Goal: Task Accomplishment & Management: Use online tool/utility

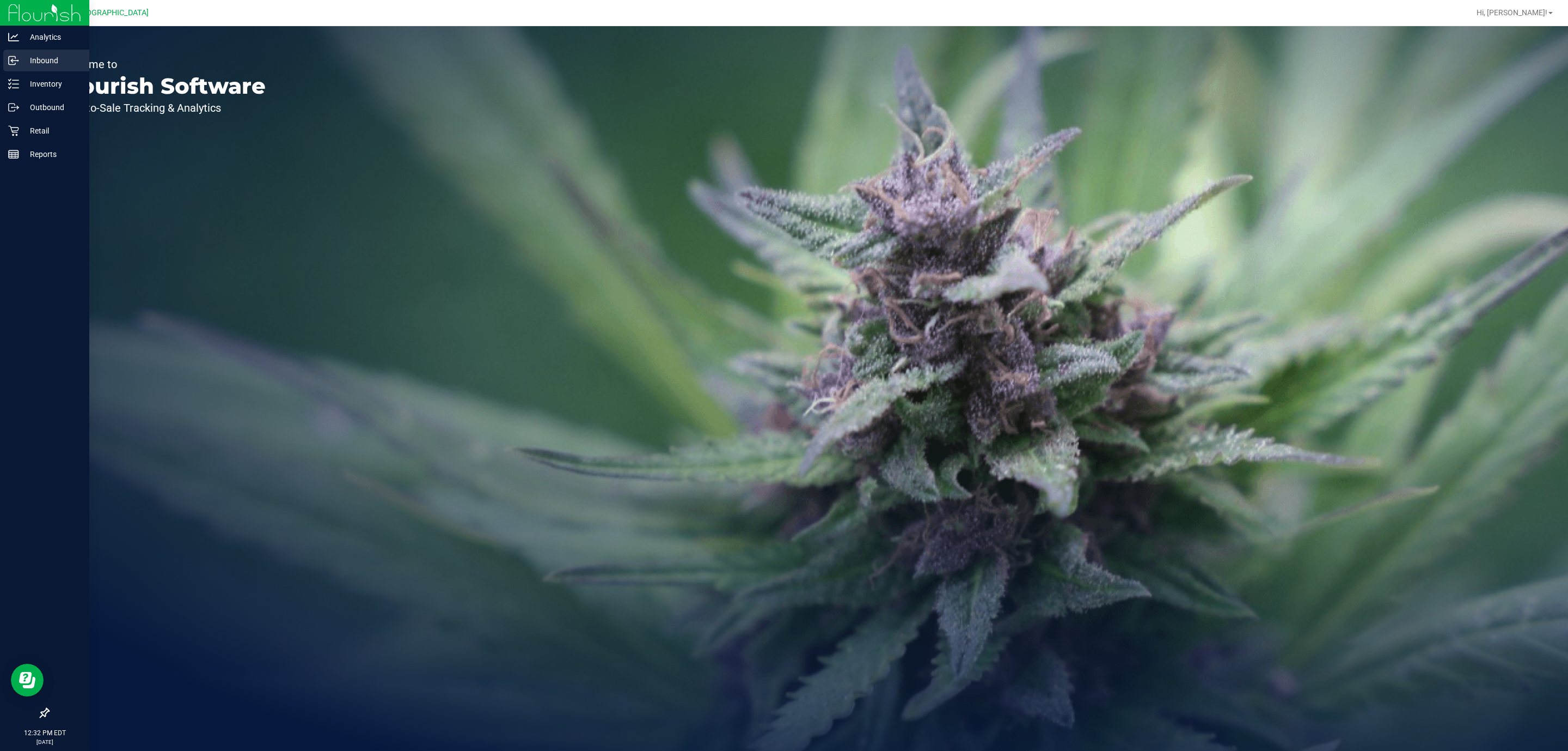
click at [36, 57] on p "Inbound" at bounding box center [52, 60] width 66 height 13
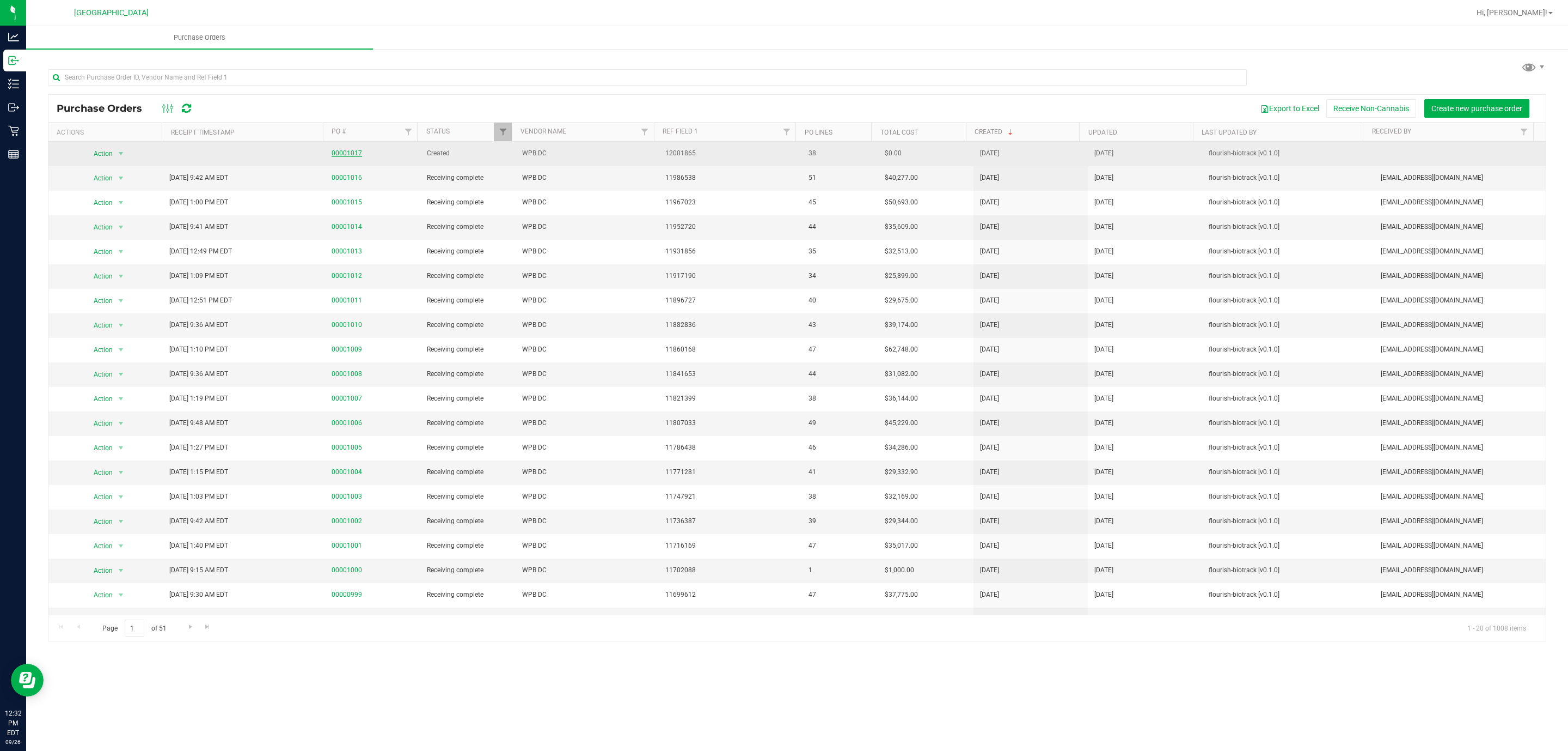
click at [345, 154] on link "00001017" at bounding box center [346, 153] width 30 height 8
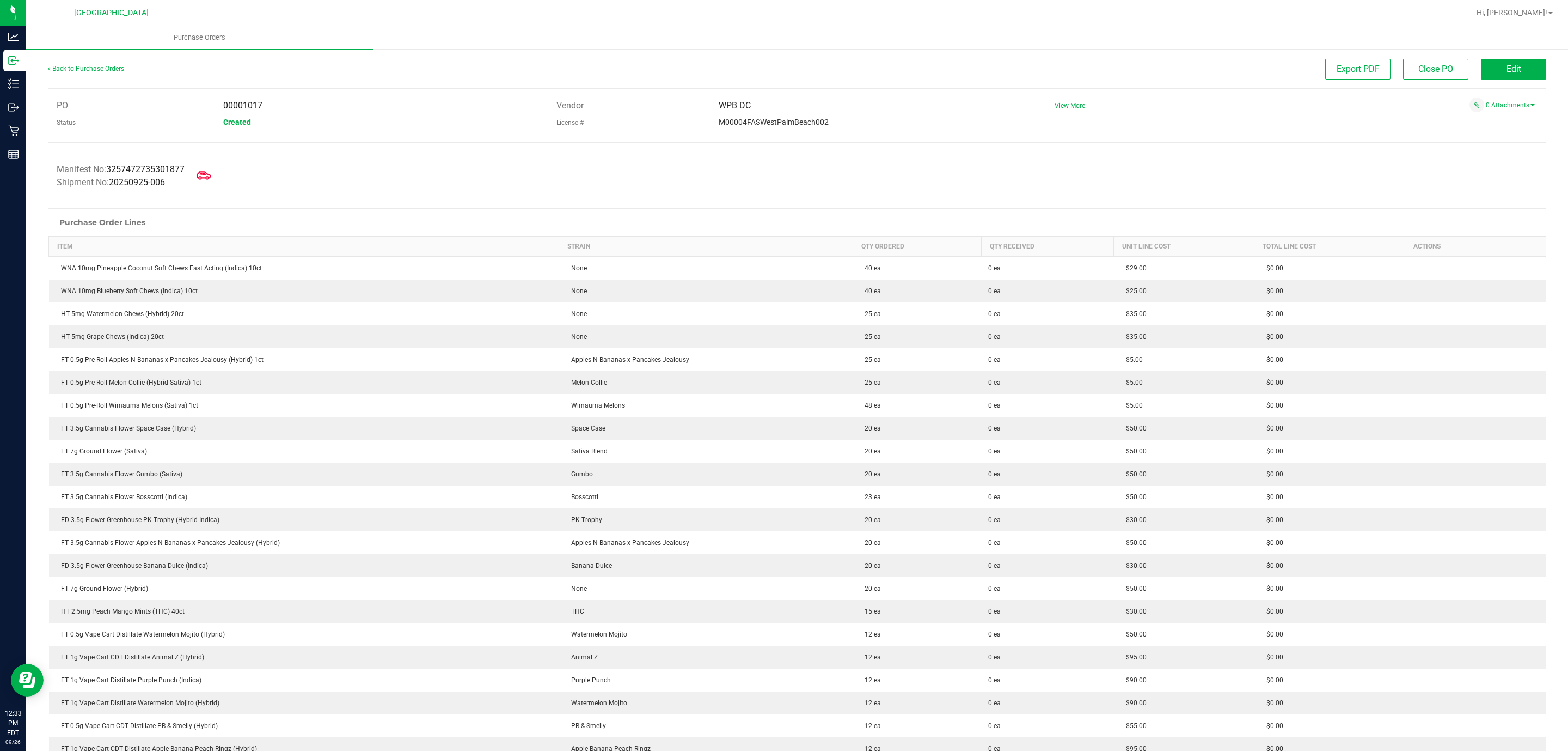
click at [211, 176] on icon at bounding box center [203, 176] width 14 height 14
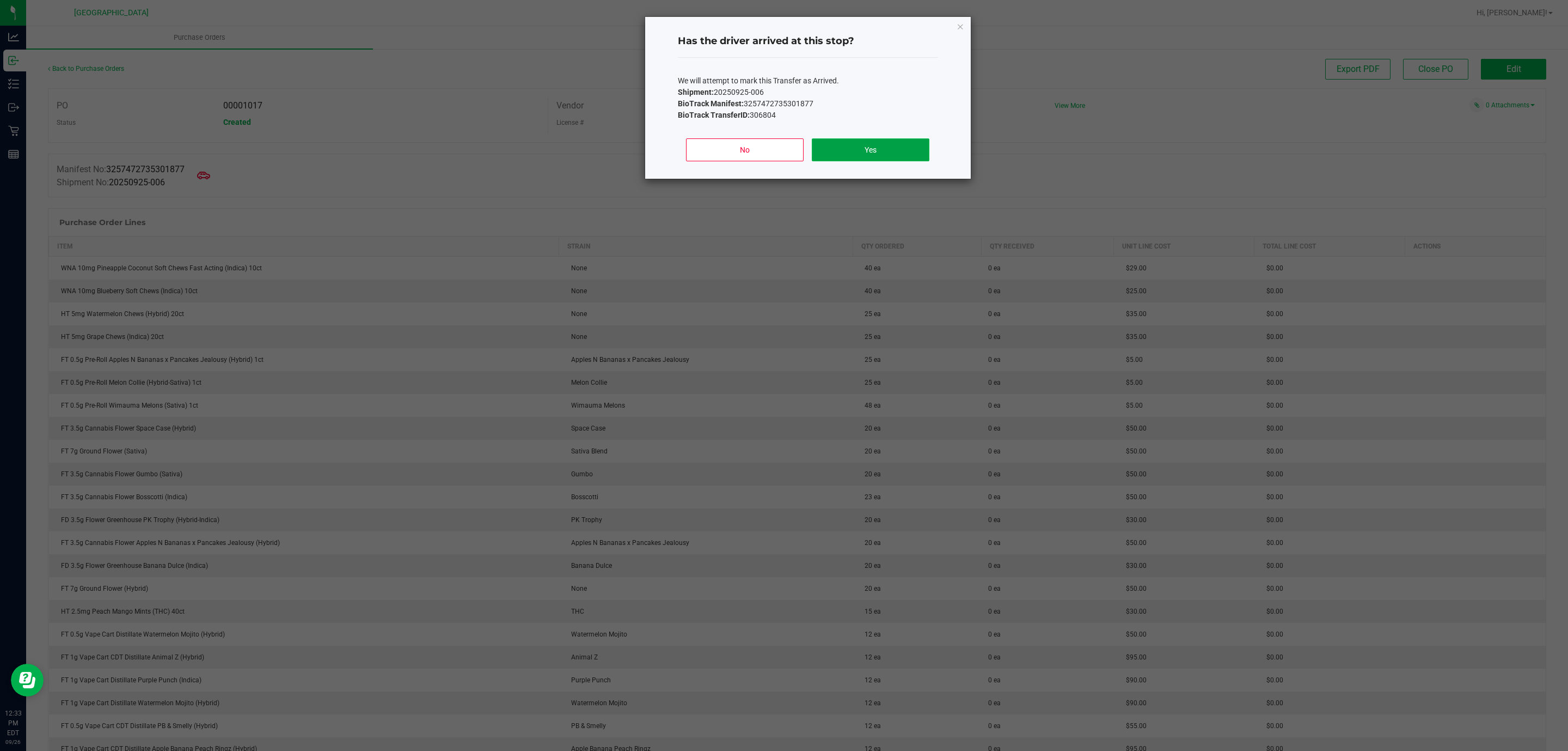
click at [864, 145] on button "Yes" at bounding box center [870, 150] width 117 height 22
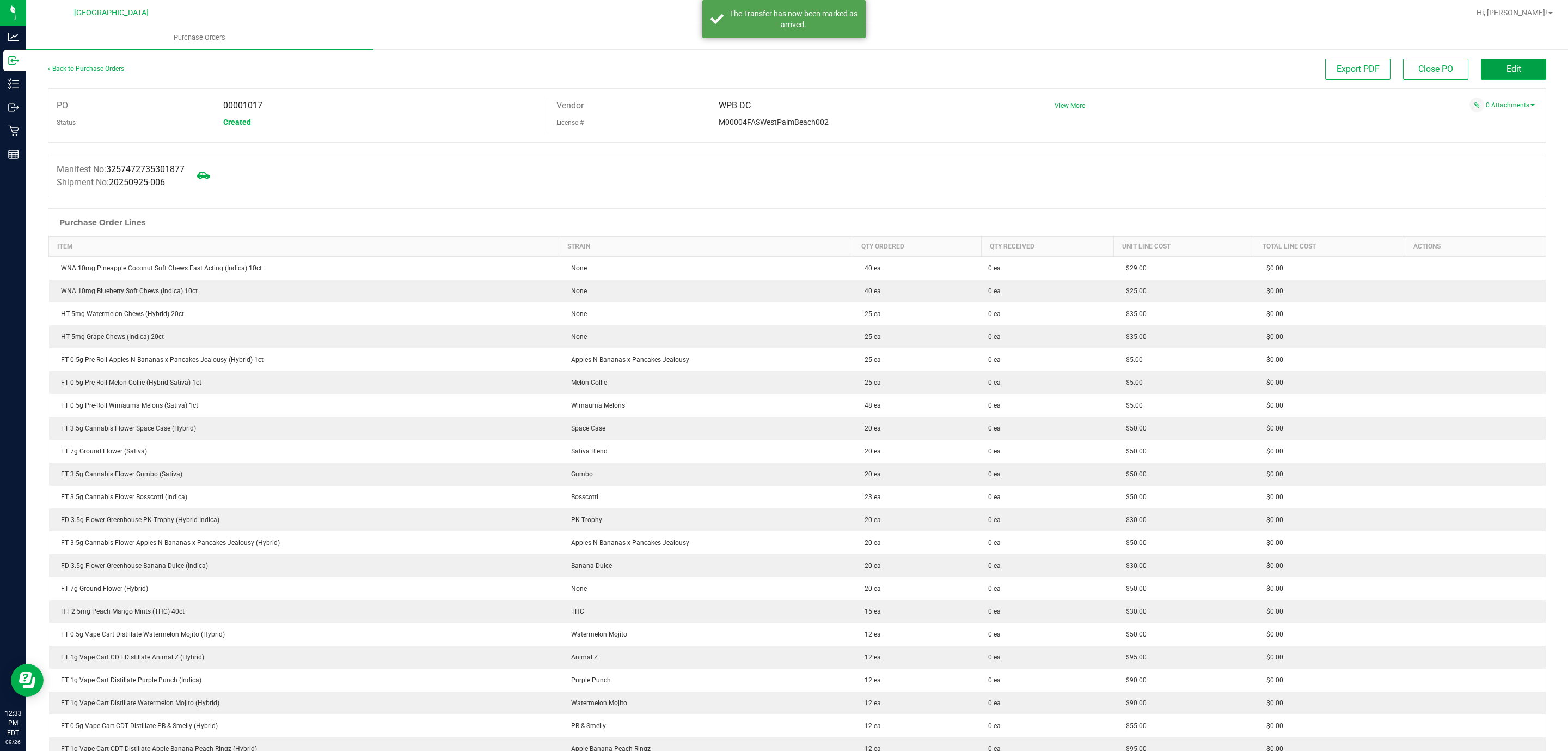
click at [1514, 74] on button "Edit" at bounding box center [1514, 69] width 66 height 21
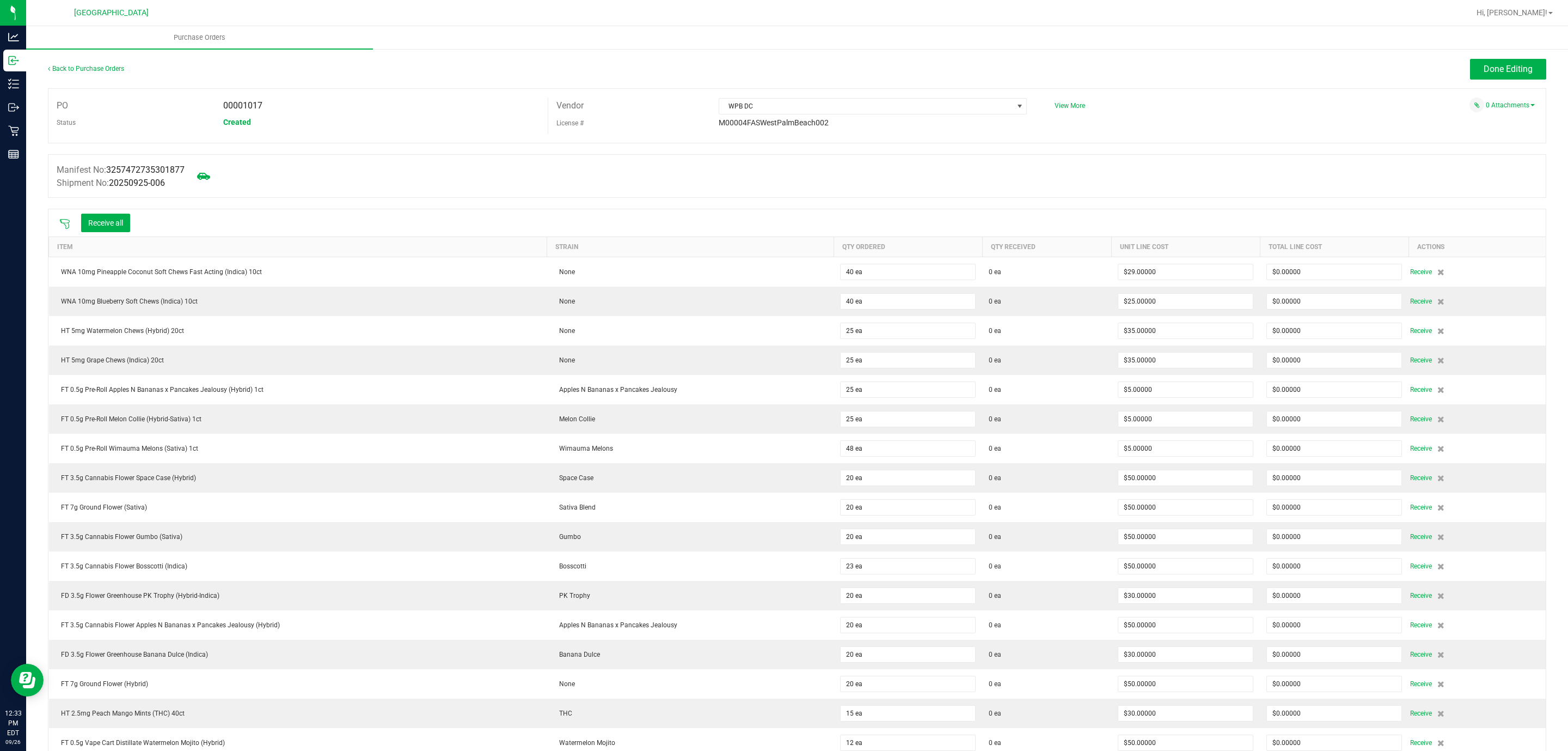
click at [61, 222] on icon at bounding box center [64, 223] width 10 height 10
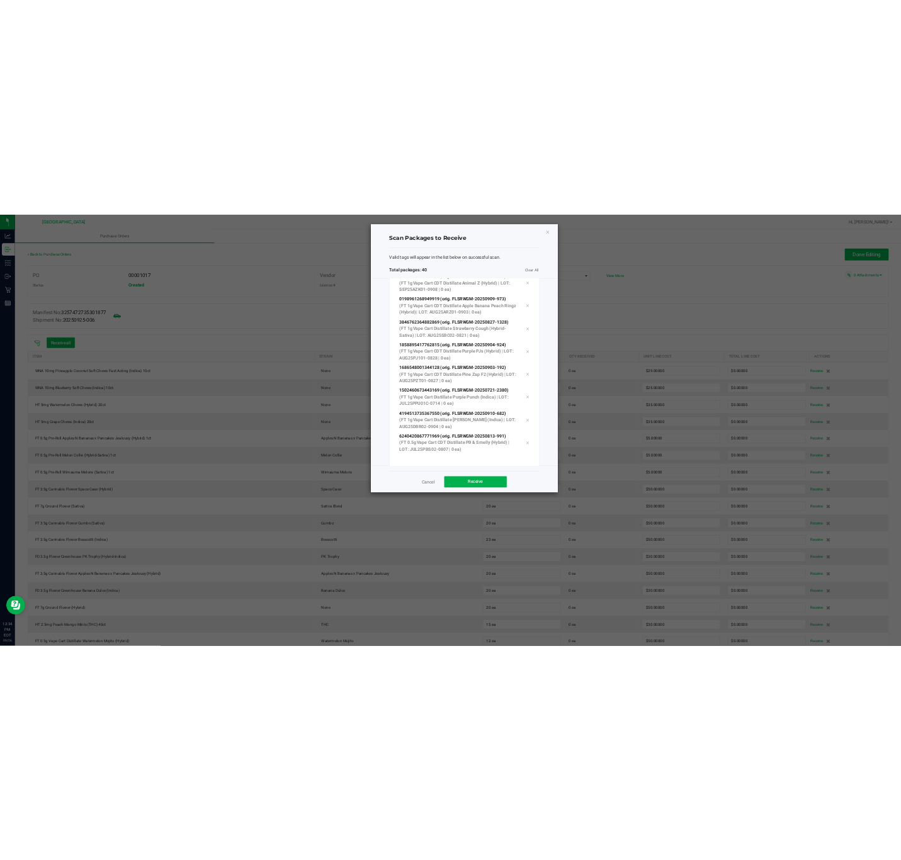
scroll to position [1532, 0]
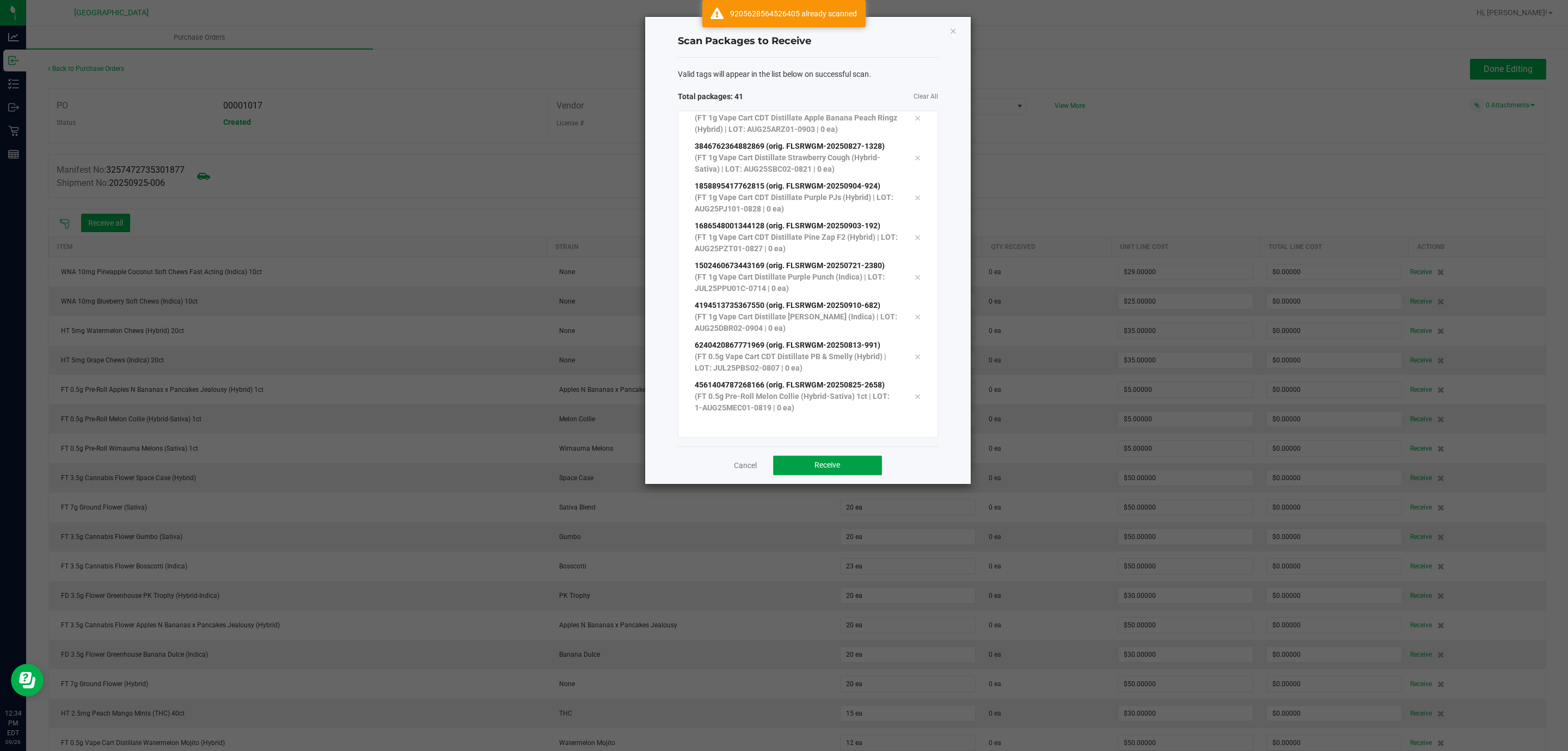
click at [827, 463] on span "Receive" at bounding box center [828, 465] width 26 height 9
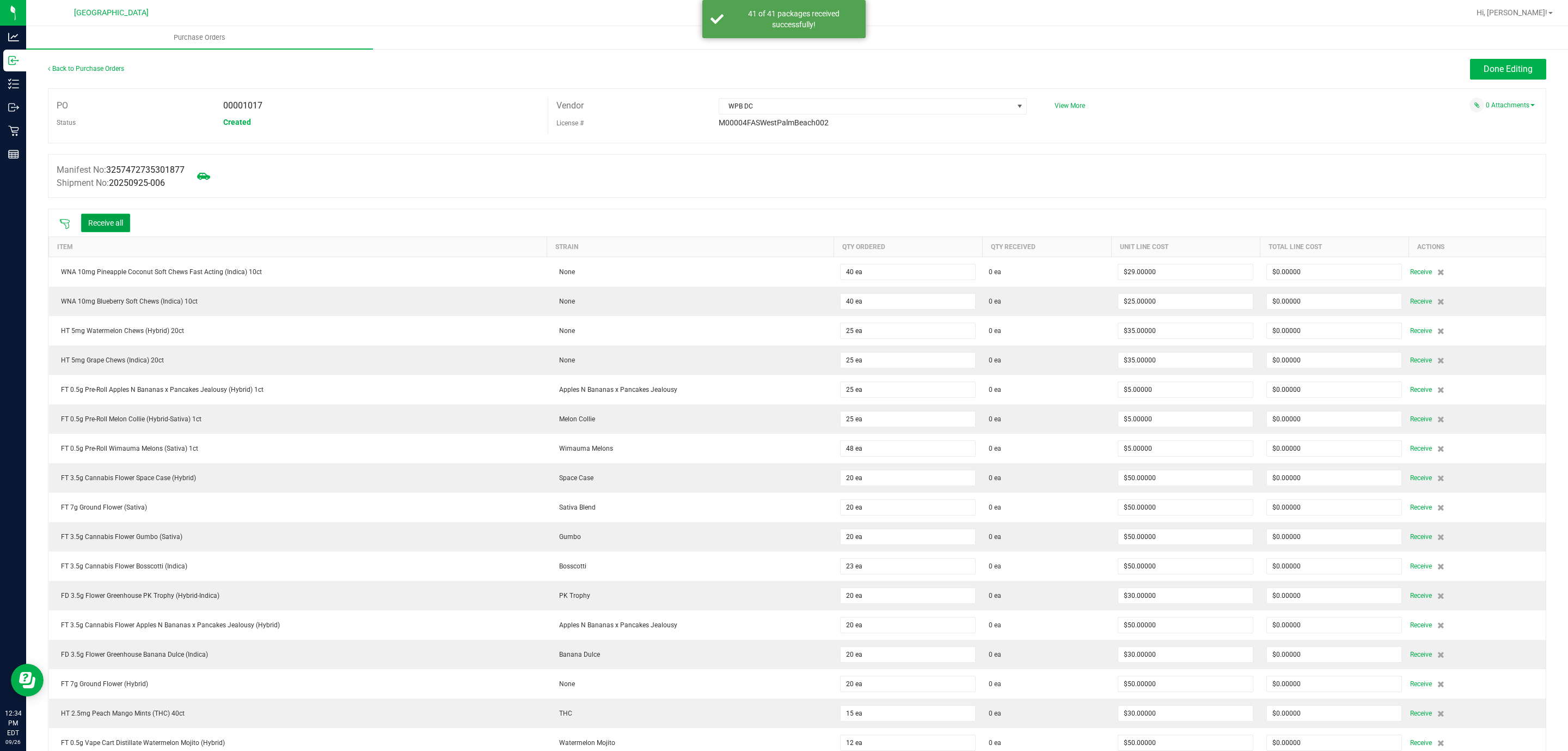
click at [118, 228] on button "Receive all" at bounding box center [106, 222] width 49 height 18
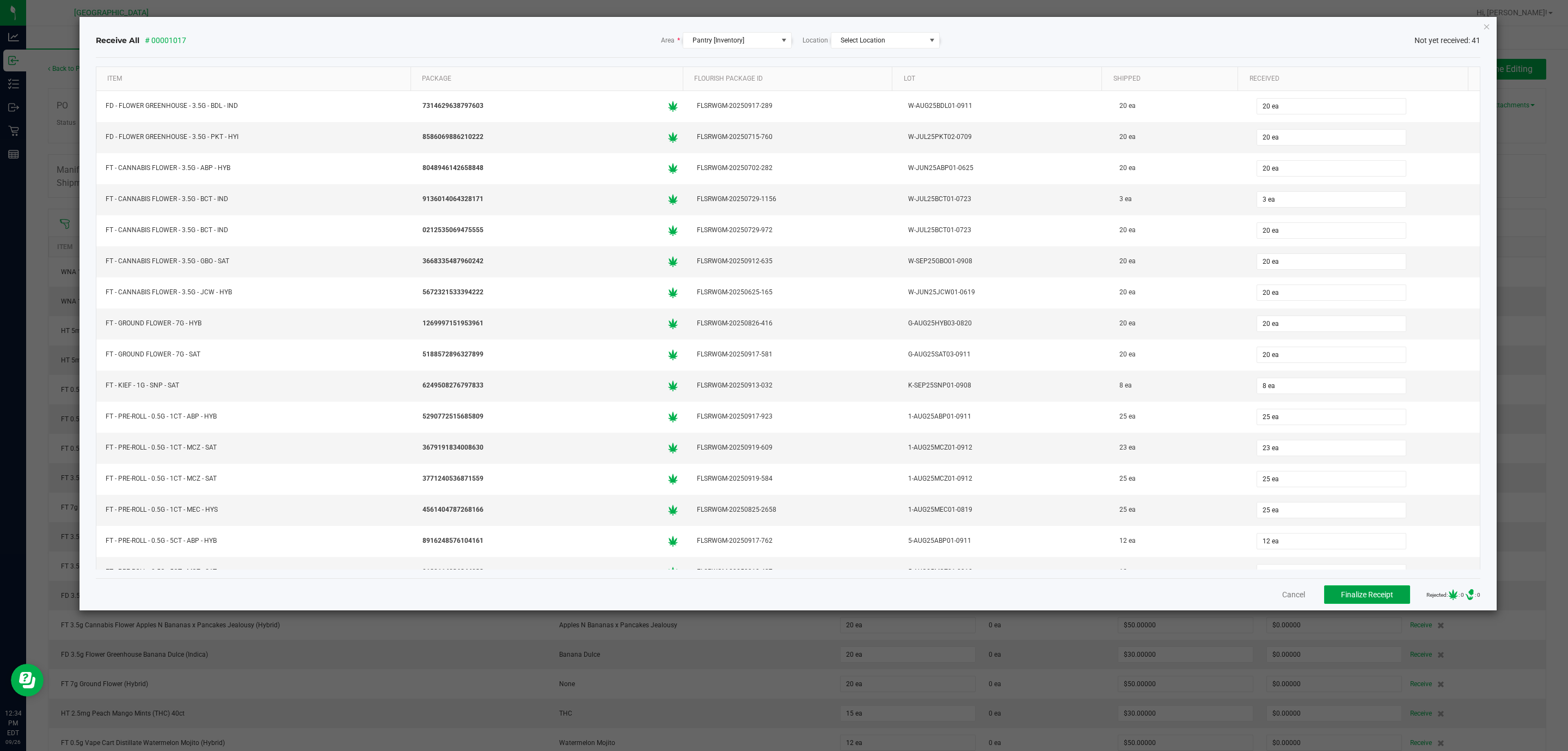
click at [1352, 600] on button "Finalize Receipt" at bounding box center [1366, 594] width 86 height 18
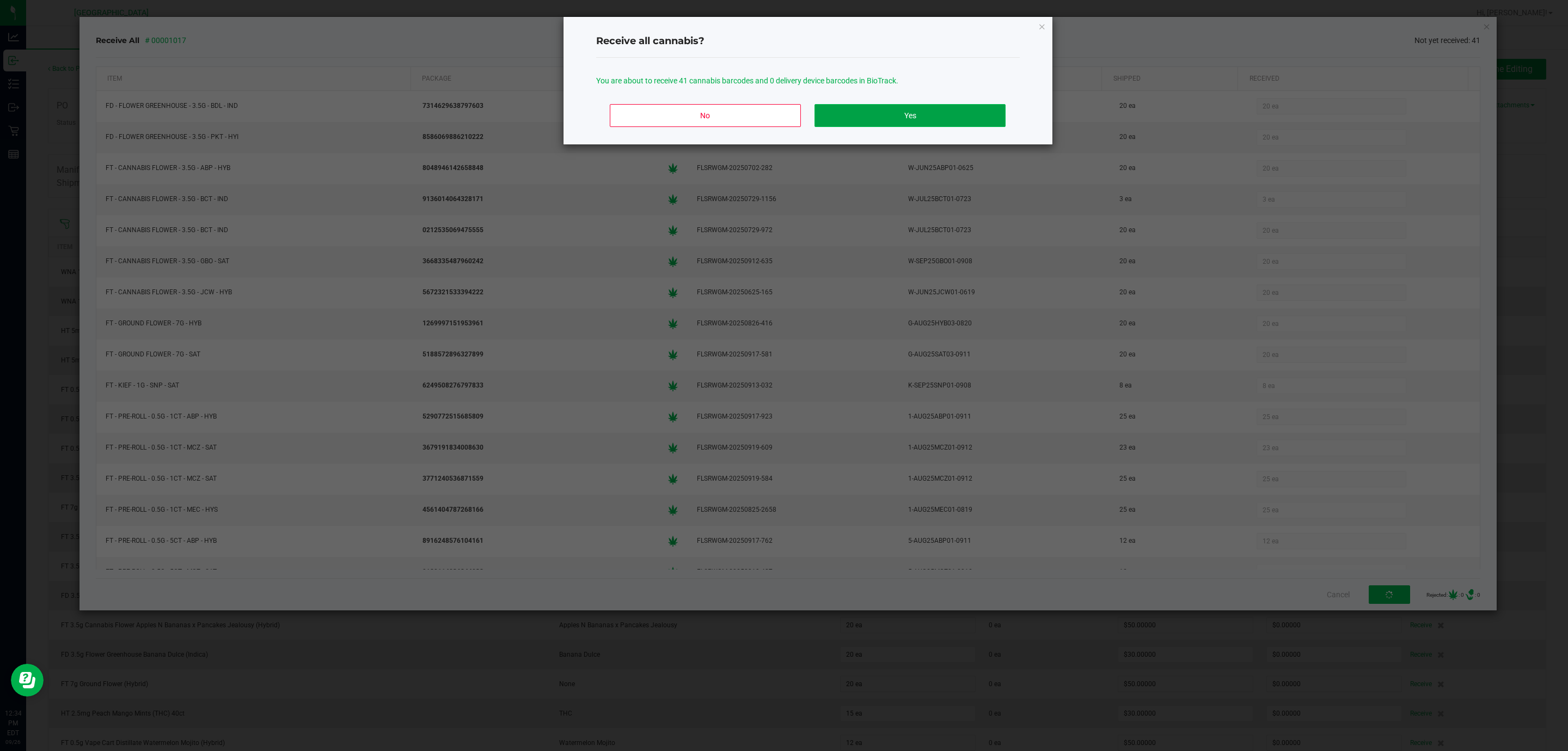
click at [918, 121] on button "Yes" at bounding box center [910, 115] width 190 height 22
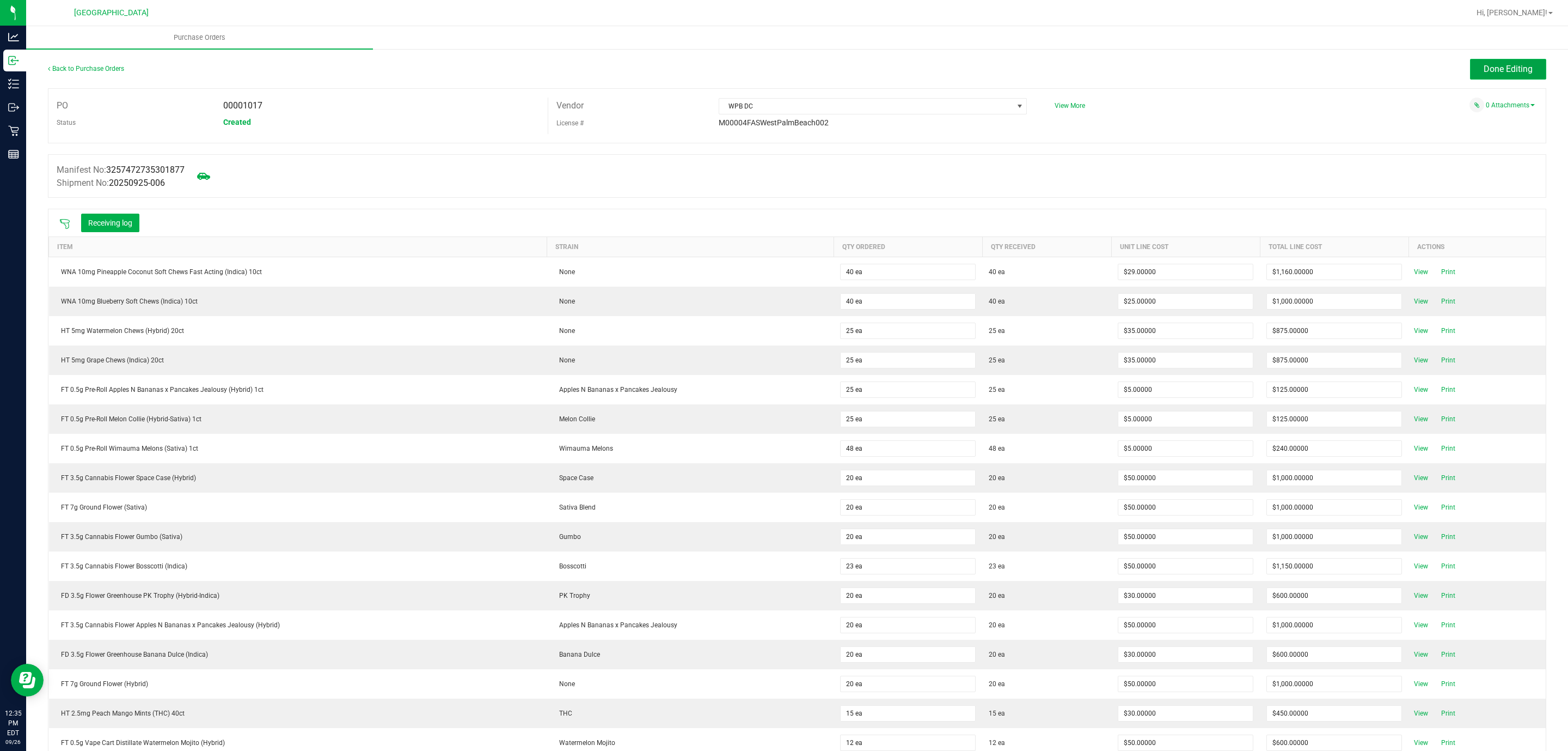
click at [1523, 66] on button "Done Editing" at bounding box center [1508, 69] width 76 height 21
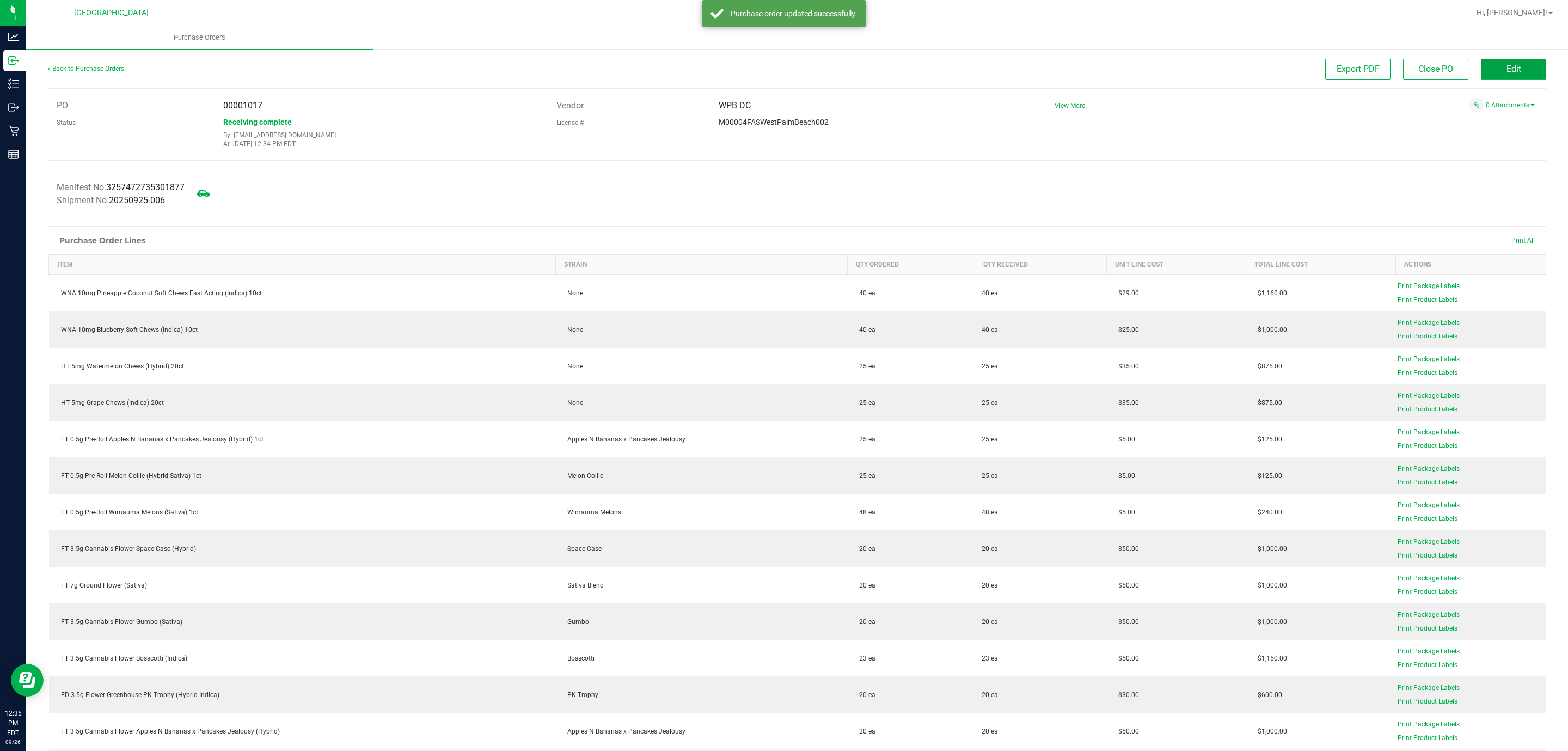
click at [1482, 64] on button "Edit" at bounding box center [1514, 69] width 66 height 21
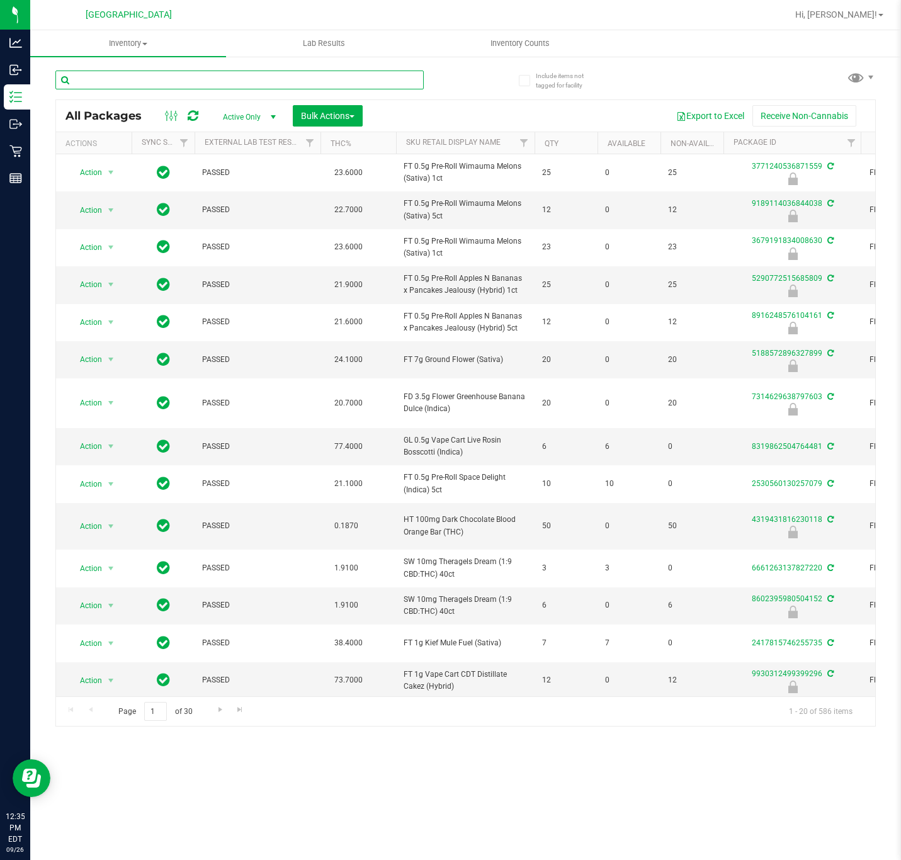
click at [269, 89] on input "text" at bounding box center [239, 80] width 368 height 19
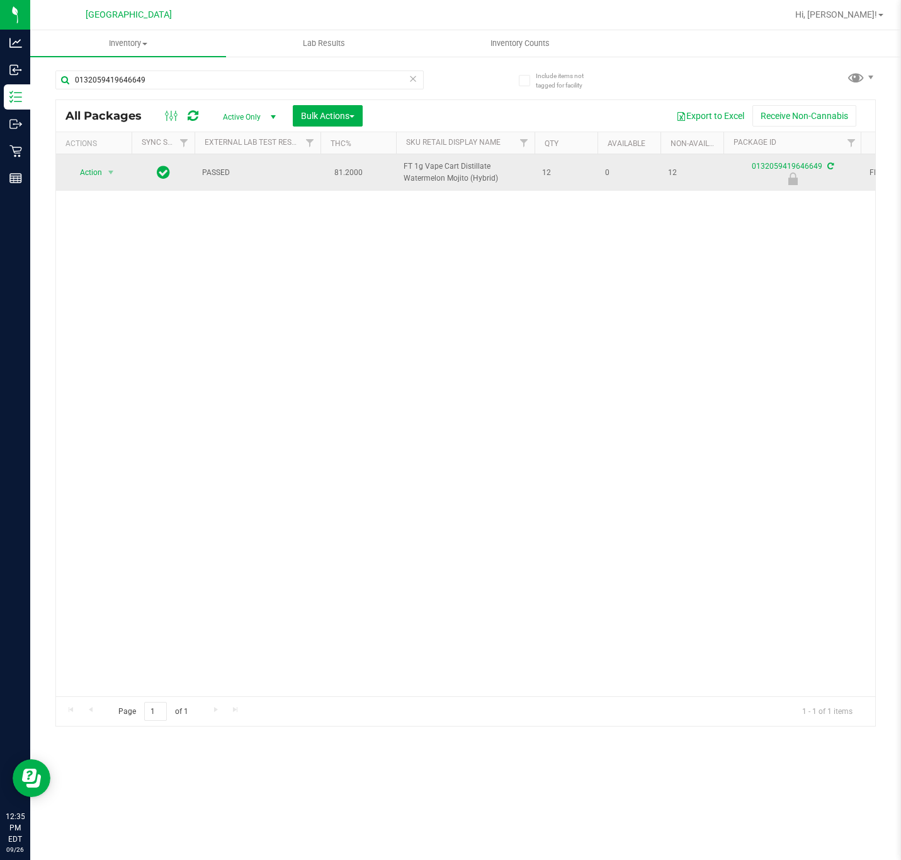
click at [479, 179] on span "FT 1g Vape Cart Distillate Watermelon Mojito (Hybrid)" at bounding box center [465, 173] width 123 height 24
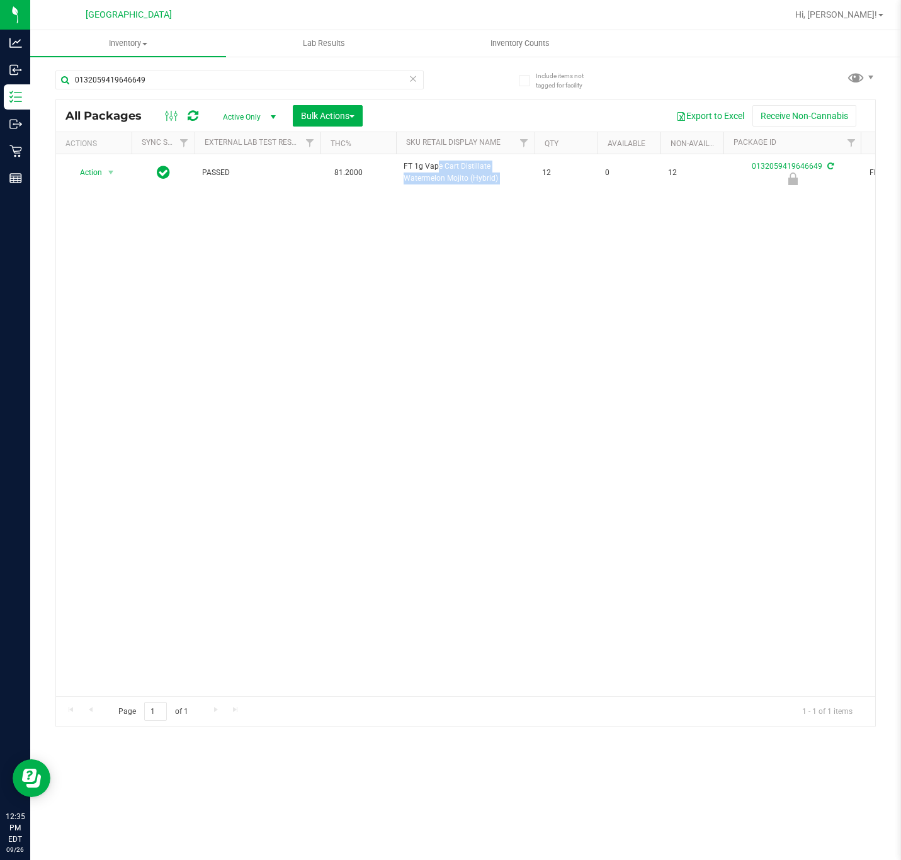
copy tr "FT 1g Vape Cart Distillate Watermelon Mojito (Hybrid)"
click at [372, 84] on input "0132059419646649" at bounding box center [239, 80] width 368 height 19
paste input "FT 1g Vape Cart Distillate Watermelon Mojito (Hybrid)"
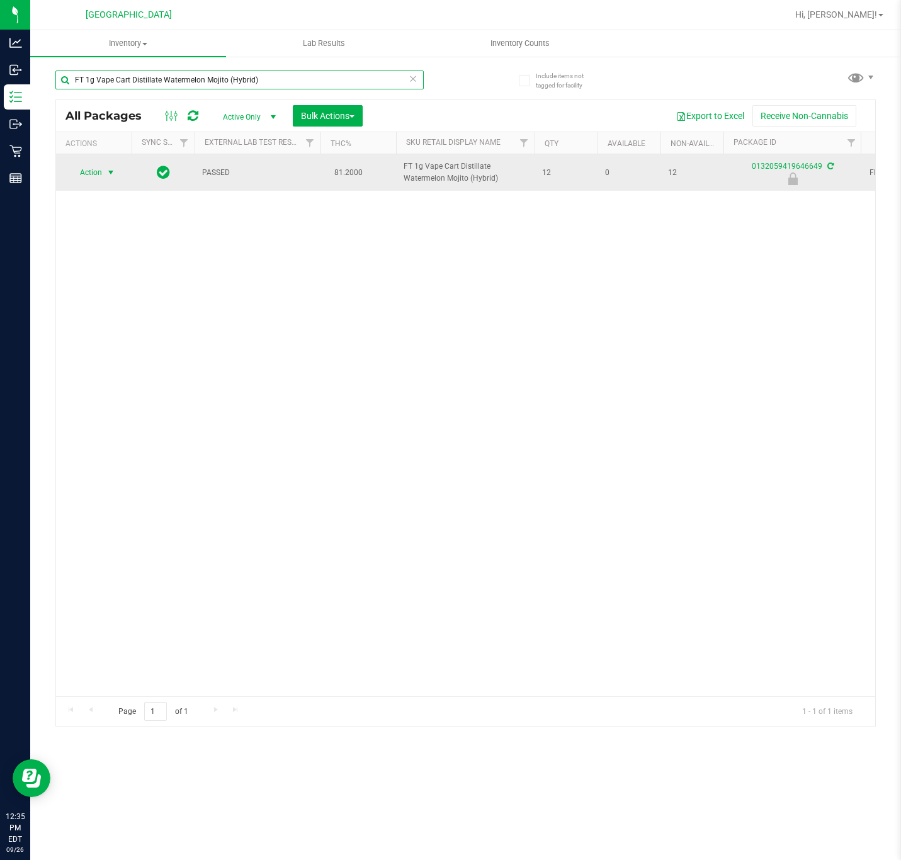
type input "FT 1g Vape Cart Distillate Watermelon Mojito (Hybrid)"
click at [85, 180] on span "Action" at bounding box center [86, 173] width 34 height 18
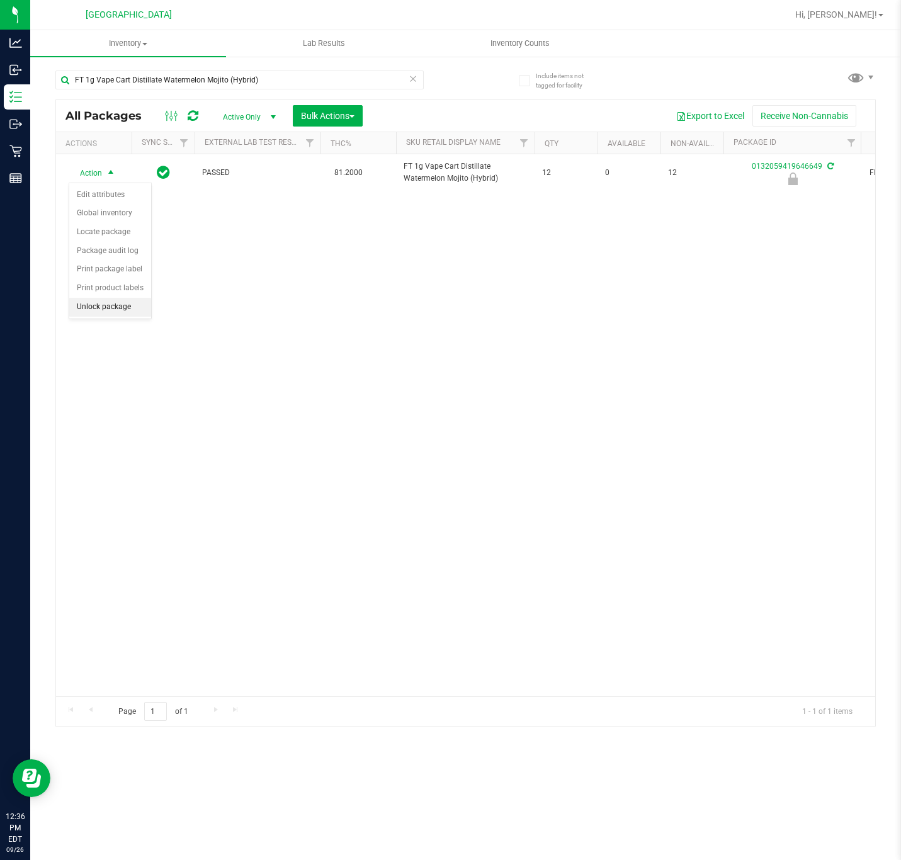
click at [108, 312] on li "Unlock package" at bounding box center [110, 307] width 82 height 19
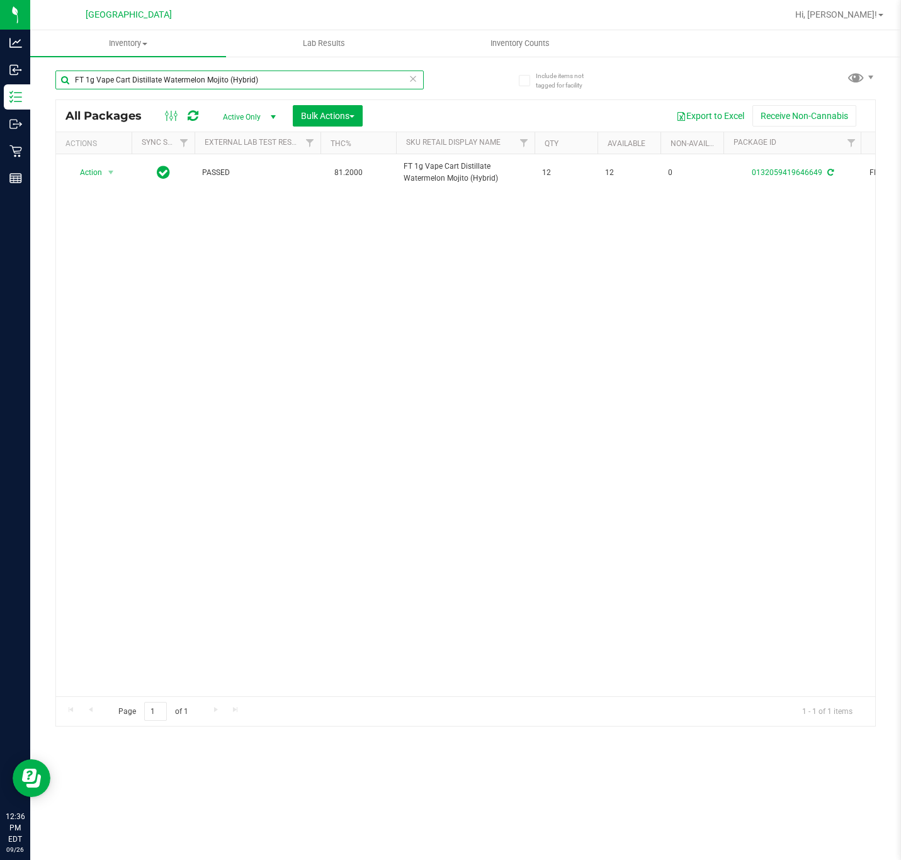
click at [186, 81] on input "FT 1g Vape Cart Distillate Watermelon Mojito (Hybrid)" at bounding box center [239, 80] width 368 height 19
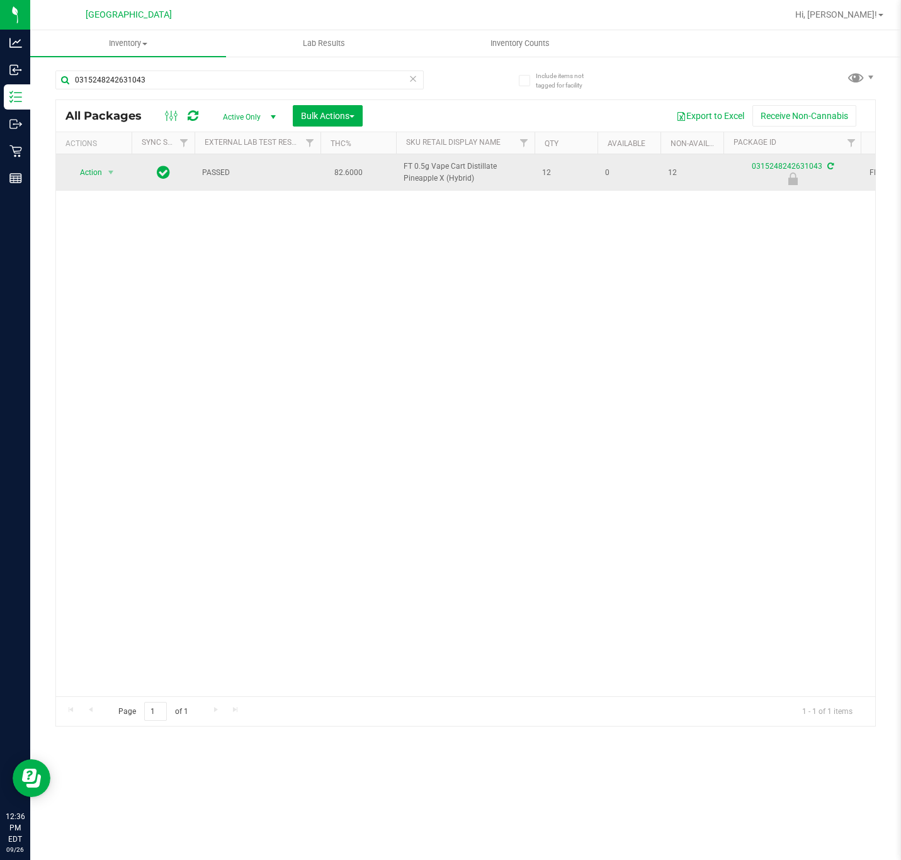
click at [412, 180] on span "FT 0.5g Vape Cart Distillate Pineapple X (Hybrid)" at bounding box center [465, 173] width 123 height 24
copy tr "FT 0.5g Vape Cart Distillate Pineapple X (Hybrid)"
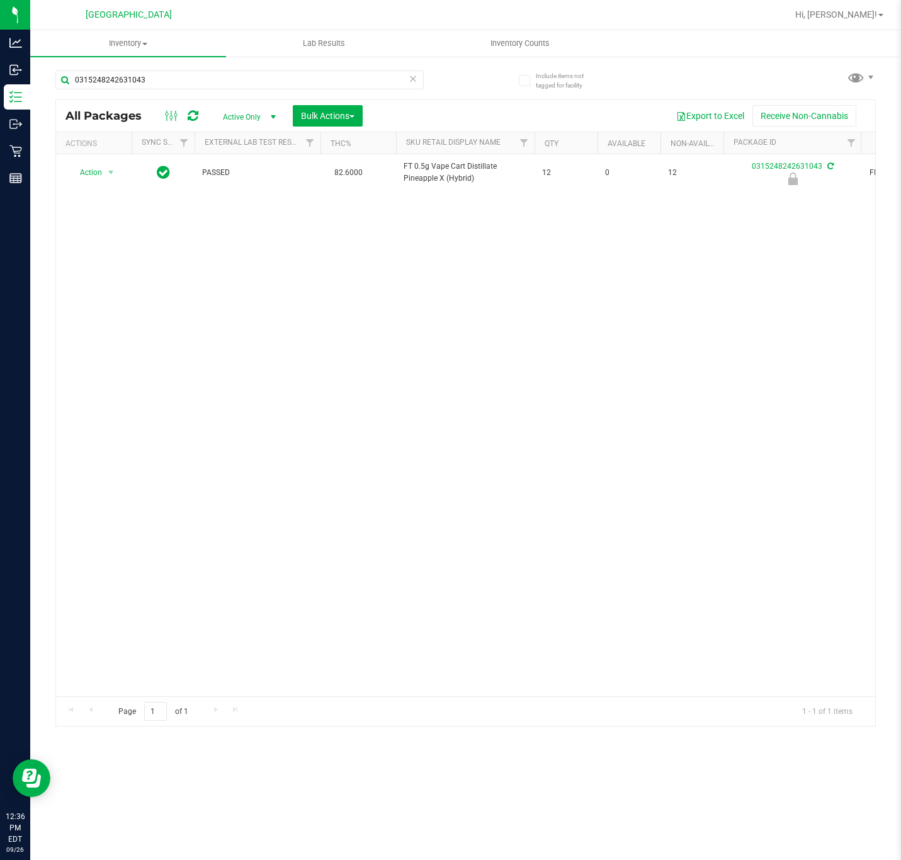
click at [320, 69] on div "0315248242631043" at bounding box center [260, 79] width 411 height 40
click at [312, 76] on input "0315248242631043" at bounding box center [239, 80] width 368 height 19
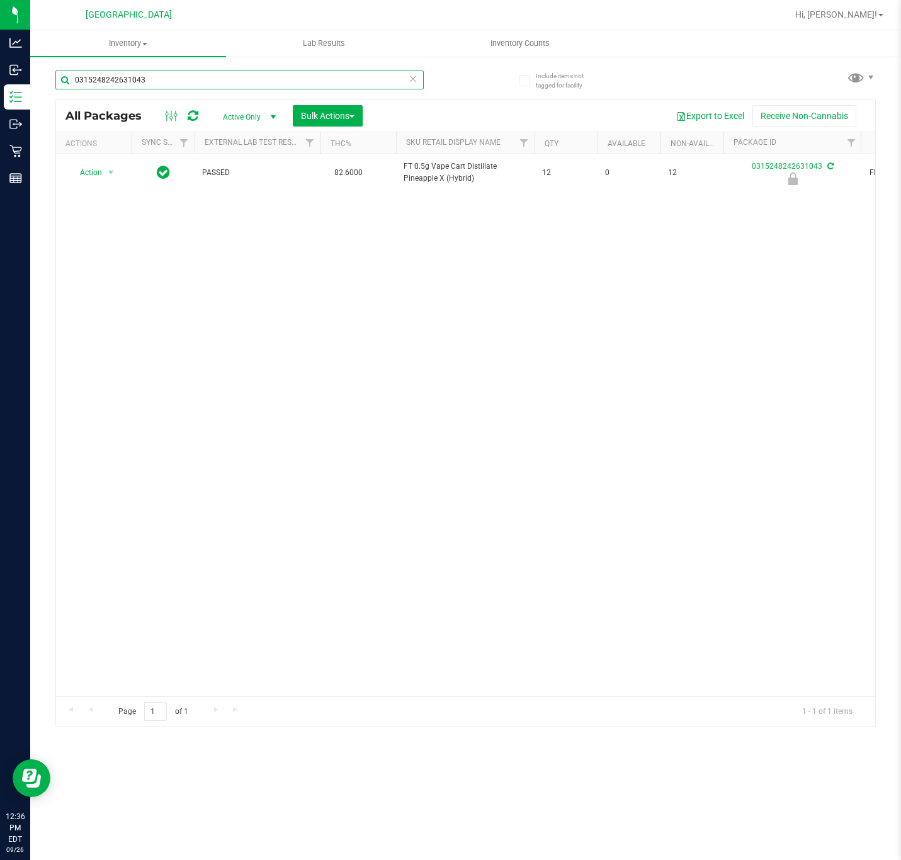
paste input "FT 0.5g Vape Cart Distillate Pineapple X (Hybrid)"
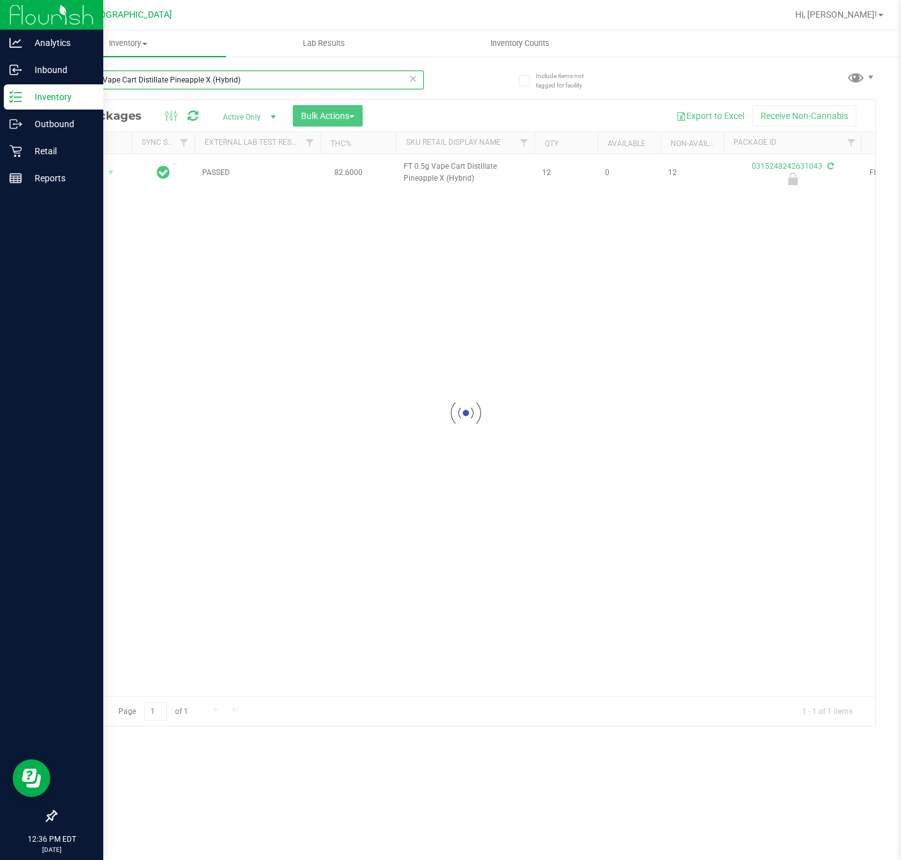
type input "FT 0.5g Vape Cart Distillate Pineapple X (Hybrid)"
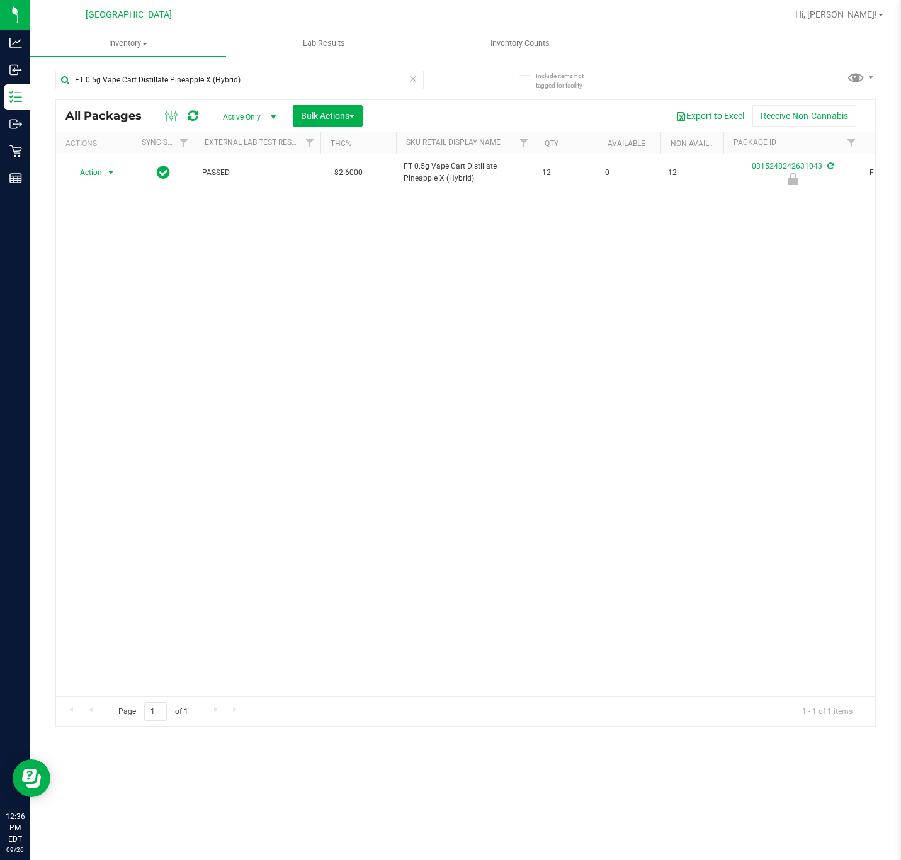
drag, startPoint x: 115, startPoint y: 178, endPoint x: 108, endPoint y: 183, distance: 8.6
click at [115, 178] on span "select" at bounding box center [111, 172] width 10 height 10
click at [129, 312] on li "Unlock package" at bounding box center [110, 307] width 82 height 19
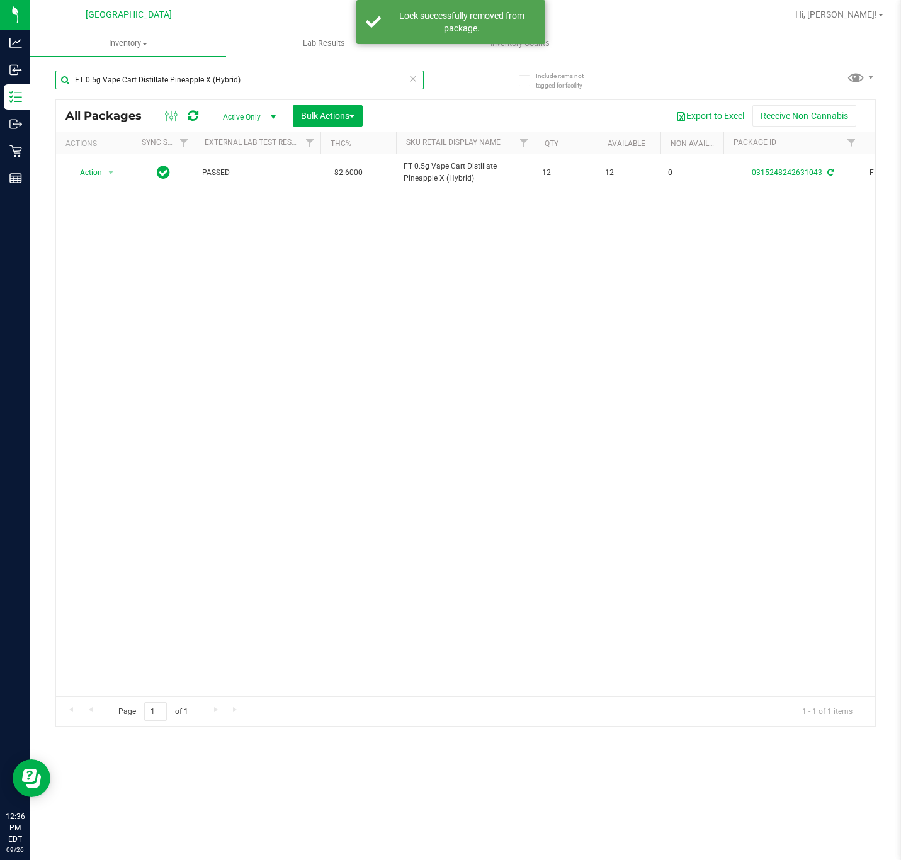
click at [218, 82] on input "FT 0.5g Vape Cart Distillate Pineapple X (Hybrid)" at bounding box center [239, 80] width 368 height 19
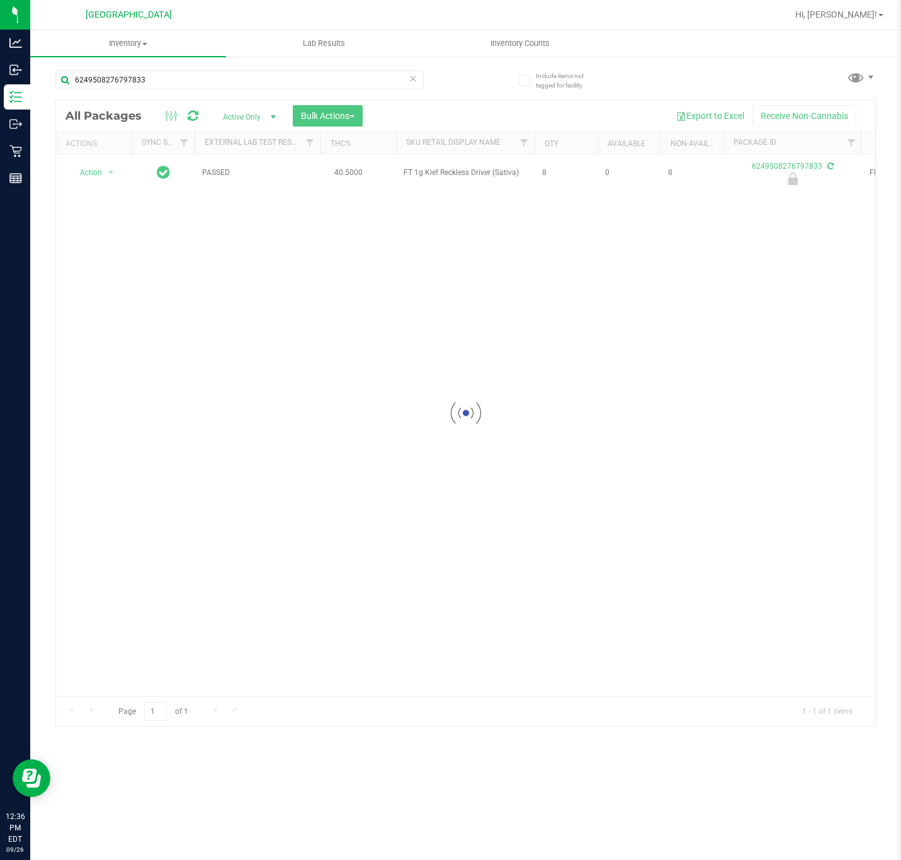
click at [443, 176] on div at bounding box center [465, 413] width 819 height 626
click at [443, 176] on span "FT 1g Kief Reckless Driver (Sativa)" at bounding box center [465, 173] width 123 height 12
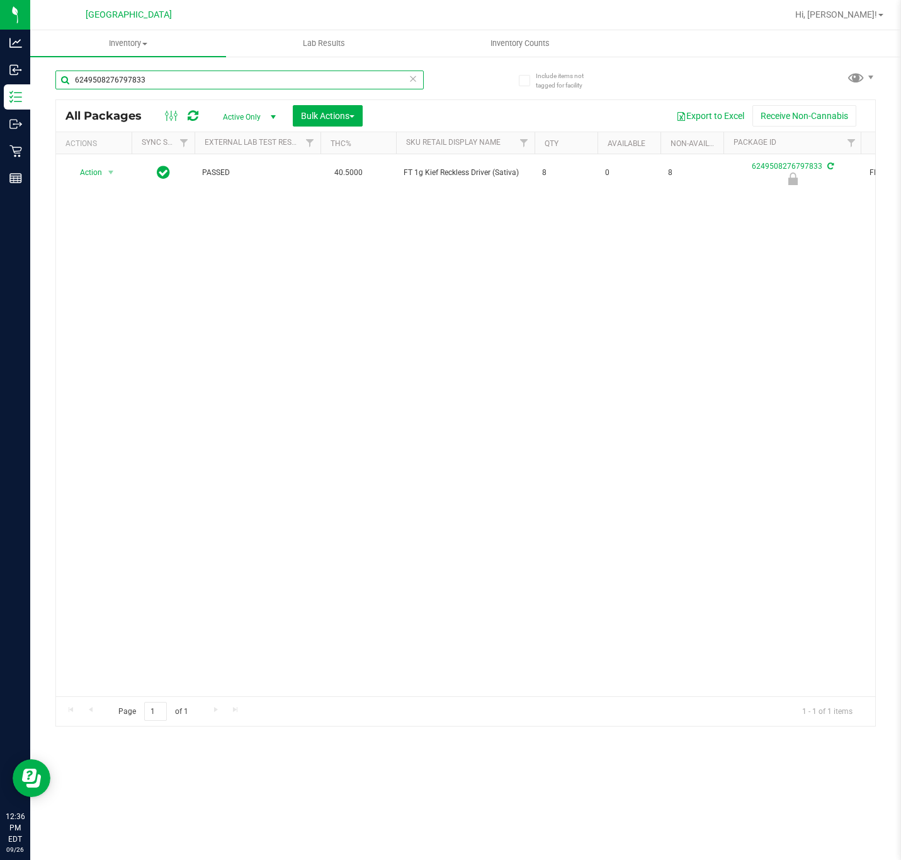
click at [278, 86] on input "6249508276797833" at bounding box center [239, 80] width 368 height 19
paste input "FT 1g Kief Reckless Driver (Sativa)"
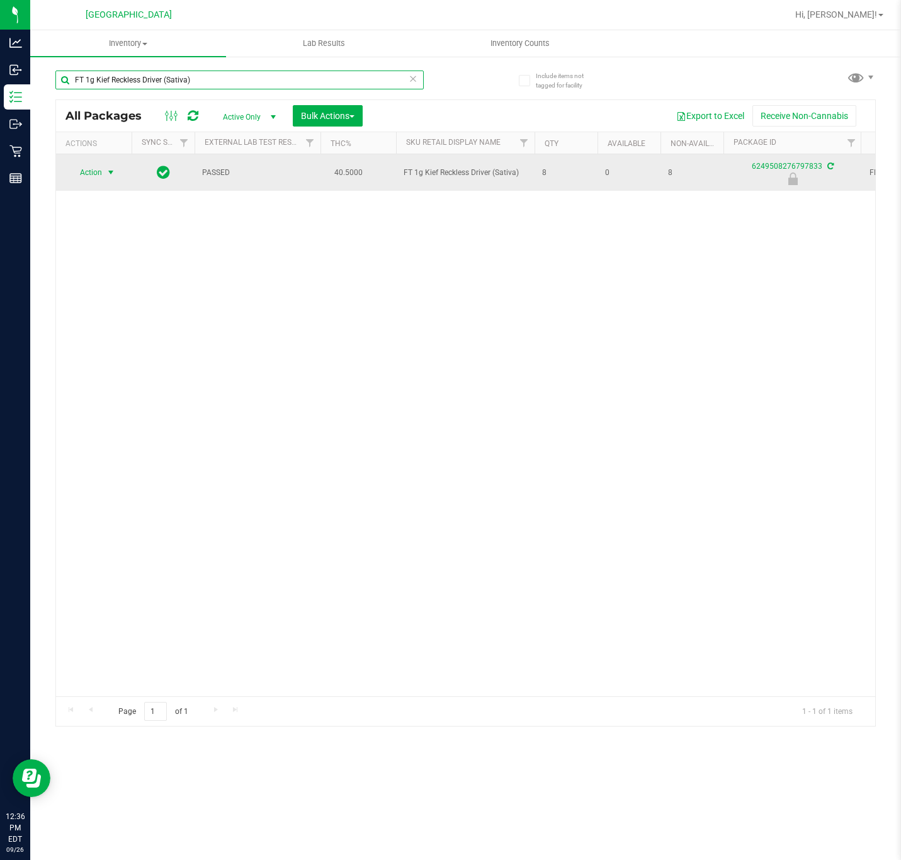
type input "FT 1g Kief Reckless Driver (Sativa)"
click at [106, 173] on span "select" at bounding box center [111, 172] width 10 height 10
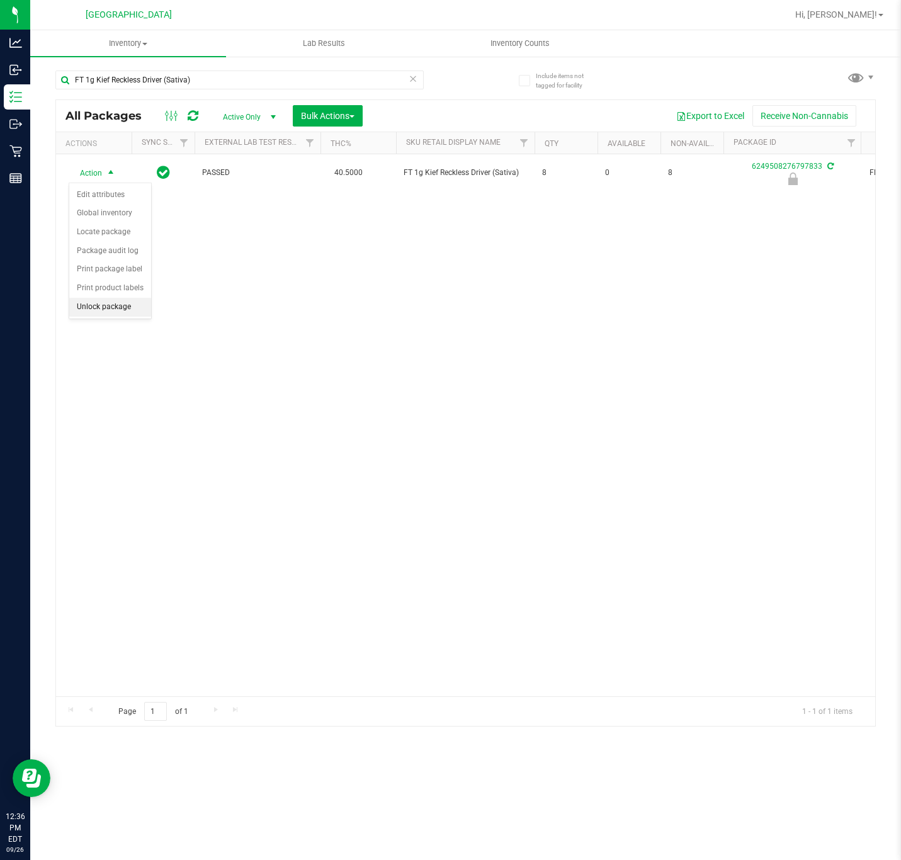
click at [111, 309] on li "Unlock package" at bounding box center [110, 307] width 82 height 19
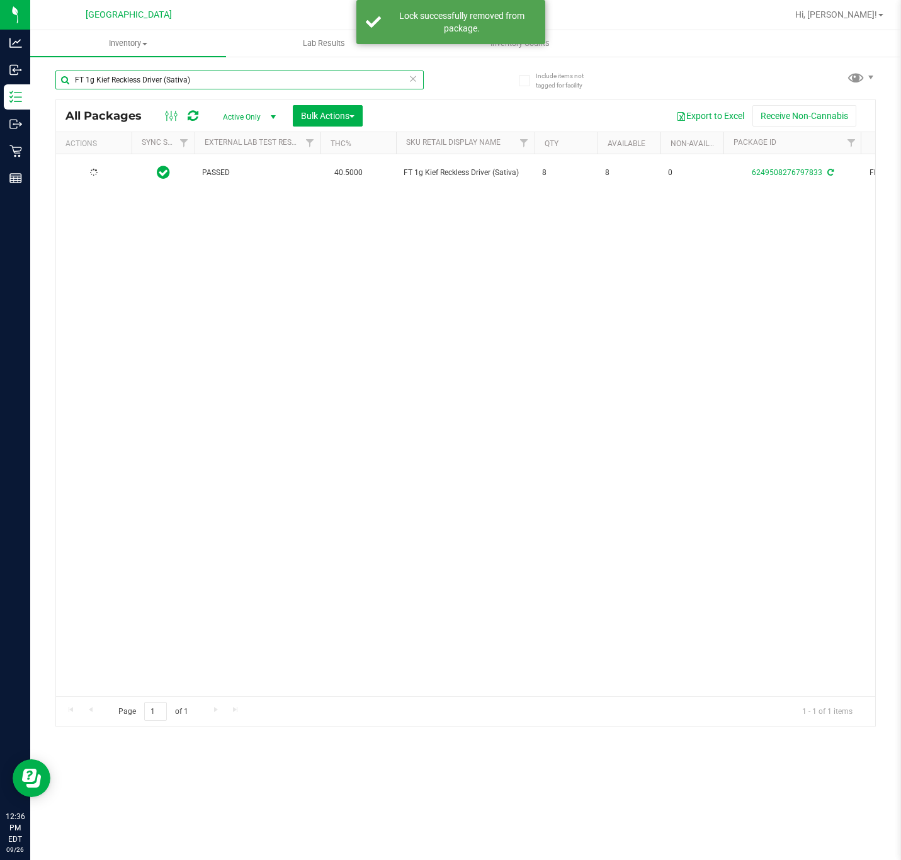
click at [195, 78] on input "FT 1g Kief Reckless Driver (Sativa)" at bounding box center [239, 80] width 368 height 19
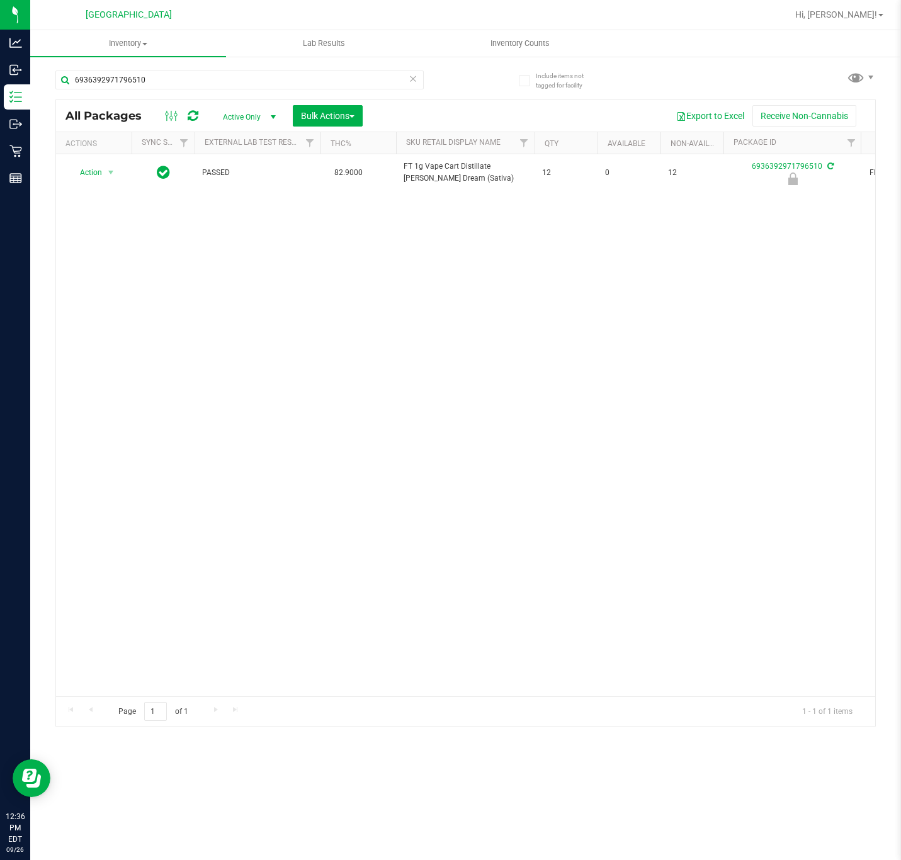
click at [428, 166] on span "FT 1g Vape Cart Distillate [PERSON_NAME] Dream (Sativa)" at bounding box center [465, 173] width 123 height 24
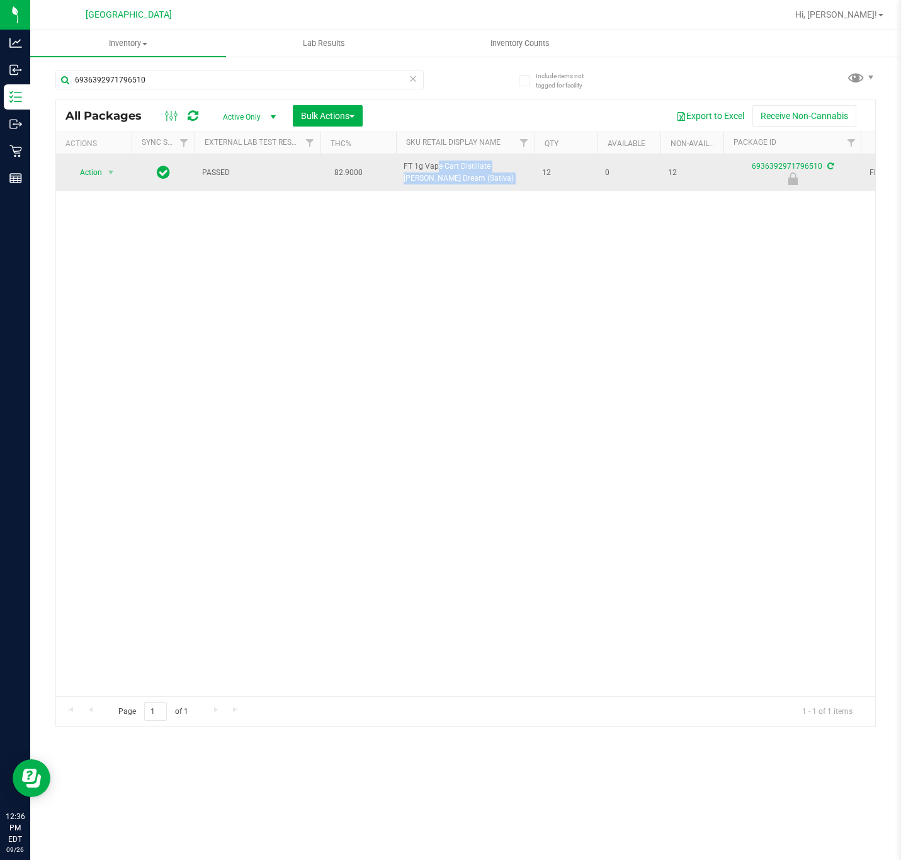
copy tr "FT 1g Vape Cart Distillate [PERSON_NAME] Dream (Sativa)"
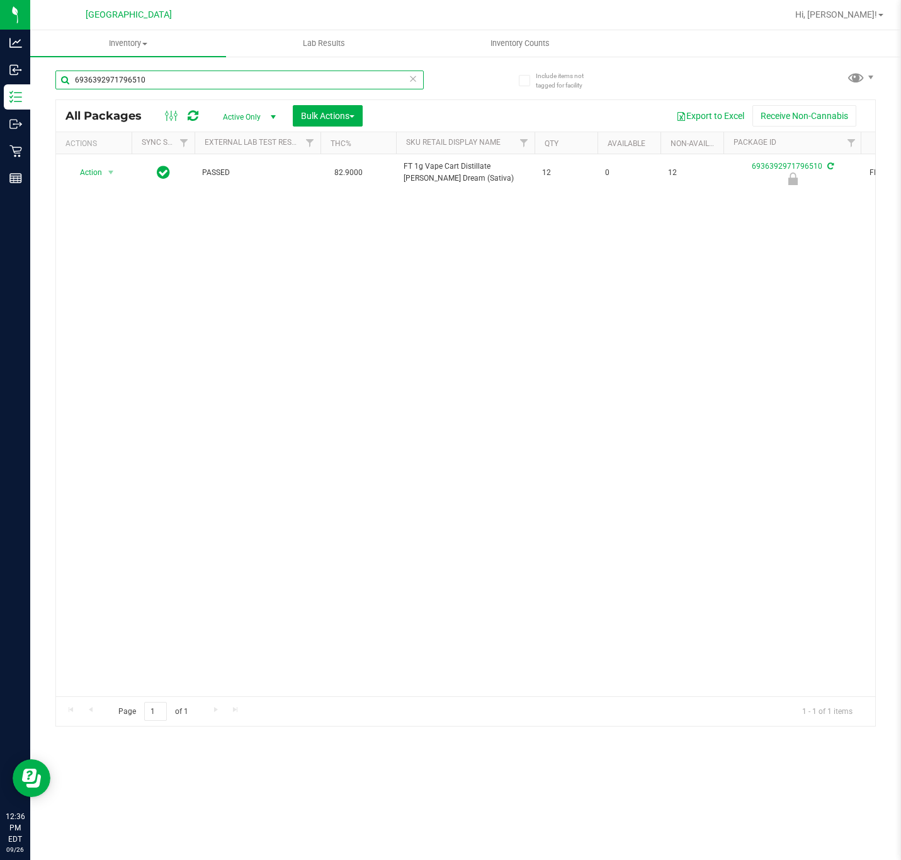
click at [273, 84] on input "6936392971796510" at bounding box center [239, 80] width 368 height 19
paste input "FT 1g Vape Cart Distillate [PERSON_NAME] Dream (Sativa)"
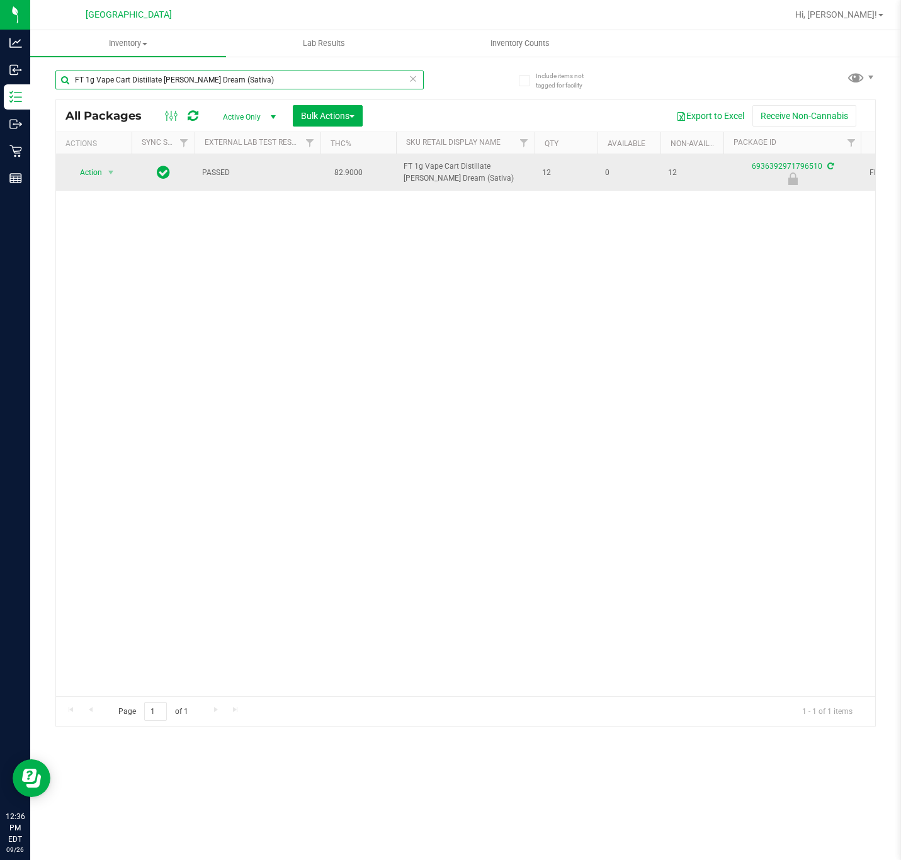
type input "FT 1g Vape Cart Distillate [PERSON_NAME] Dream (Sativa)"
click at [117, 174] on span "select" at bounding box center [111, 173] width 16 height 18
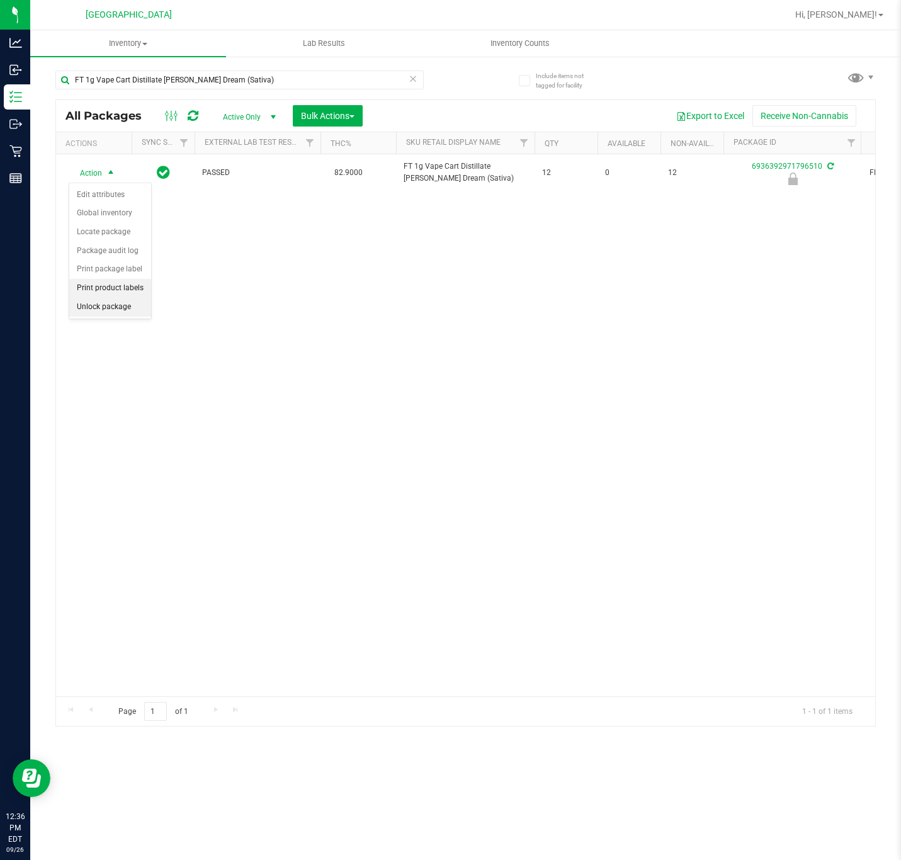
click at [116, 307] on li "Unlock package" at bounding box center [110, 307] width 82 height 19
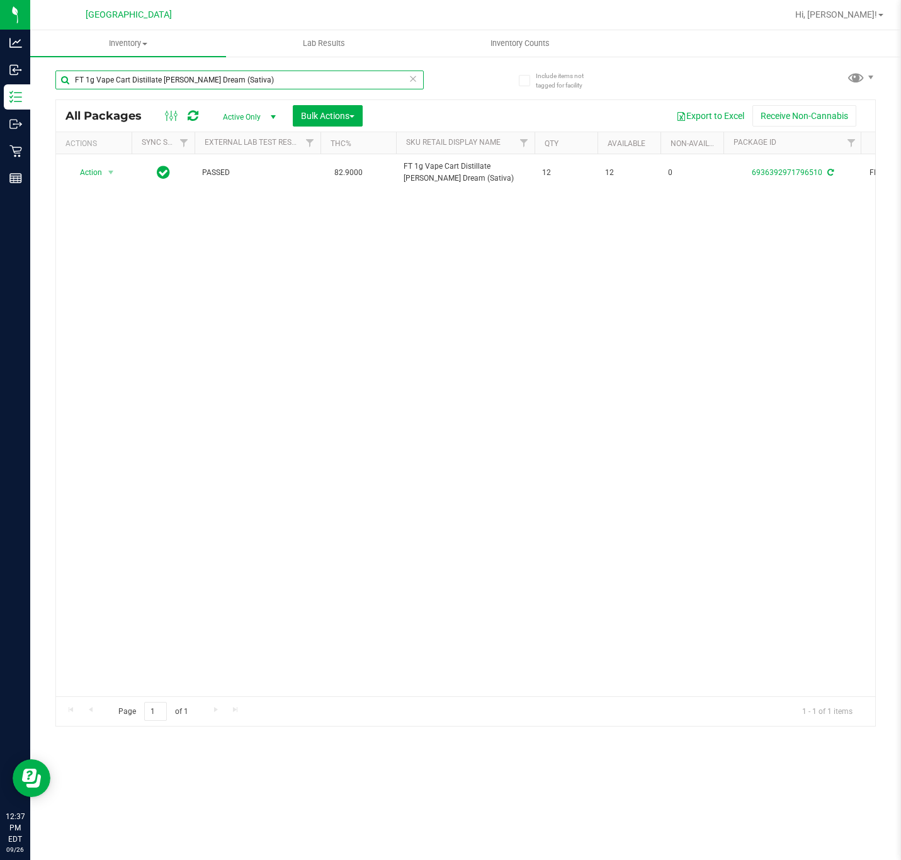
click at [188, 88] on input "FT 1g Vape Cart Distillate [PERSON_NAME] Dream (Sativa)" at bounding box center [239, 80] width 368 height 19
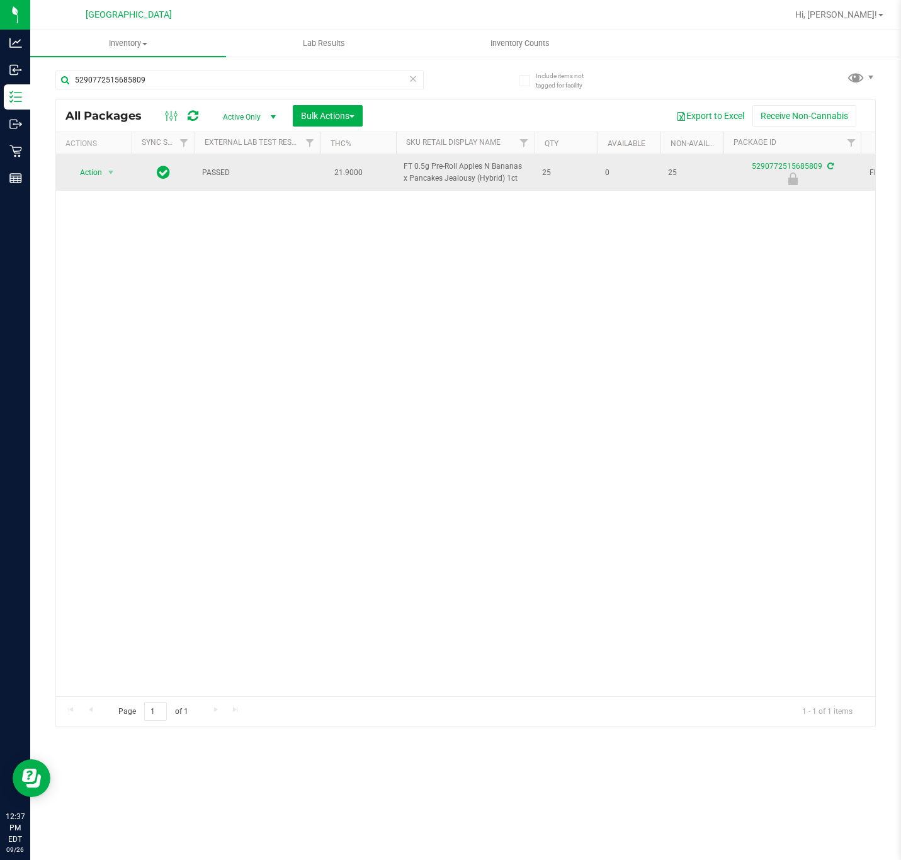
click at [436, 183] on span "FT 0.5g Pre-Roll Apples N Bananas x Pancakes Jealousy (Hybrid) 1ct" at bounding box center [465, 173] width 123 height 24
copy tr "FT 0.5g Pre-Roll Apples N Bananas x Pancakes Jealousy (Hybrid) 1ct"
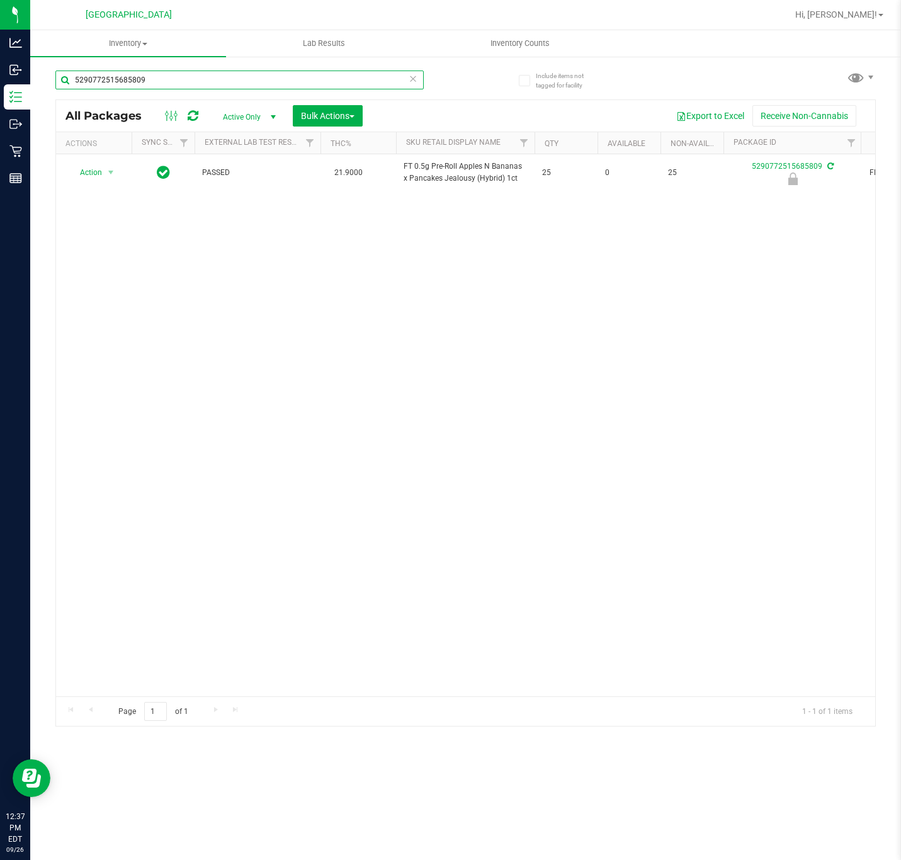
click at [257, 76] on input "5290772515685809" at bounding box center [239, 80] width 368 height 19
paste input "FT 0.5g Pre-Roll Apples N Bananas x Pancakes Jealousy (Hybrid) 1ct"
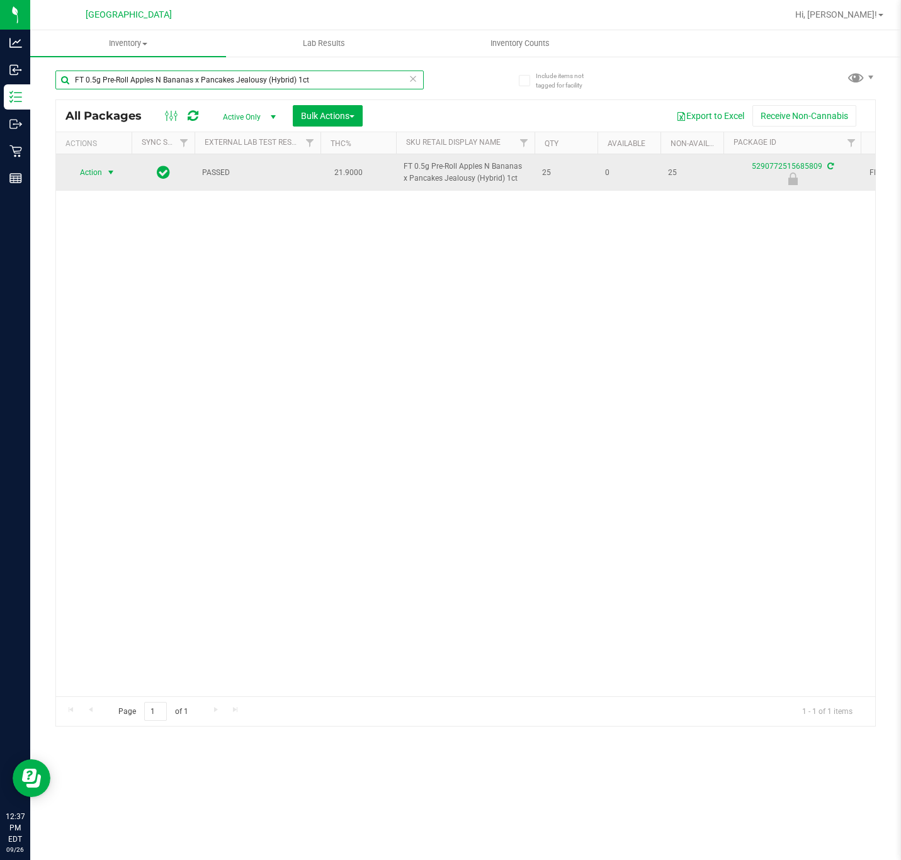
type input "FT 0.5g Pre-Roll Apples N Bananas x Pancakes Jealousy (Hybrid) 1ct"
click at [114, 172] on span "select" at bounding box center [111, 172] width 10 height 10
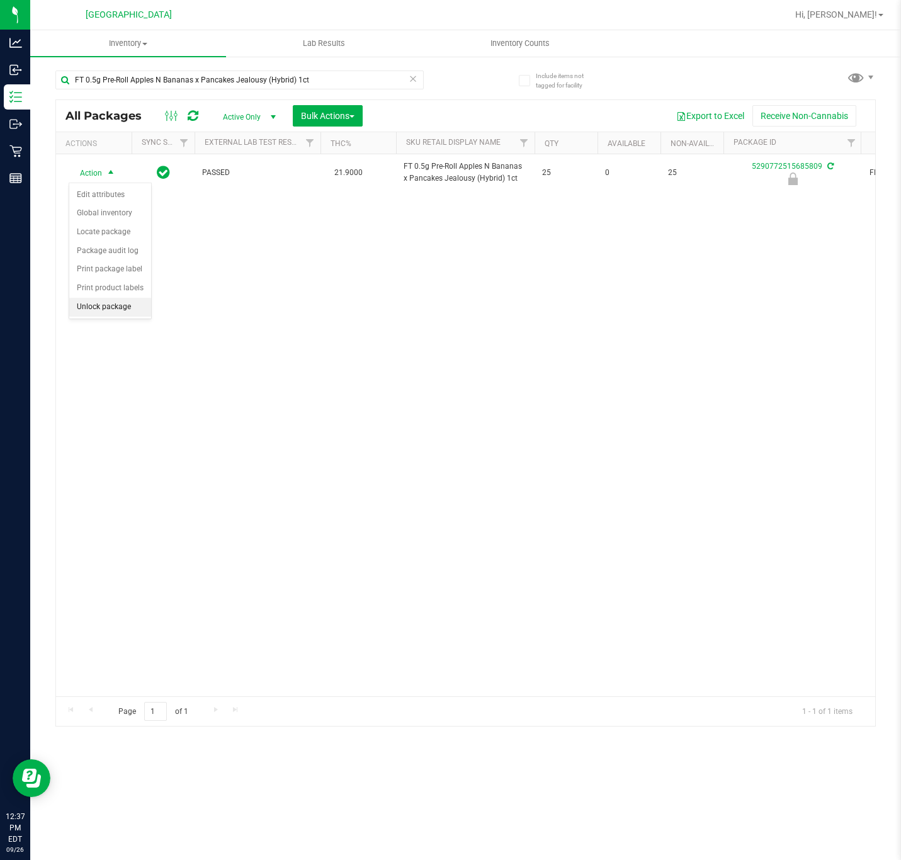
click at [95, 312] on li "Unlock package" at bounding box center [110, 307] width 82 height 19
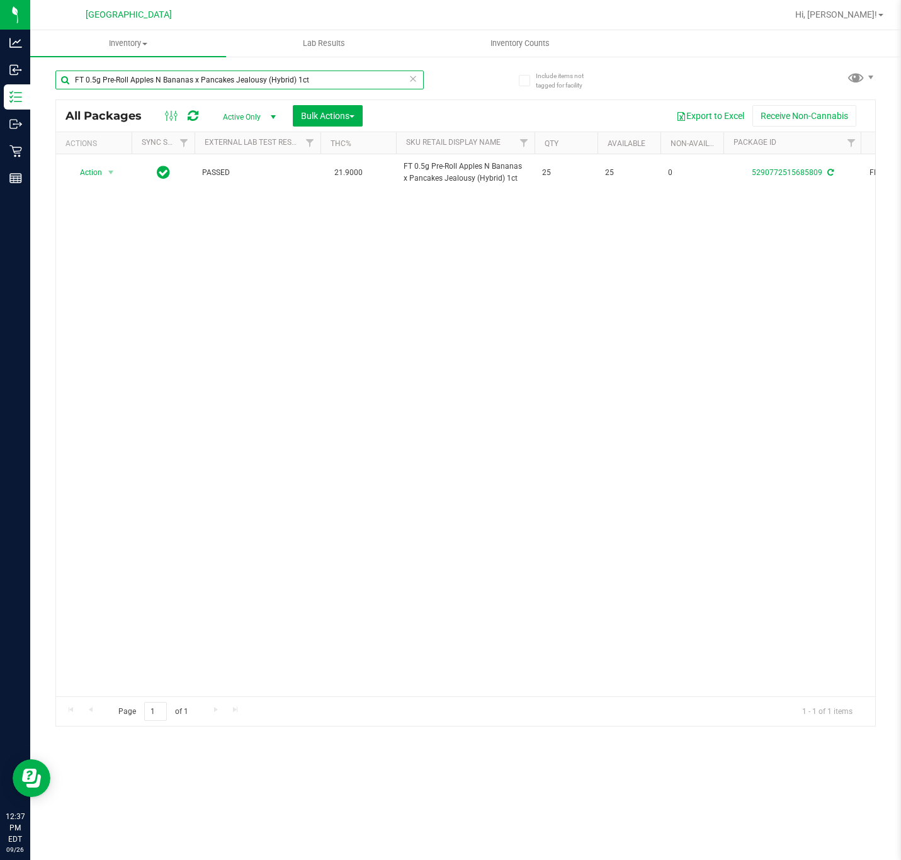
click at [307, 74] on input "FT 0.5g Pre-Roll Apples N Bananas x Pancakes Jealousy (Hybrid) 1ct" at bounding box center [239, 80] width 368 height 19
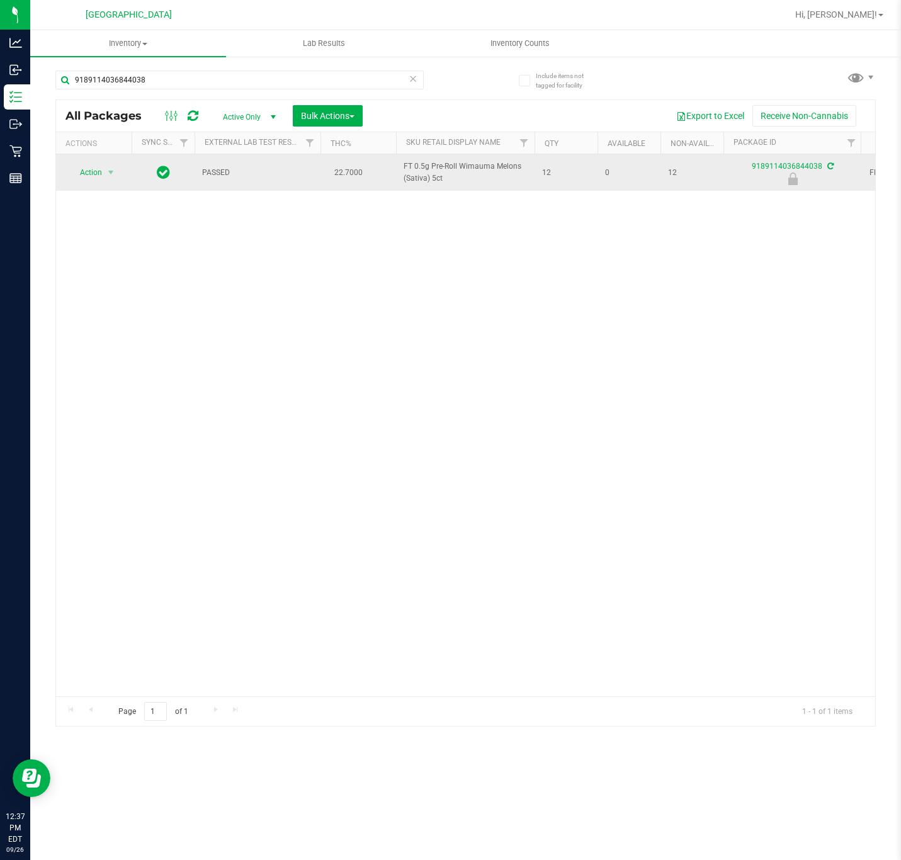
click at [414, 181] on span "FT 0.5g Pre-Roll Wimauma Melons (Sativa) 5ct" at bounding box center [465, 173] width 123 height 24
copy tr "FT 0.5g Pre-Roll Wimauma Melons (Sativa) 5ct"
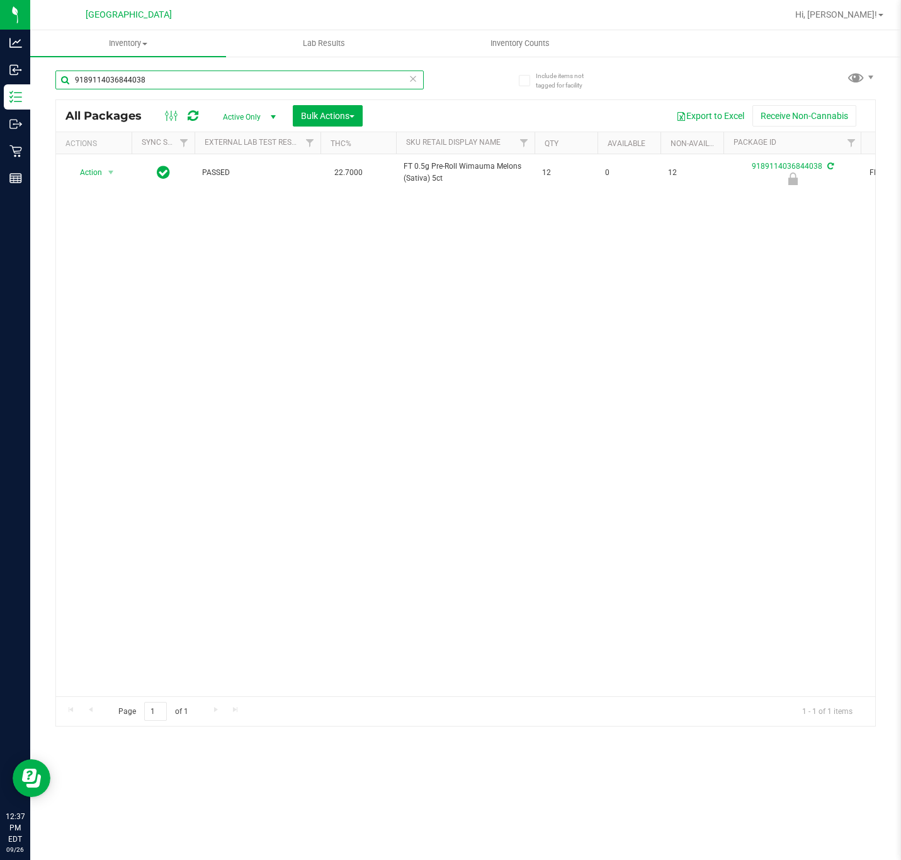
click at [298, 81] on input "9189114036844038" at bounding box center [239, 80] width 368 height 19
paste input "FT 0.5g Pre-Roll Wimauma Melons (Sativa) 5ct"
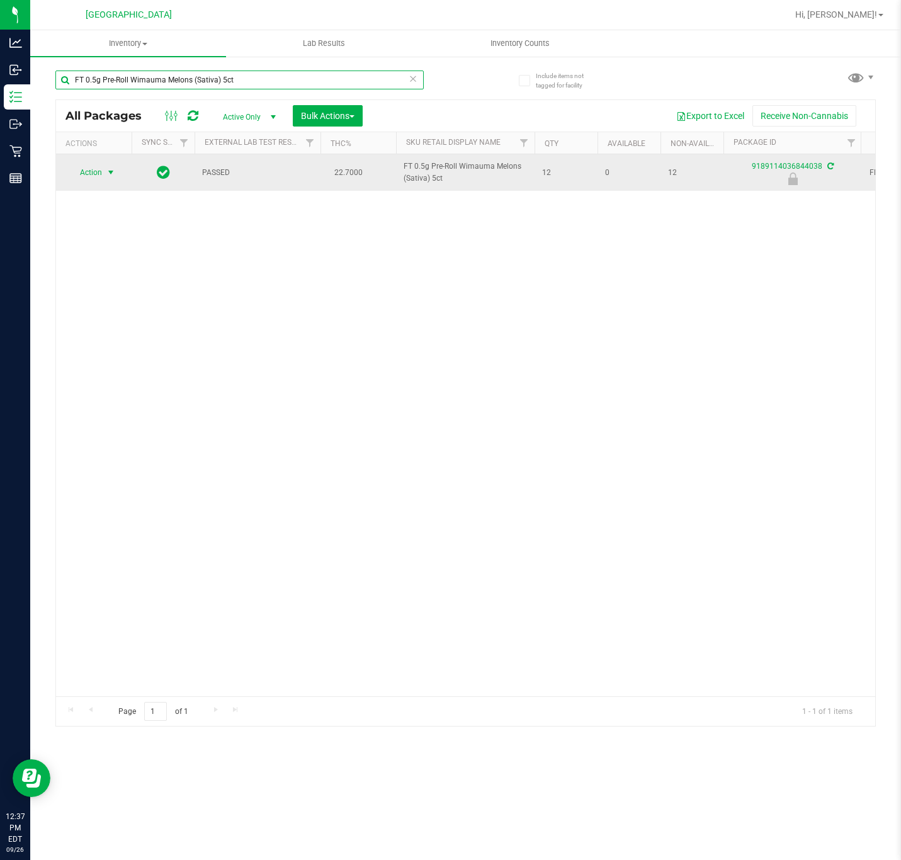
type input "FT 0.5g Pre-Roll Wimauma Melons (Sativa) 5ct"
click at [114, 173] on span "select" at bounding box center [111, 172] width 10 height 10
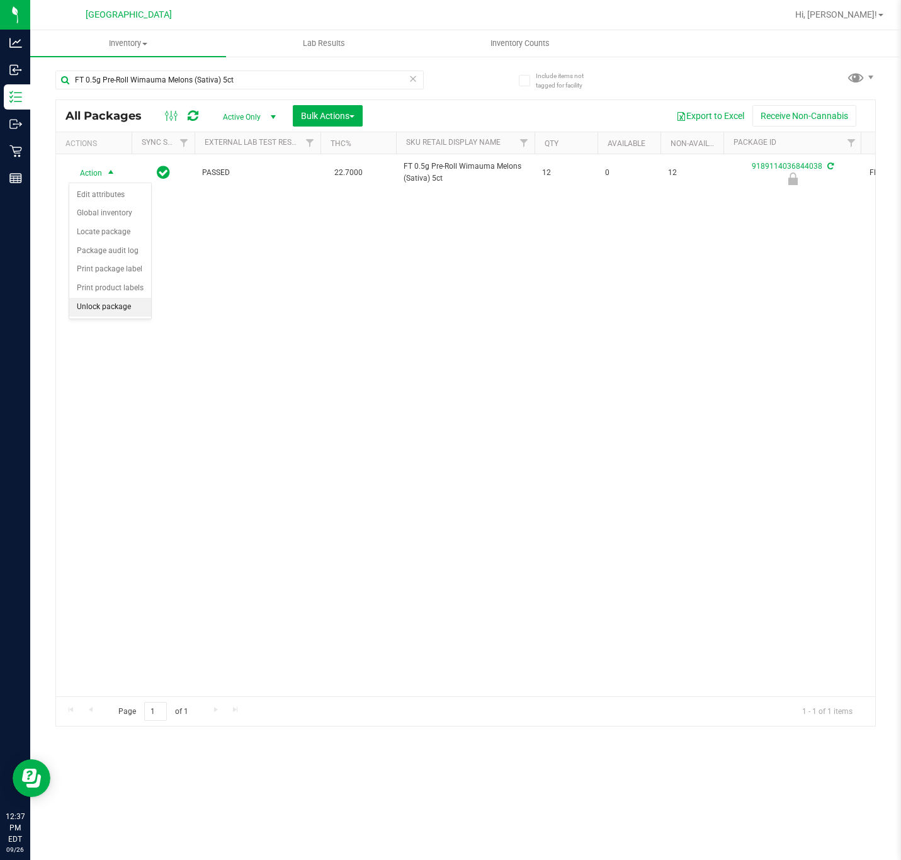
click at [123, 303] on li "Unlock package" at bounding box center [110, 307] width 82 height 19
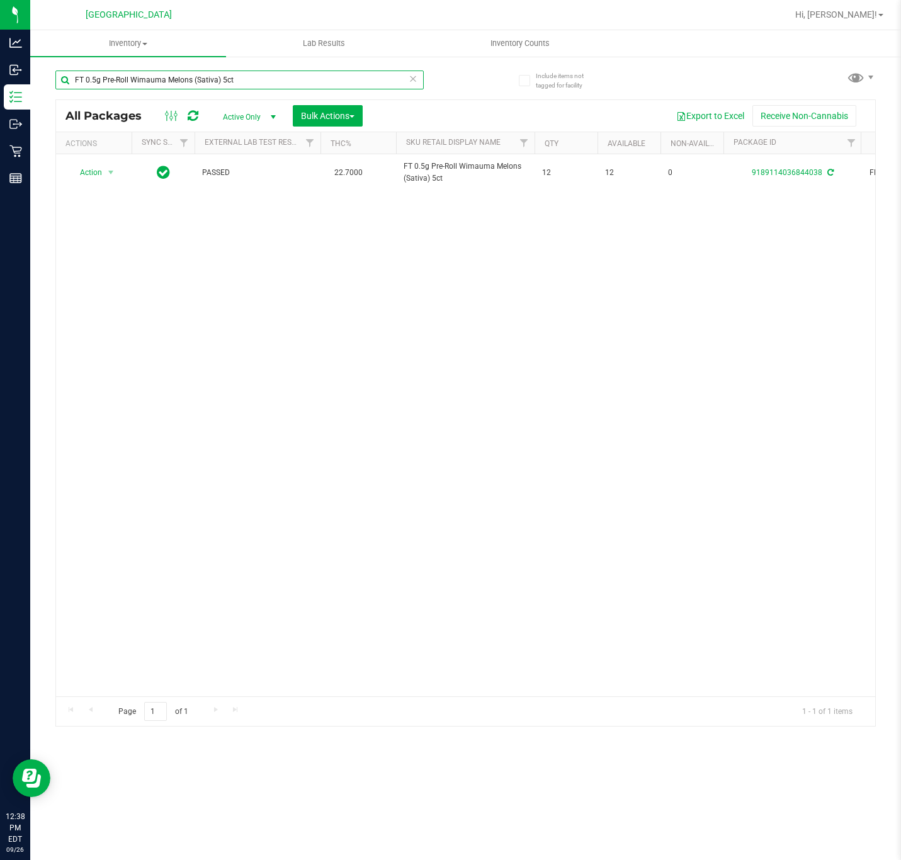
click at [159, 79] on input "FT 0.5g Pre-Roll Wimauma Melons (Sativa) 5ct" at bounding box center [239, 80] width 368 height 19
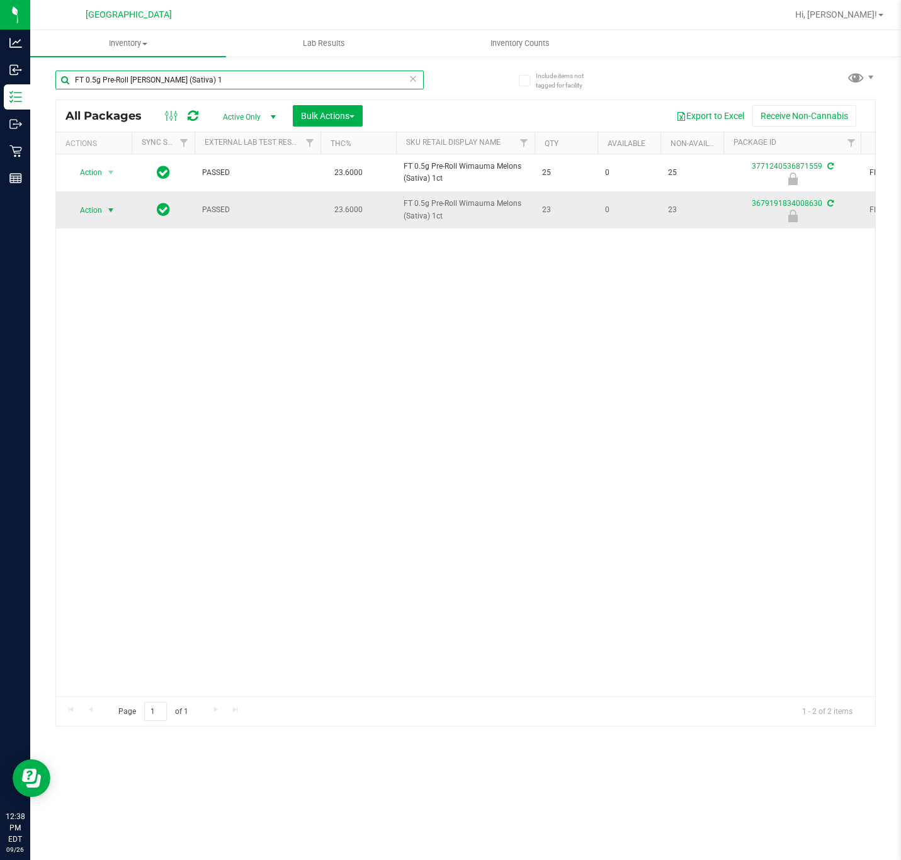
type input "FT 0.5g Pre-Roll Wimauma Melons (Sativa) 1"
click at [108, 210] on span "select" at bounding box center [111, 210] width 10 height 10
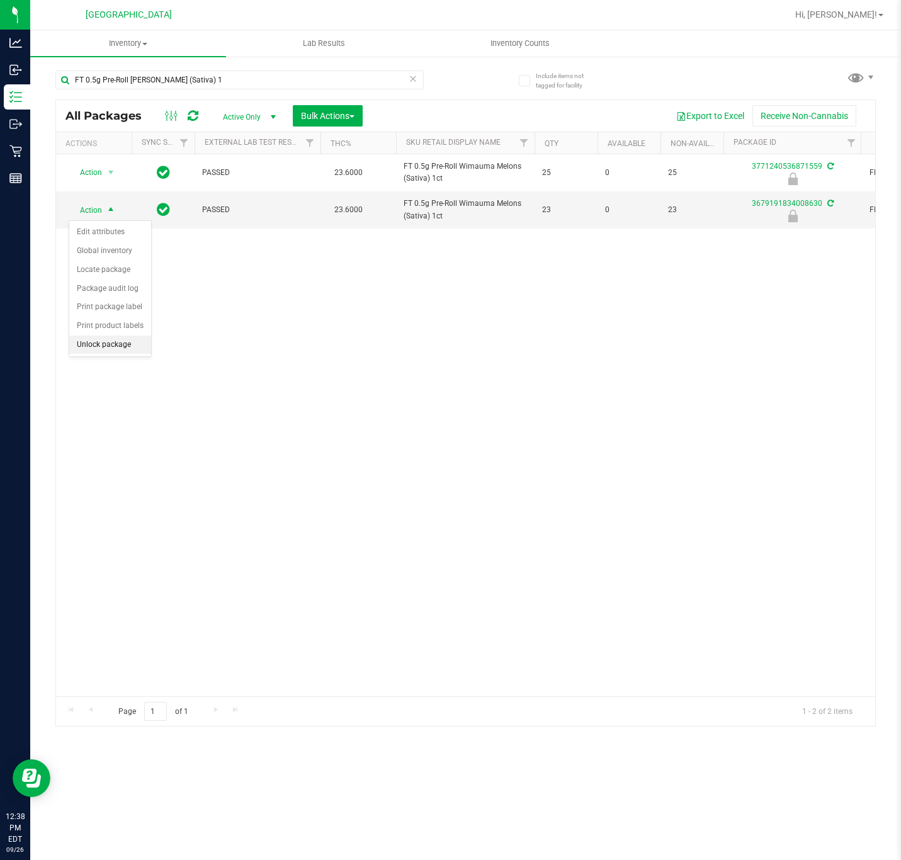
click at [97, 342] on li "Unlock package" at bounding box center [110, 345] width 82 height 19
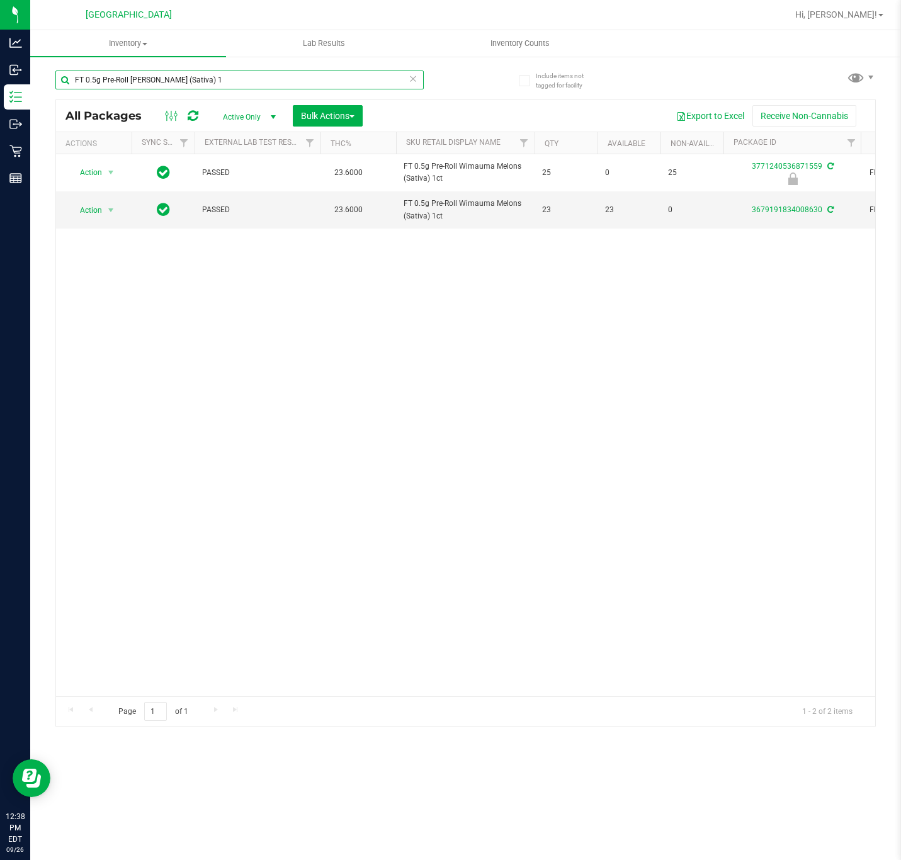
click at [212, 77] on input "FT 0.5g Pre-Roll Wimauma Melons (Sativa) 1" at bounding box center [239, 80] width 368 height 19
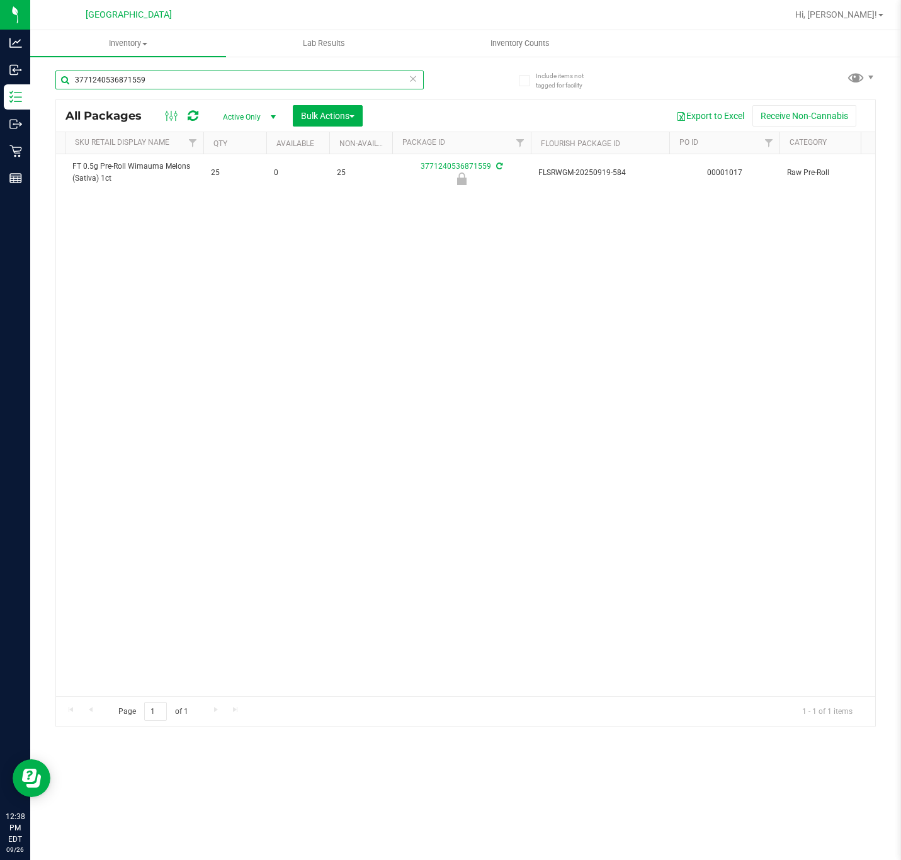
scroll to position [0, 336]
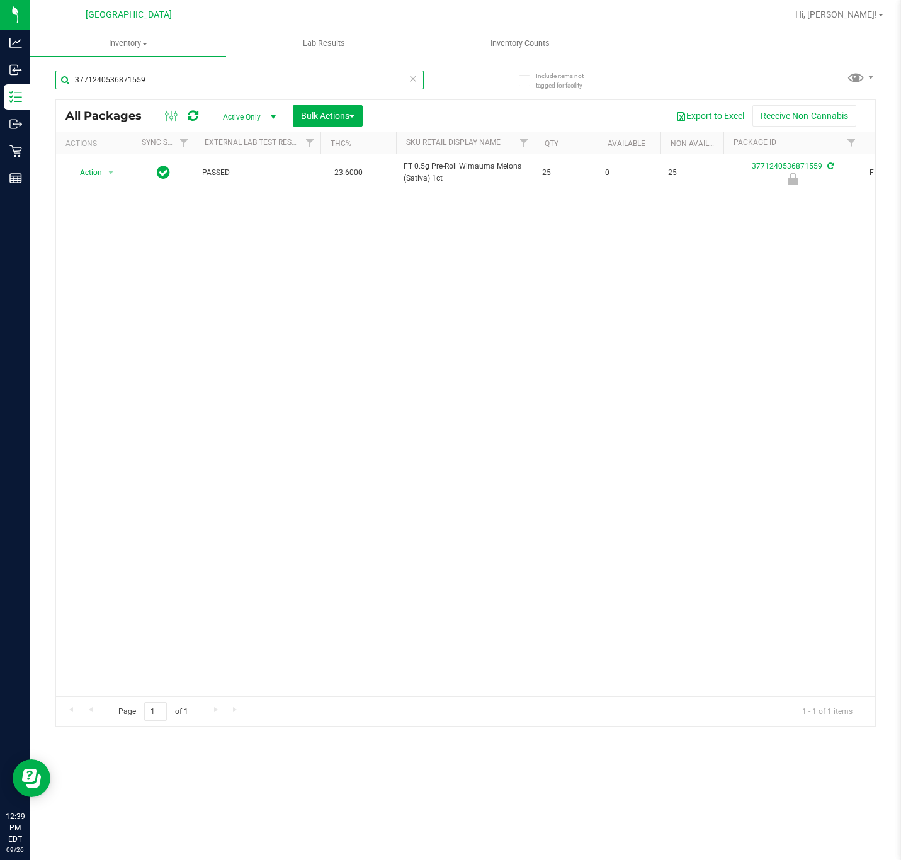
click at [172, 85] on input "3771240536871559" at bounding box center [239, 80] width 368 height 19
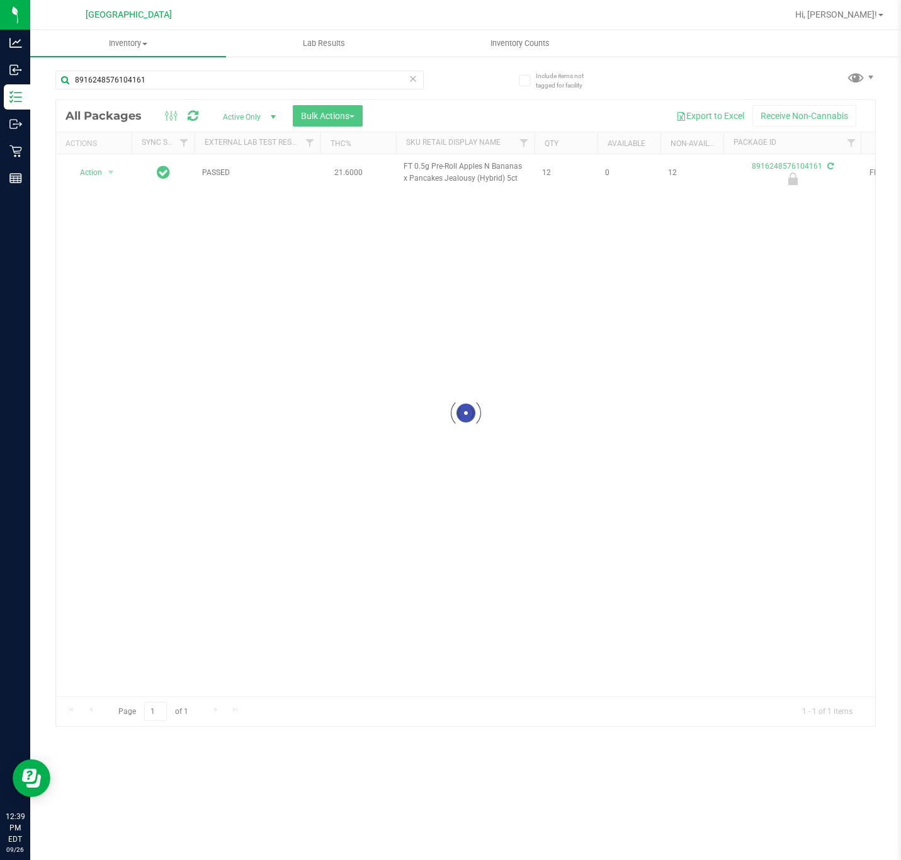
click at [421, 179] on div at bounding box center [465, 413] width 819 height 626
click at [421, 178] on div at bounding box center [465, 413] width 819 height 626
click at [421, 178] on span "FT 0.5g Pre-Roll Apples N Bananas x Pancakes Jealousy (Hybrid) 5ct" at bounding box center [465, 173] width 123 height 24
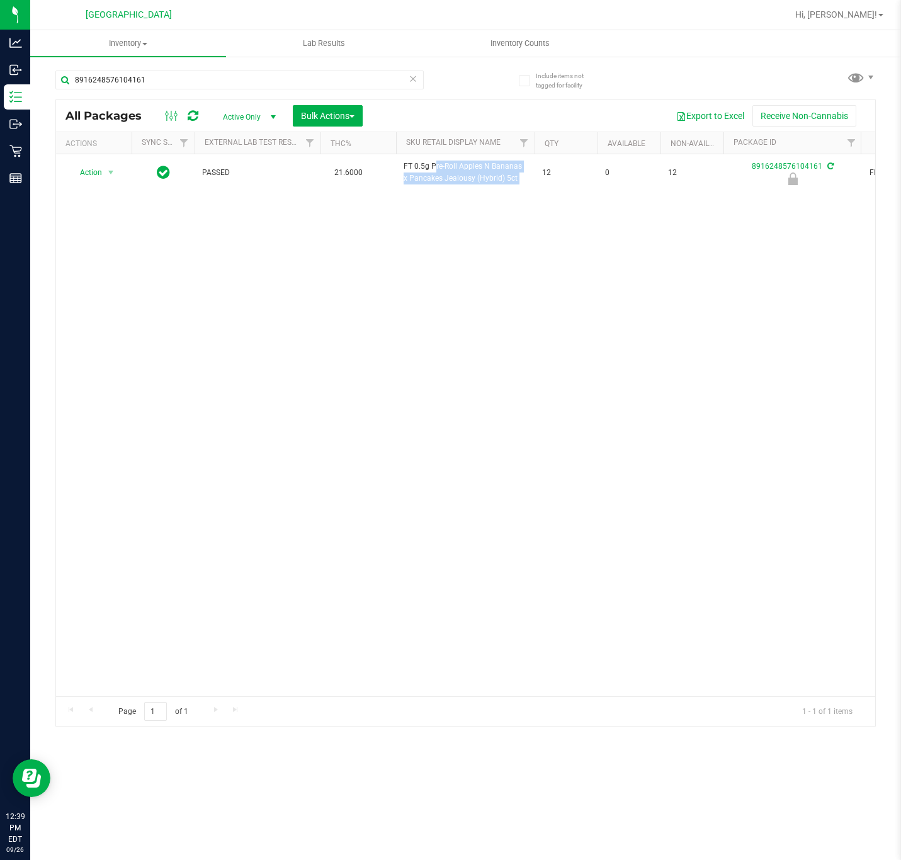
copy tr "FT 0.5g Pre-Roll Apples N Bananas x Pancakes Jealousy (Hybrid) 5ct"
click at [278, 77] on input "8916248576104161" at bounding box center [239, 80] width 368 height 19
paste input "FT 0.5g Pre-Roll Apples N Bananas x Pancakes Jealousy (Hybrid) 5ct"
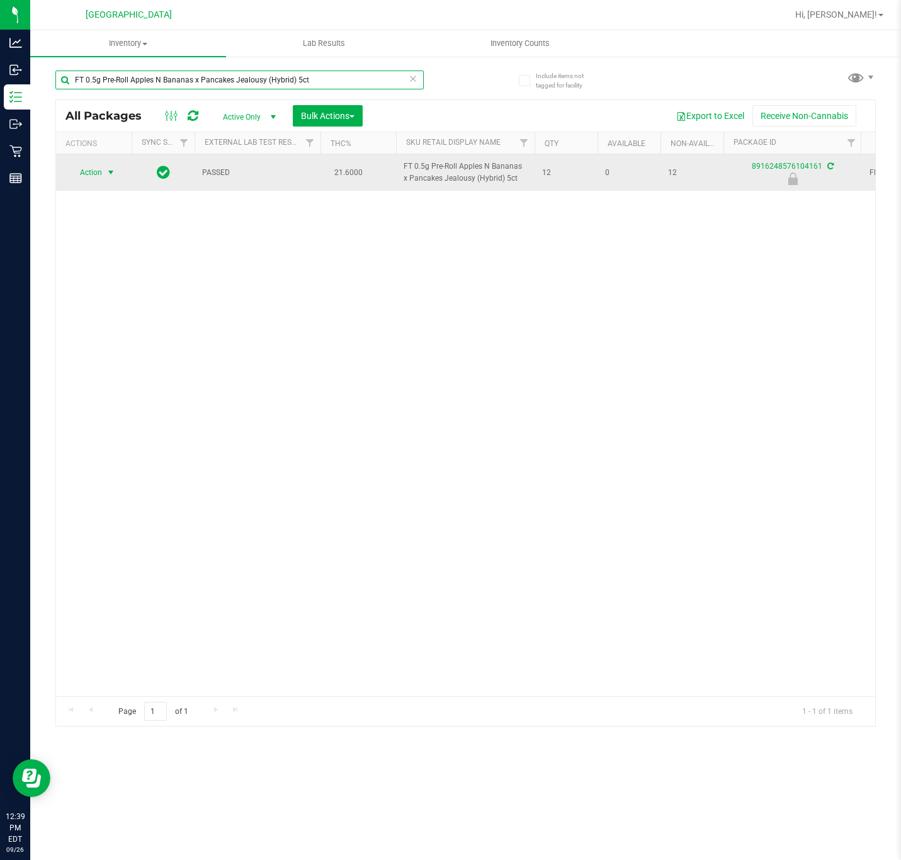
type input "FT 0.5g Pre-Roll Apples N Bananas x Pancakes Jealousy (Hybrid) 5ct"
click at [103, 174] on span "select" at bounding box center [111, 173] width 16 height 18
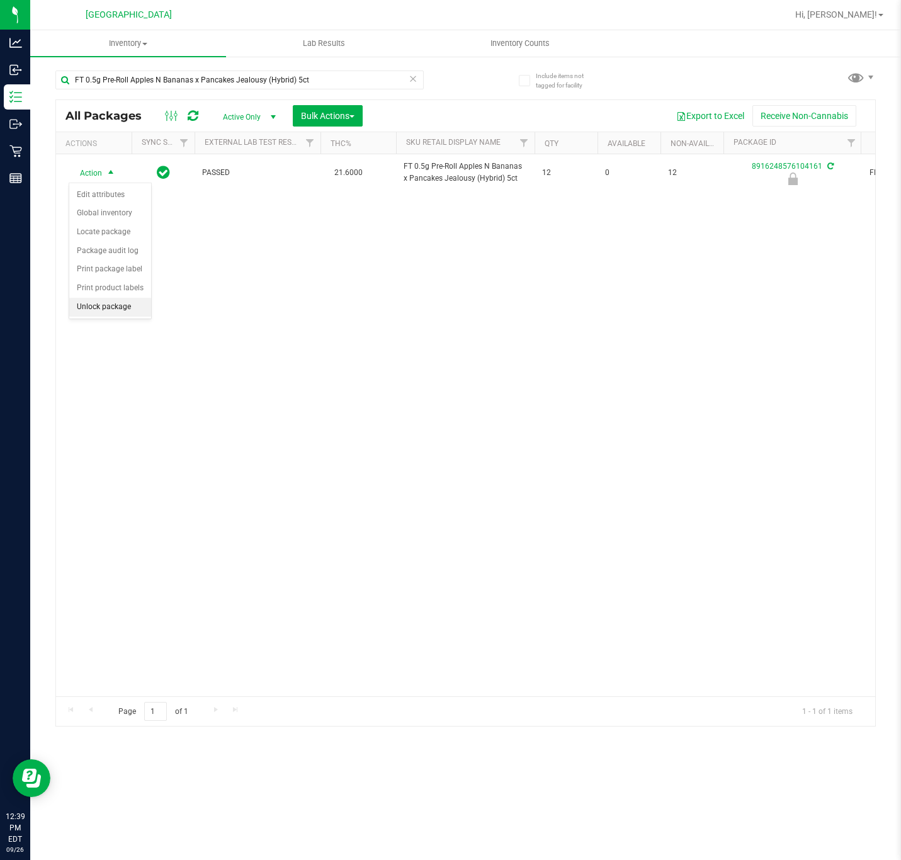
click at [91, 308] on li "Unlock package" at bounding box center [110, 307] width 82 height 19
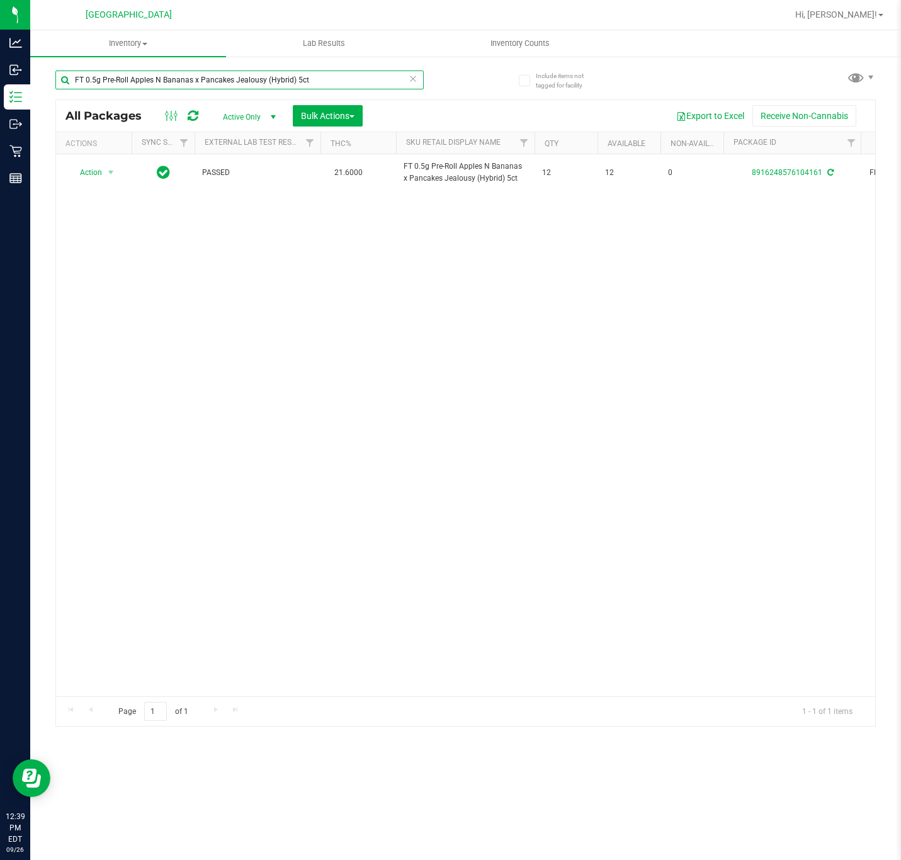
click at [203, 76] on input "FT 0.5g Pre-Roll Apples N Bananas x Pancakes Jealousy (Hybrid) 5ct" at bounding box center [239, 80] width 368 height 19
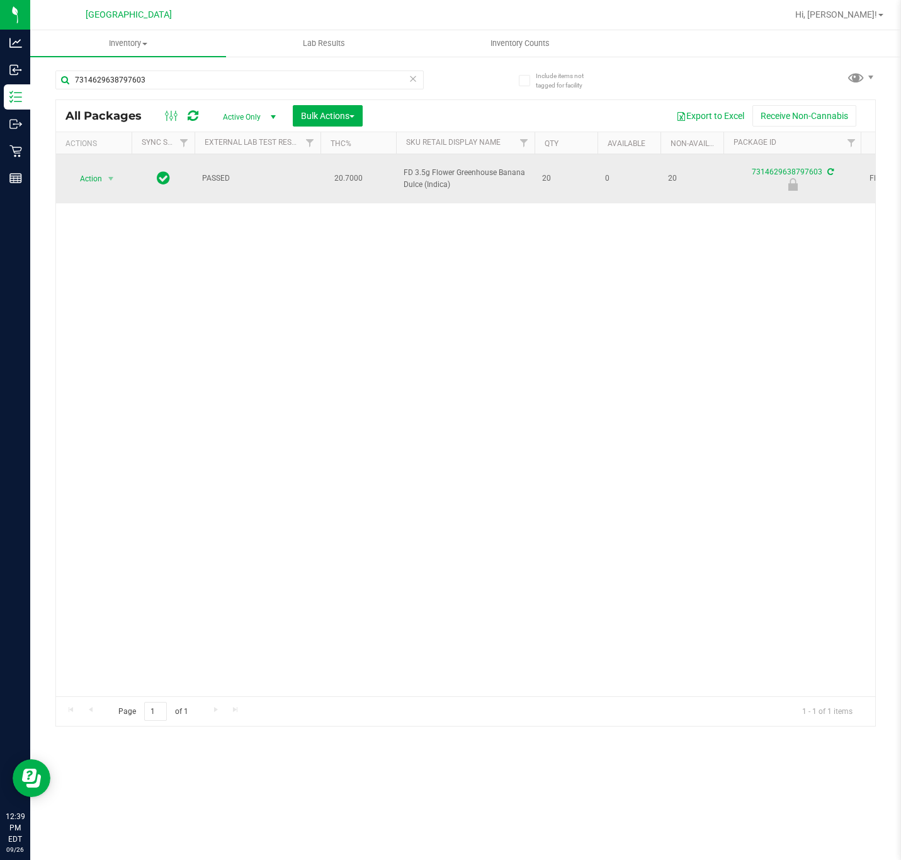
click at [433, 181] on span "FD 3.5g Flower Greenhouse Banana Dulce (Indica)" at bounding box center [465, 179] width 123 height 24
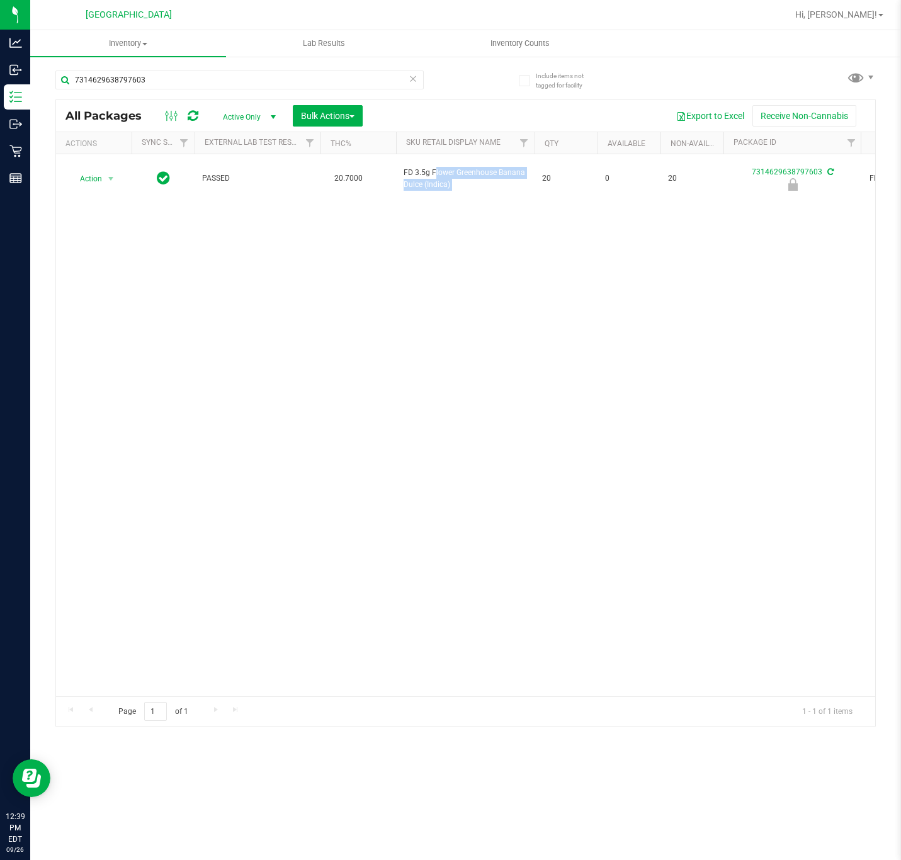
copy tr "FD 3.5g Flower Greenhouse Banana Dulce (Indica)"
click at [329, 72] on input "7314629638797603" at bounding box center [239, 80] width 368 height 19
paste input "FD 3.5g Flower Greenhouse Banana Dulce (Indica)"
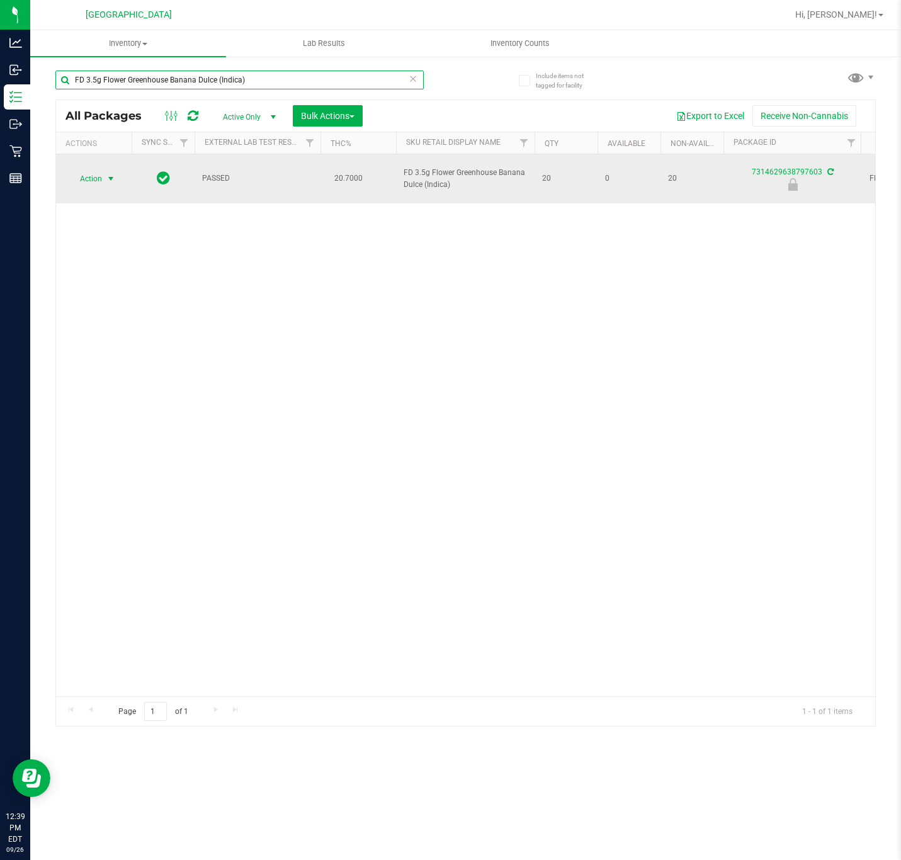
type input "FD 3.5g Flower Greenhouse Banana Dulce (Indica)"
click at [115, 176] on span "select" at bounding box center [111, 179] width 10 height 10
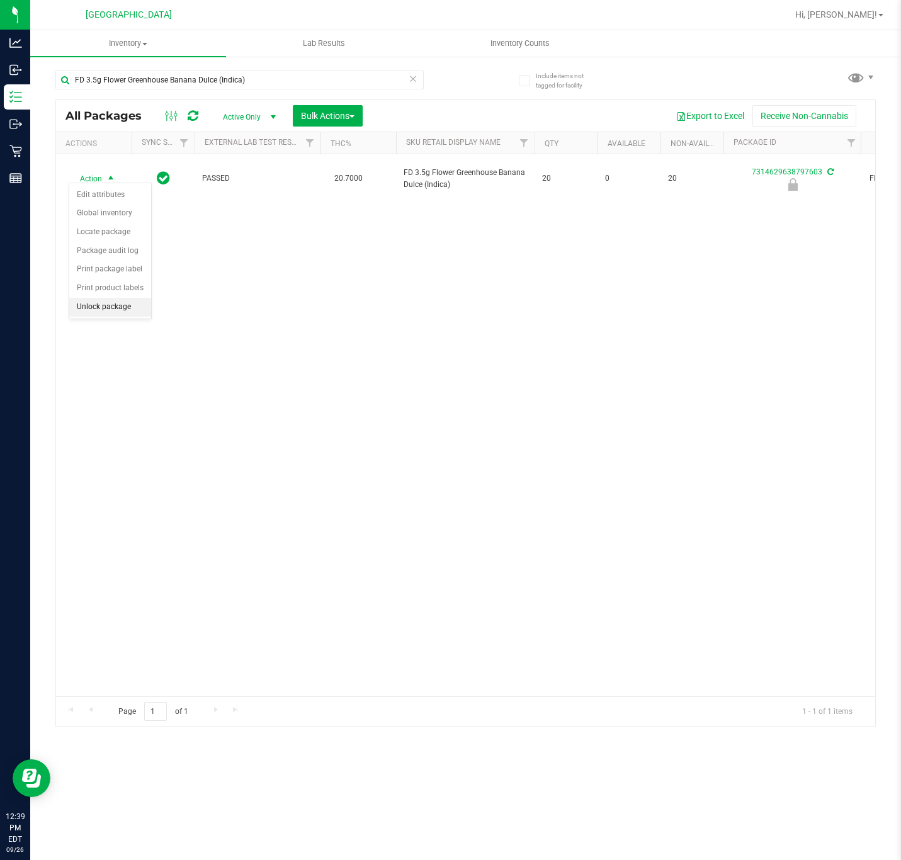
click at [100, 310] on li "Unlock package" at bounding box center [110, 307] width 82 height 19
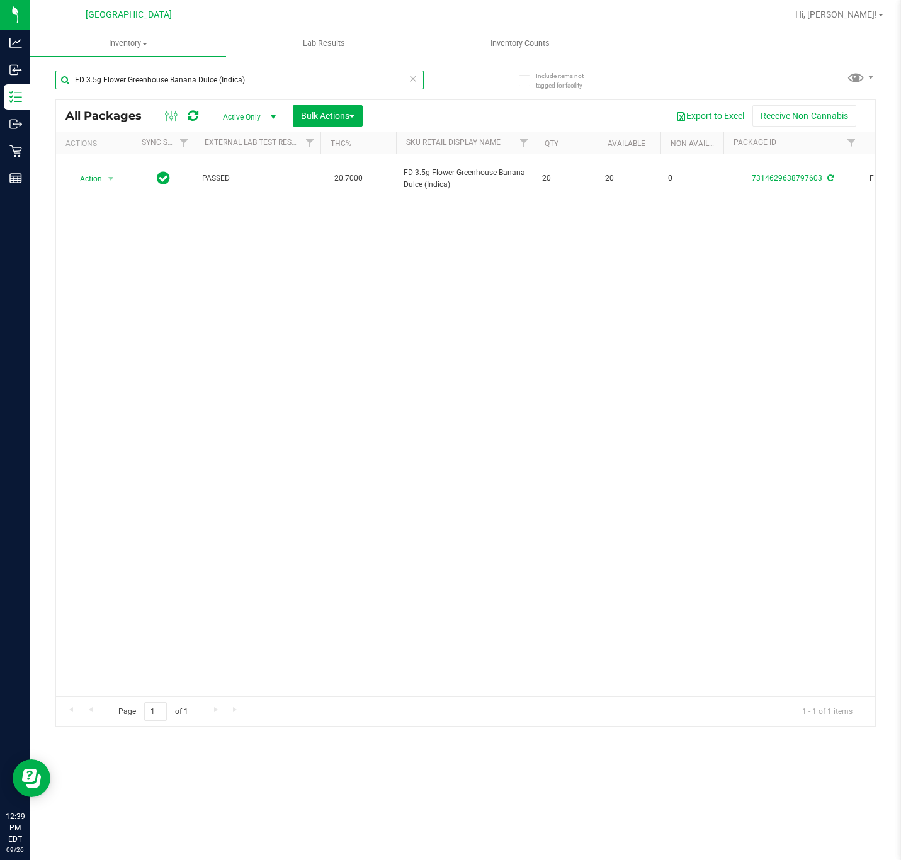
click at [225, 79] on input "FD 3.5g Flower Greenhouse Banana Dulce (Indica)" at bounding box center [239, 80] width 368 height 19
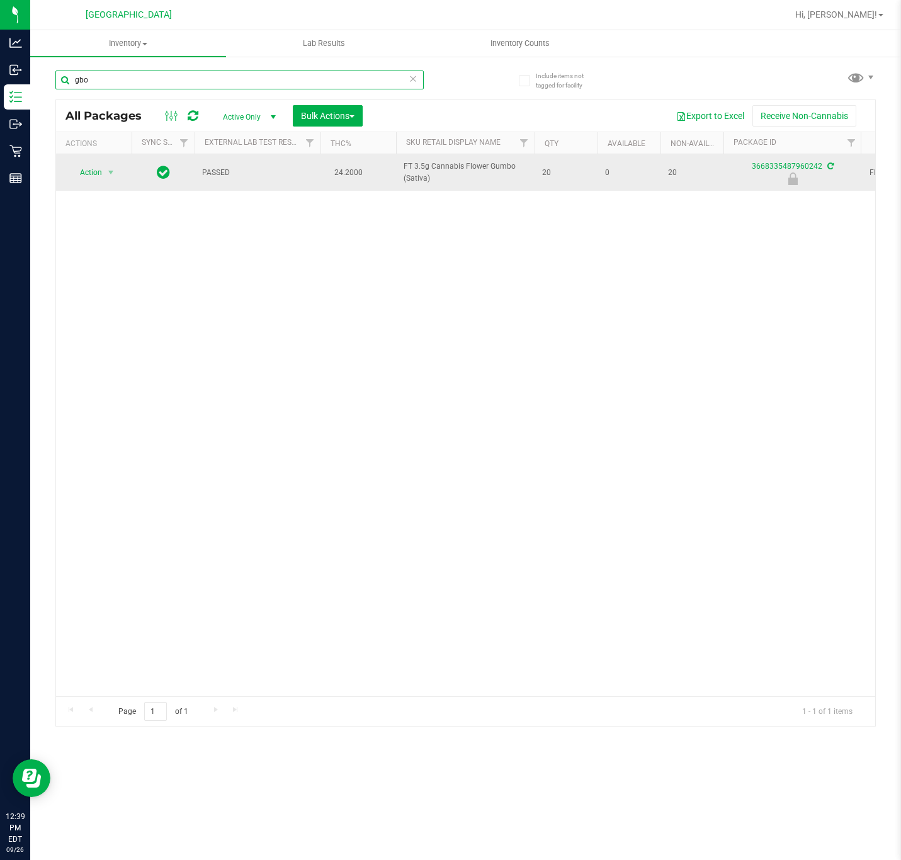
type input "gbo"
click at [101, 172] on span "Action" at bounding box center [86, 173] width 34 height 18
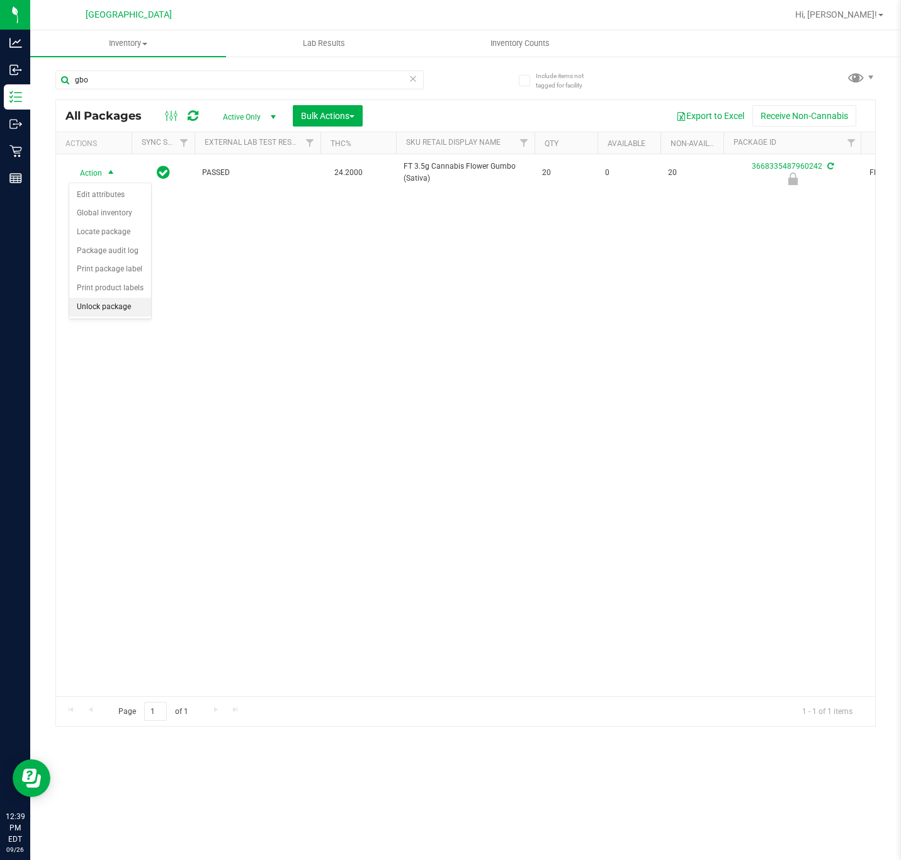
click at [110, 310] on li "Unlock package" at bounding box center [110, 307] width 82 height 19
click at [210, 395] on div "Action Action Adjust qty Create package Edit attributes Global inventory Locate…" at bounding box center [465, 425] width 819 height 542
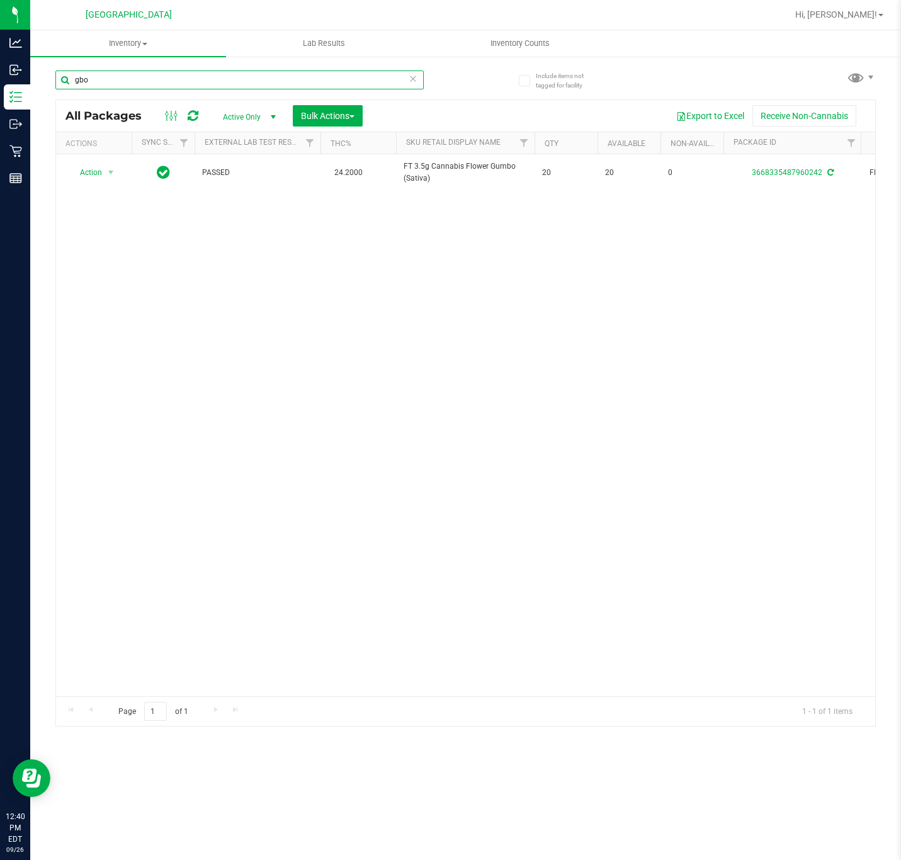
click at [135, 79] on input "gbo" at bounding box center [239, 80] width 368 height 19
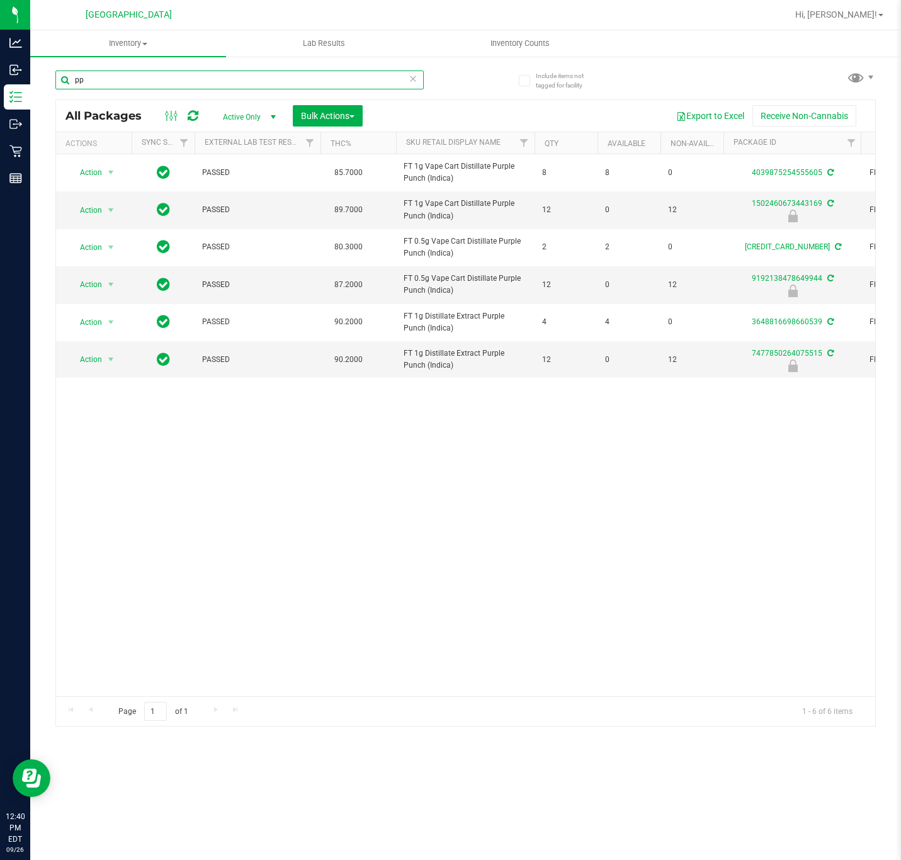
type input "p"
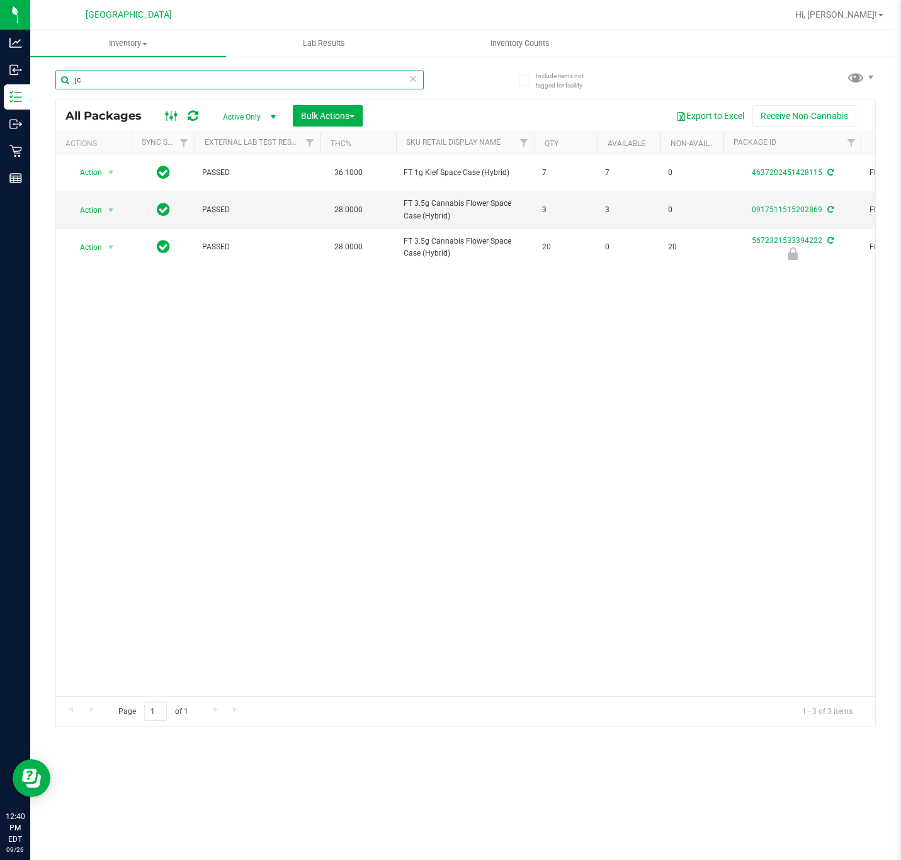
type input "j"
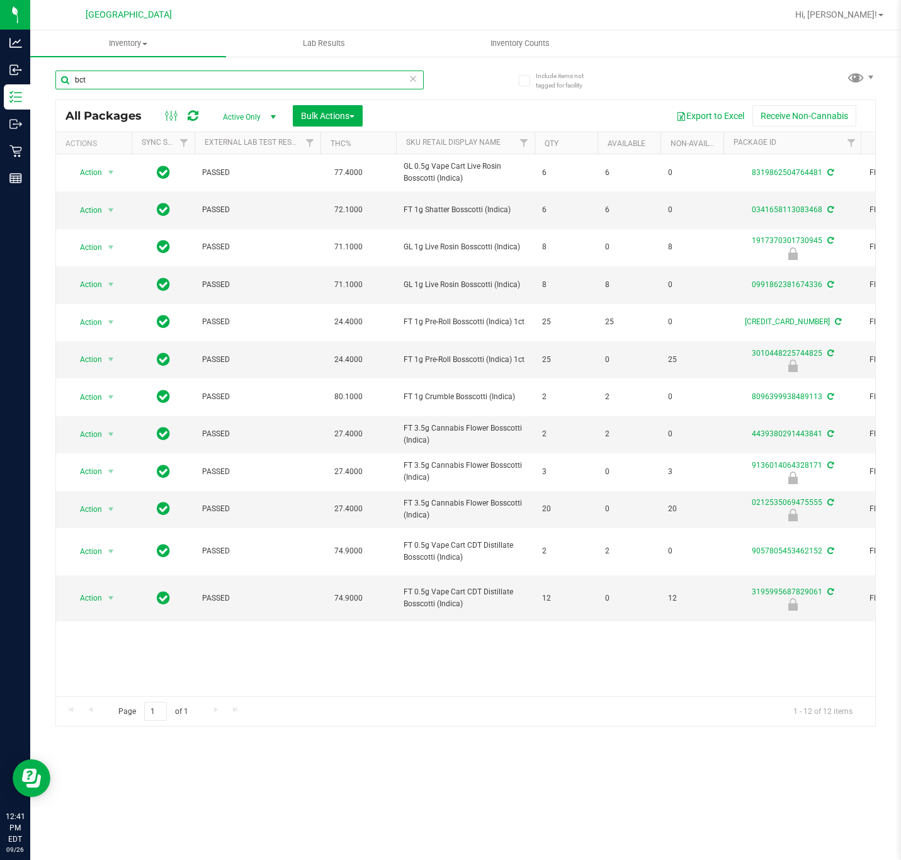
click at [210, 74] on input "bct" at bounding box center [239, 80] width 368 height 19
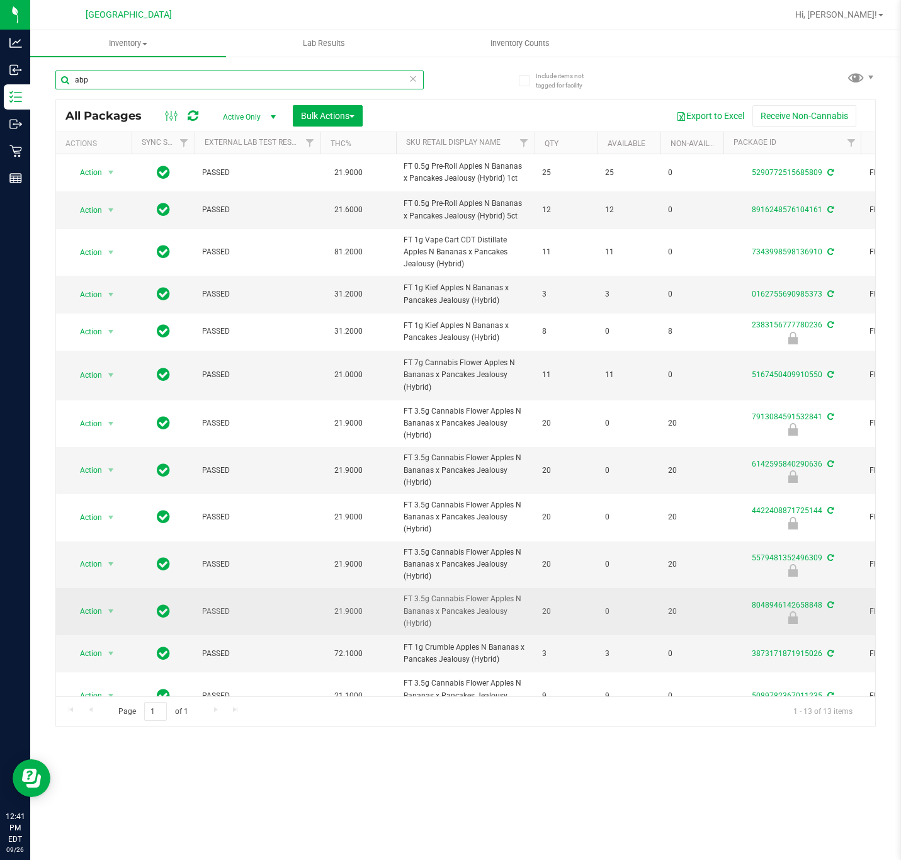
scroll to position [38, 0]
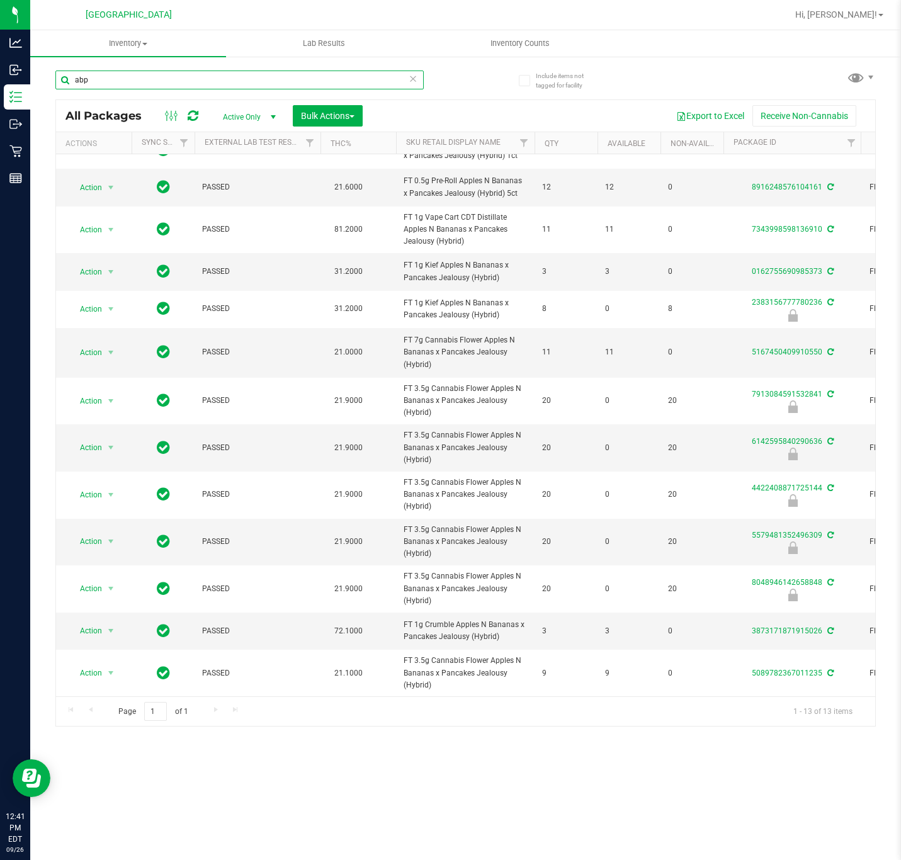
click at [103, 83] on input "abp" at bounding box center [239, 80] width 368 height 19
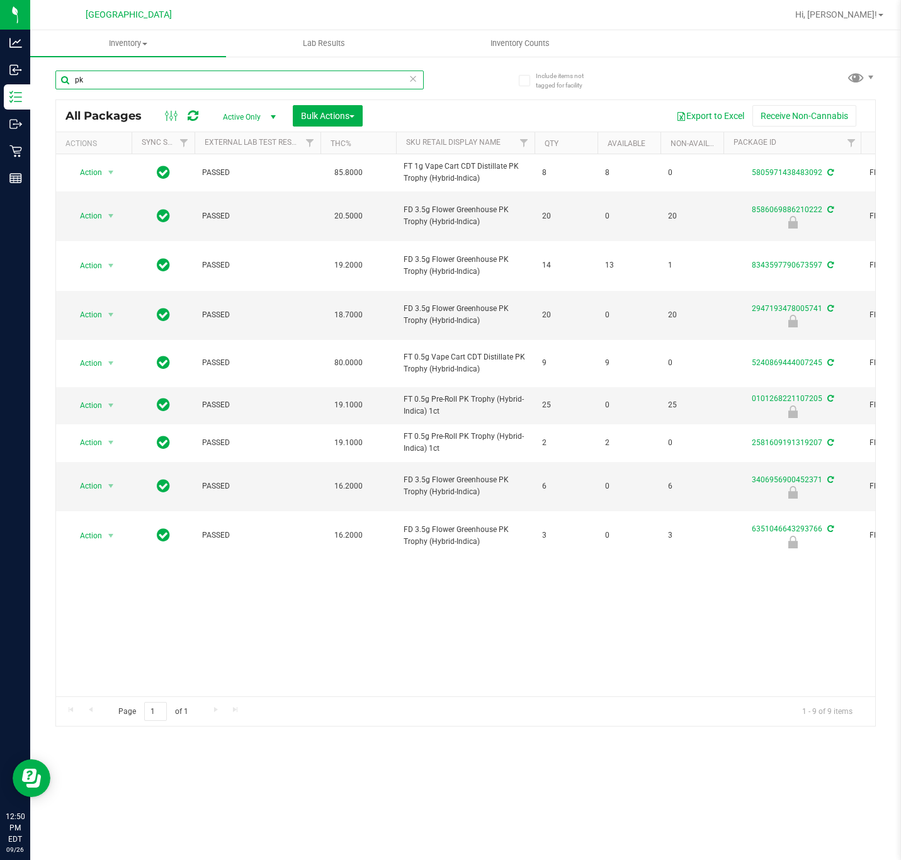
type input "p"
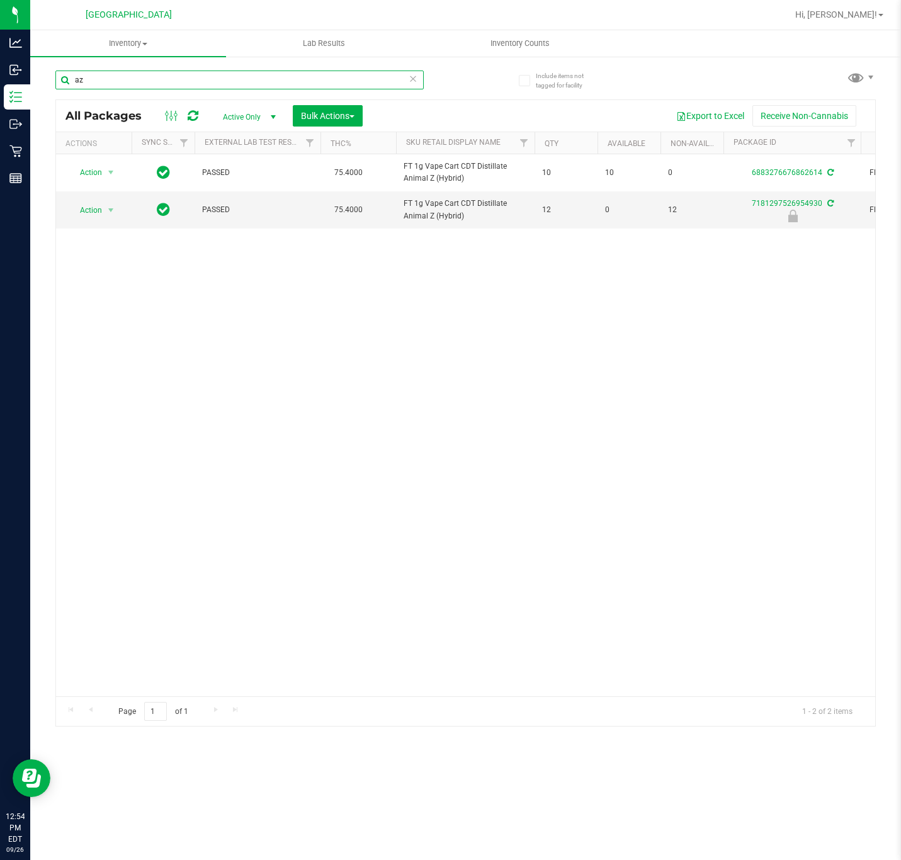
type input "a"
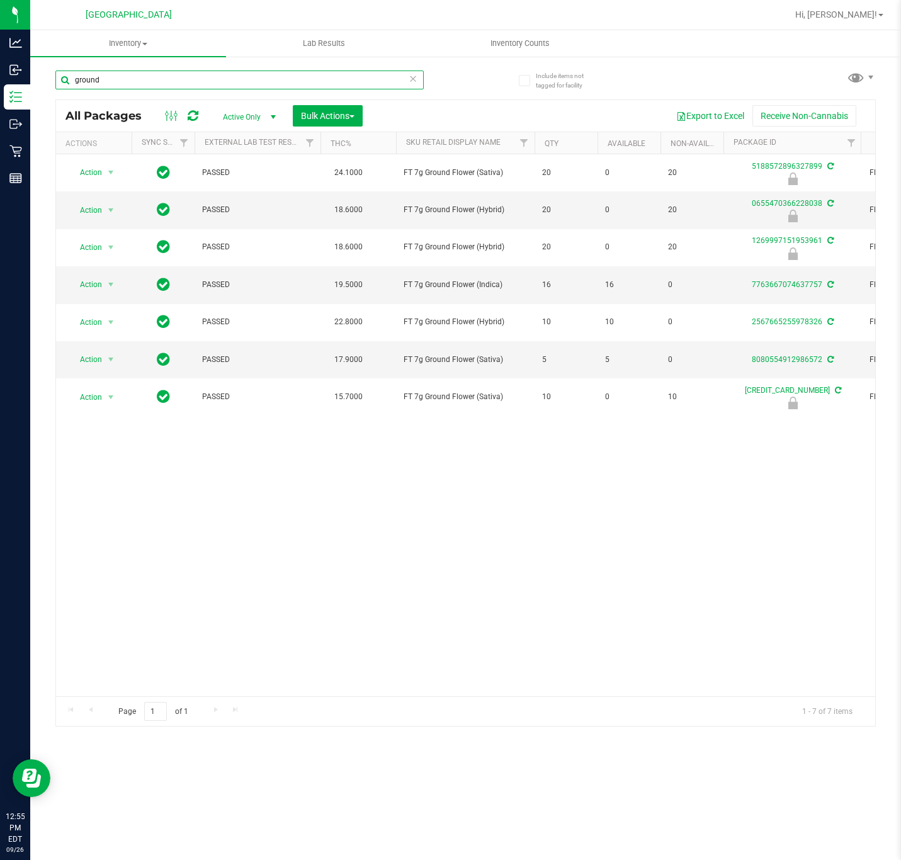
type input "ground"
click at [110, 361] on span "select" at bounding box center [111, 359] width 10 height 10
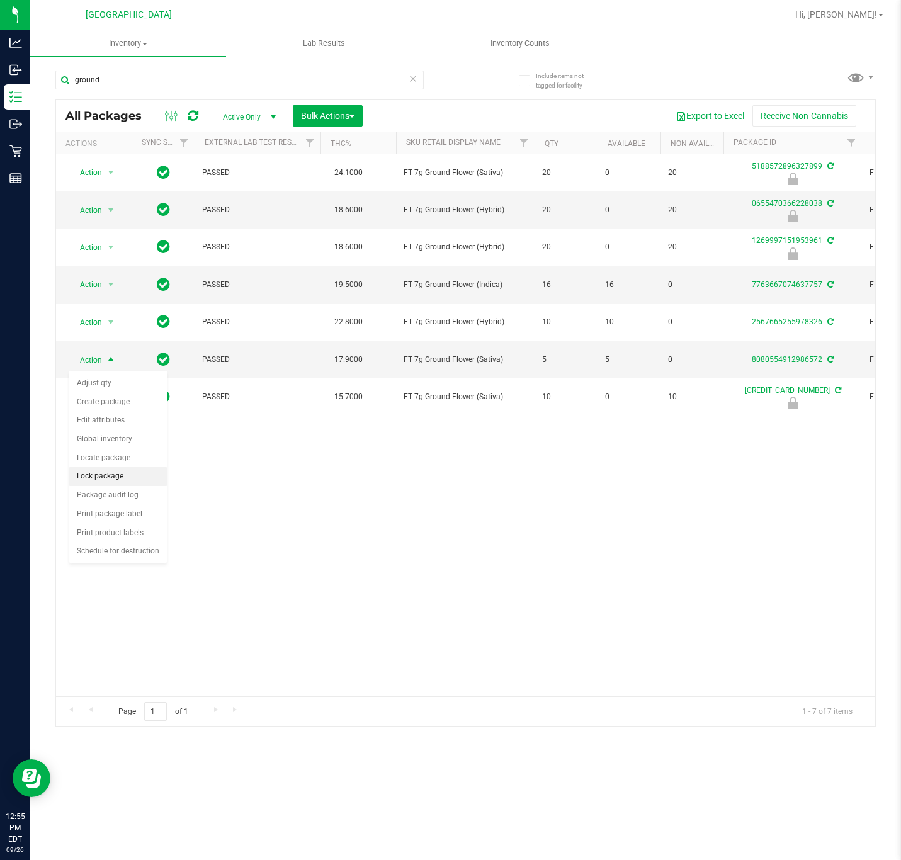
click at [99, 482] on li "Lock package" at bounding box center [118, 476] width 98 height 19
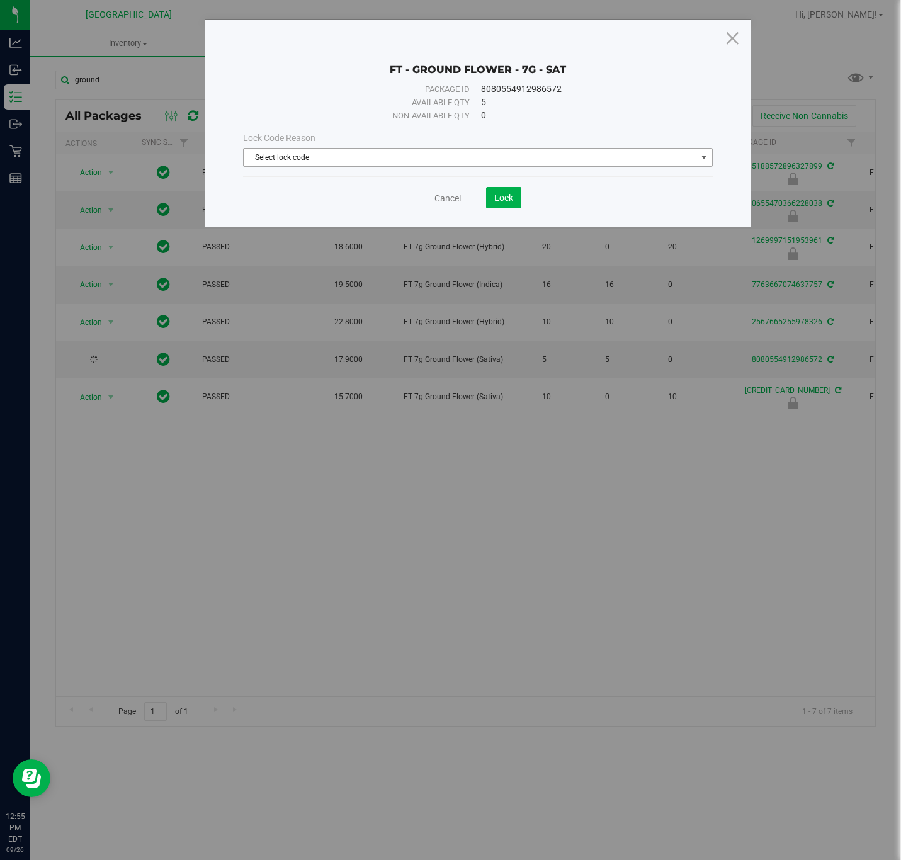
click at [444, 149] on span "Select lock code" at bounding box center [470, 158] width 453 height 18
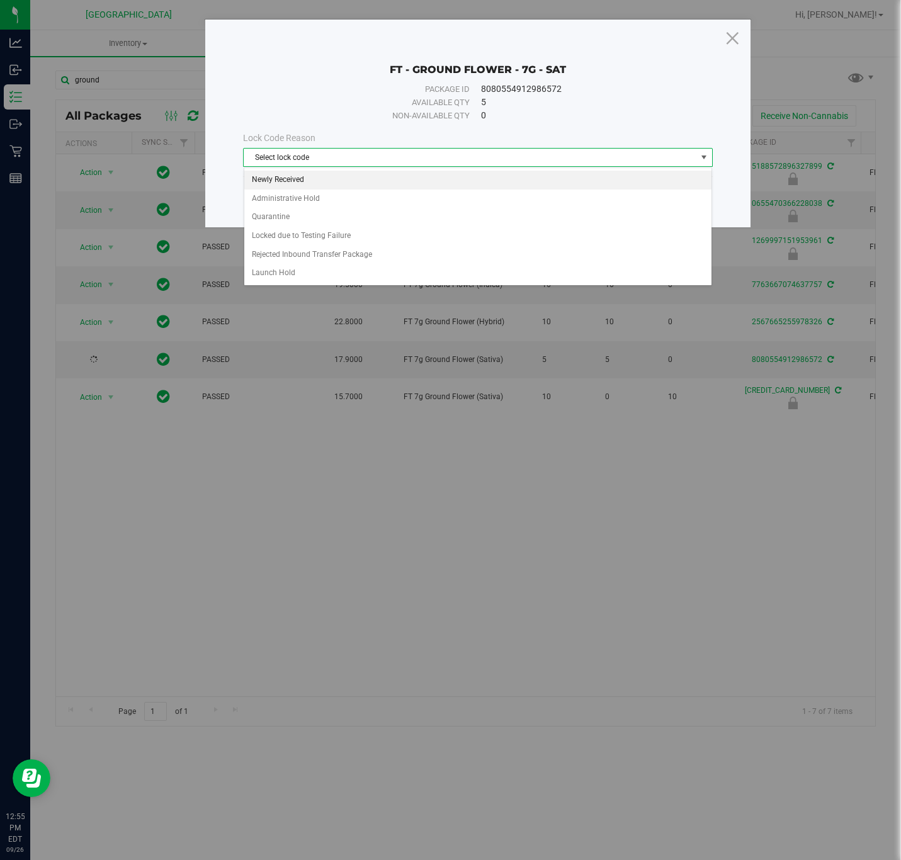
click at [302, 184] on li "Newly Received" at bounding box center [478, 180] width 468 height 19
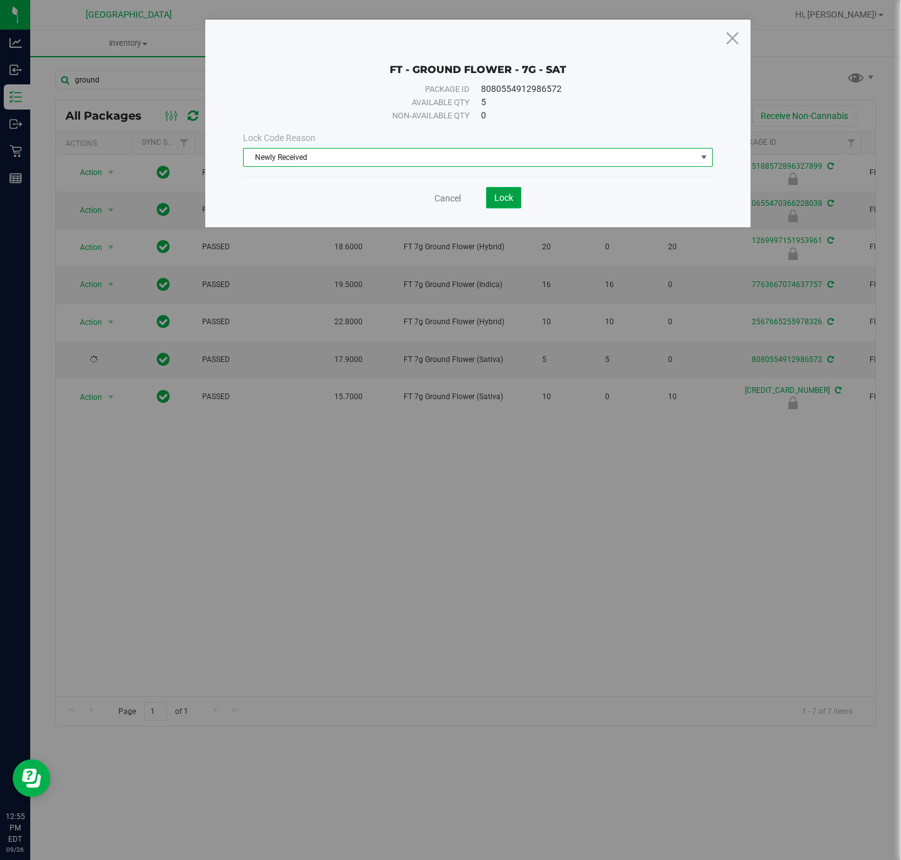
click at [494, 201] on span "Lock" at bounding box center [503, 198] width 19 height 10
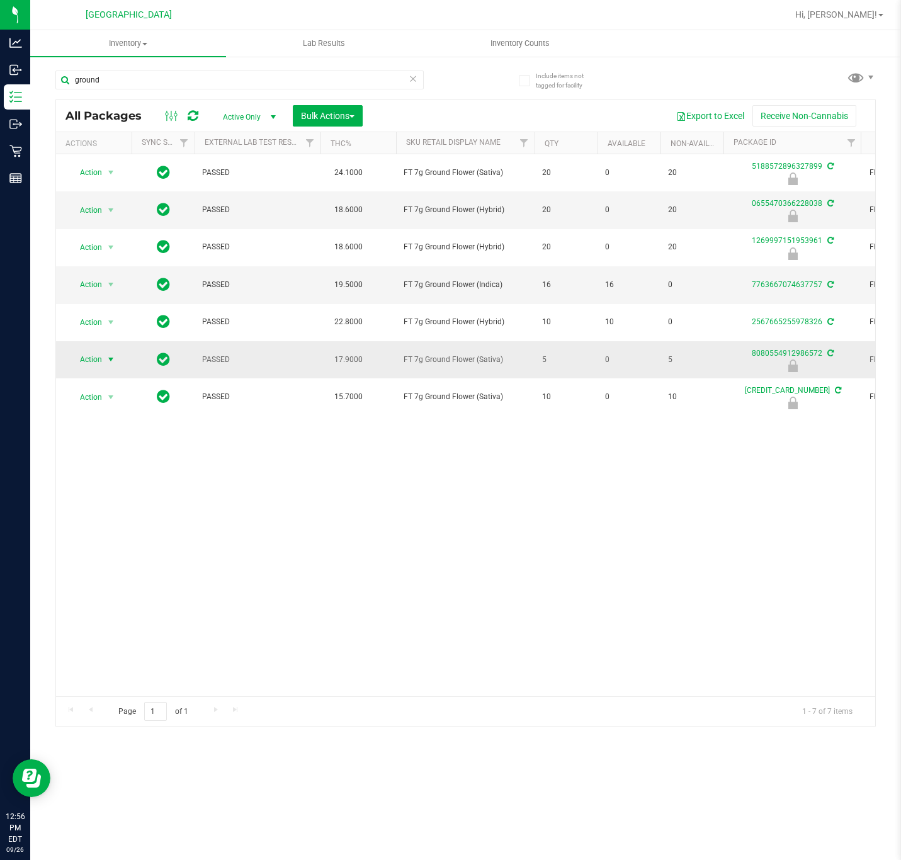
click at [113, 365] on span "select" at bounding box center [111, 359] width 10 height 10
click at [101, 463] on li "Print package label" at bounding box center [110, 458] width 82 height 19
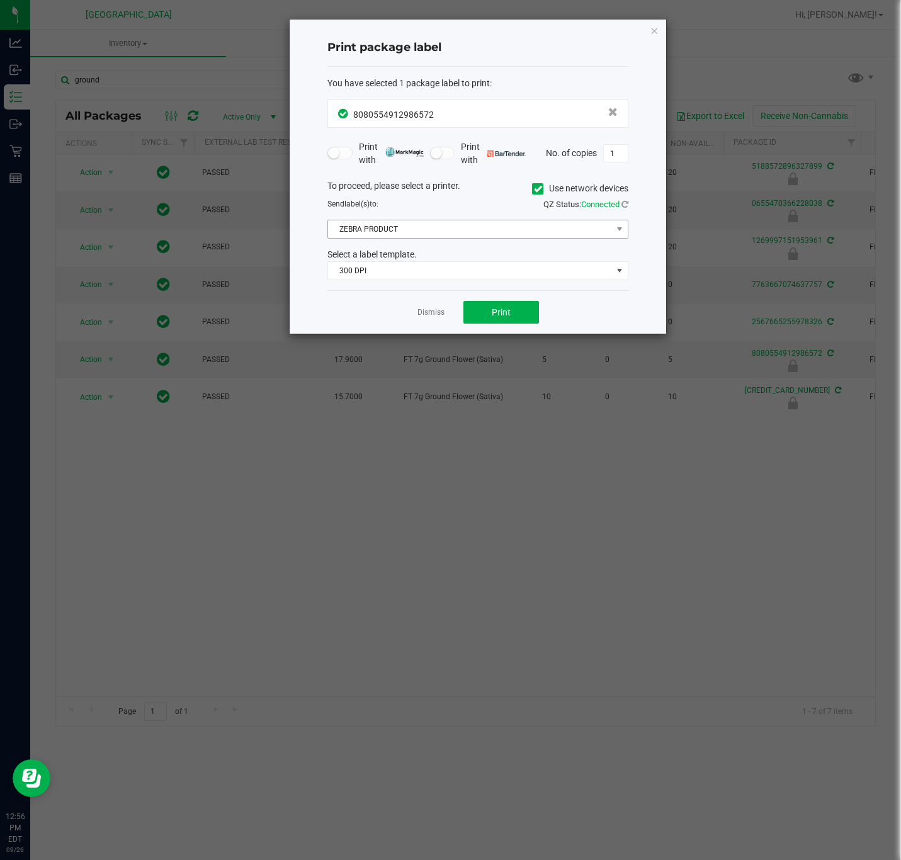
click at [403, 239] on div "To proceed, please select a printer. Use network devices Send label(s) to: QZ S…" at bounding box center [477, 229] width 301 height 101
click at [391, 238] on span "ZEBRA PRODUCT" at bounding box center [470, 229] width 284 height 18
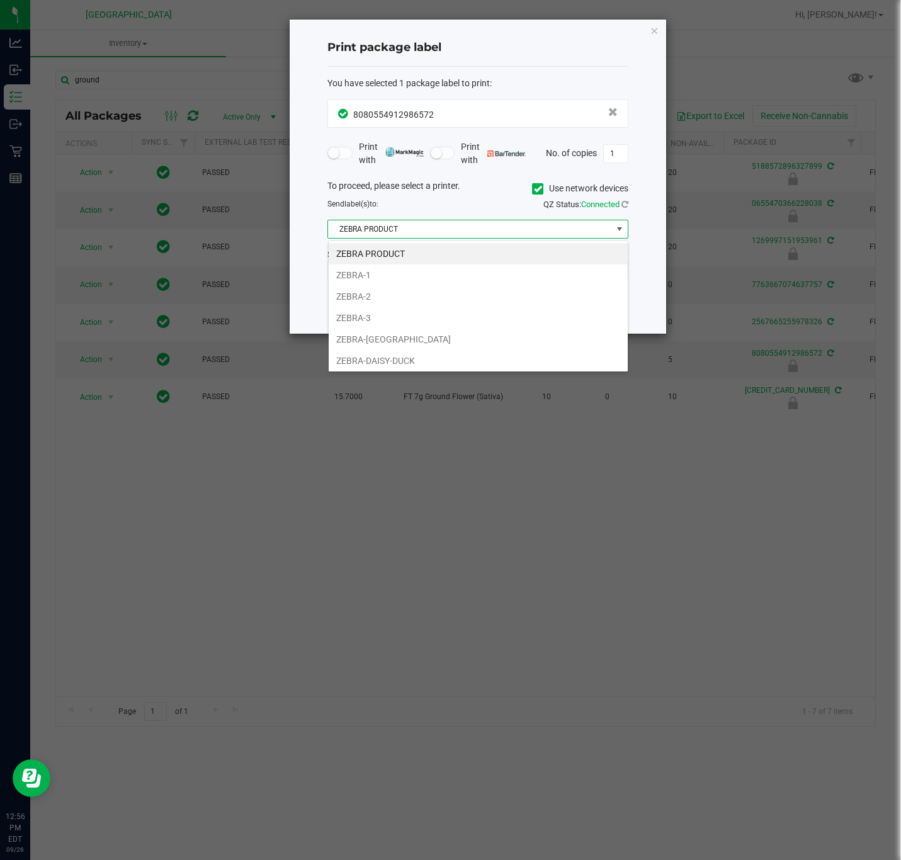
scroll to position [19, 300]
click at [368, 321] on li "ZEBRA-3" at bounding box center [478, 317] width 299 height 21
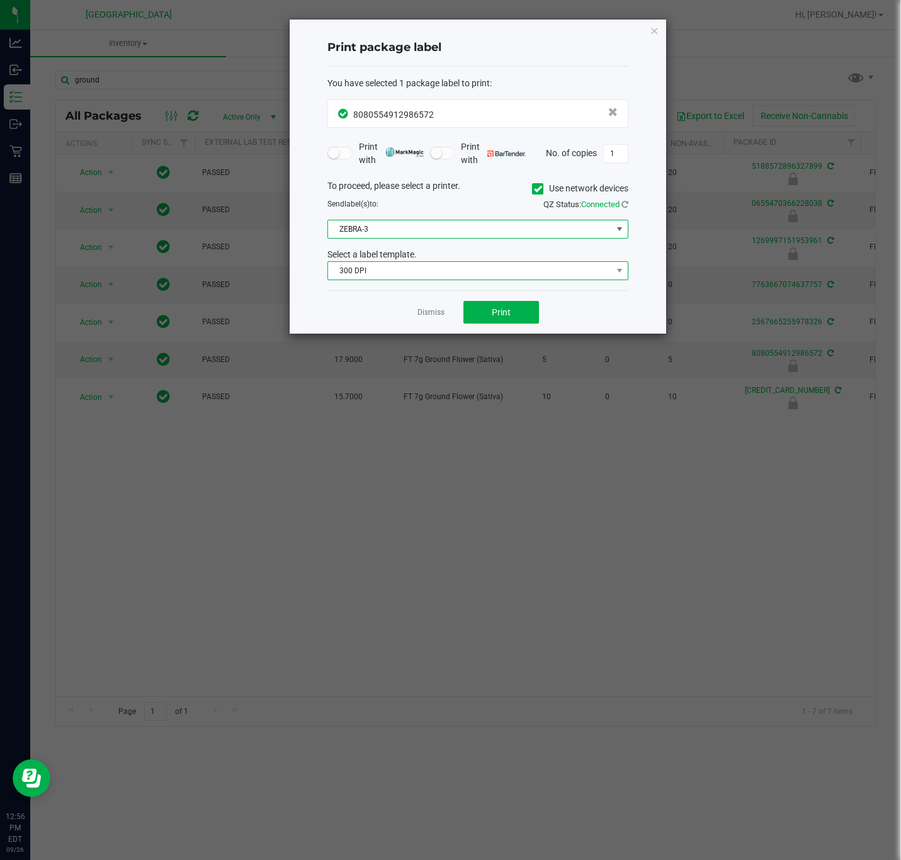
click at [387, 276] on span "300 DPI" at bounding box center [470, 271] width 284 height 18
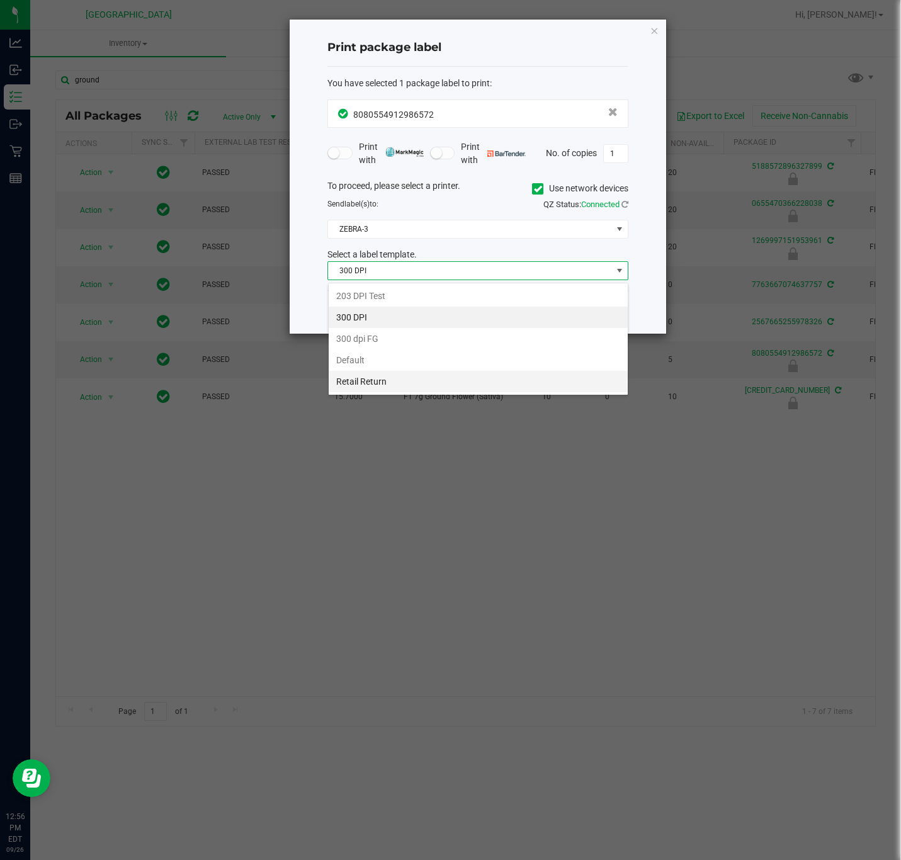
click at [387, 391] on li "Retail Return" at bounding box center [478, 381] width 299 height 21
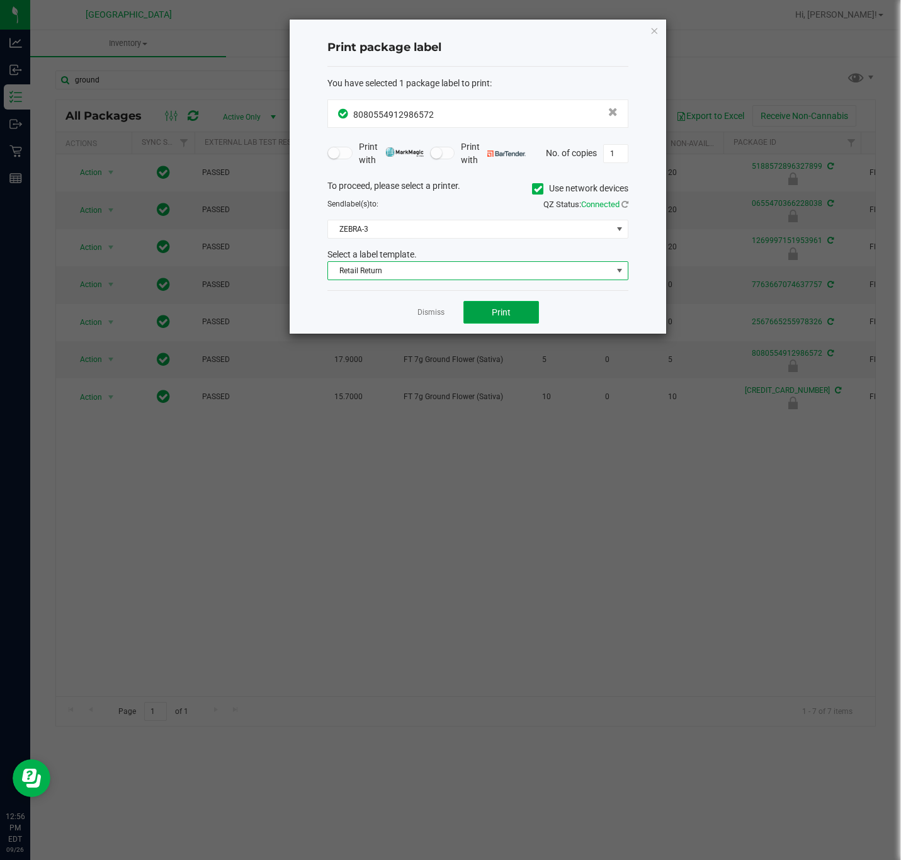
click at [492, 317] on span "Print" at bounding box center [501, 312] width 19 height 10
click at [428, 312] on link "Dismiss" at bounding box center [430, 312] width 27 height 11
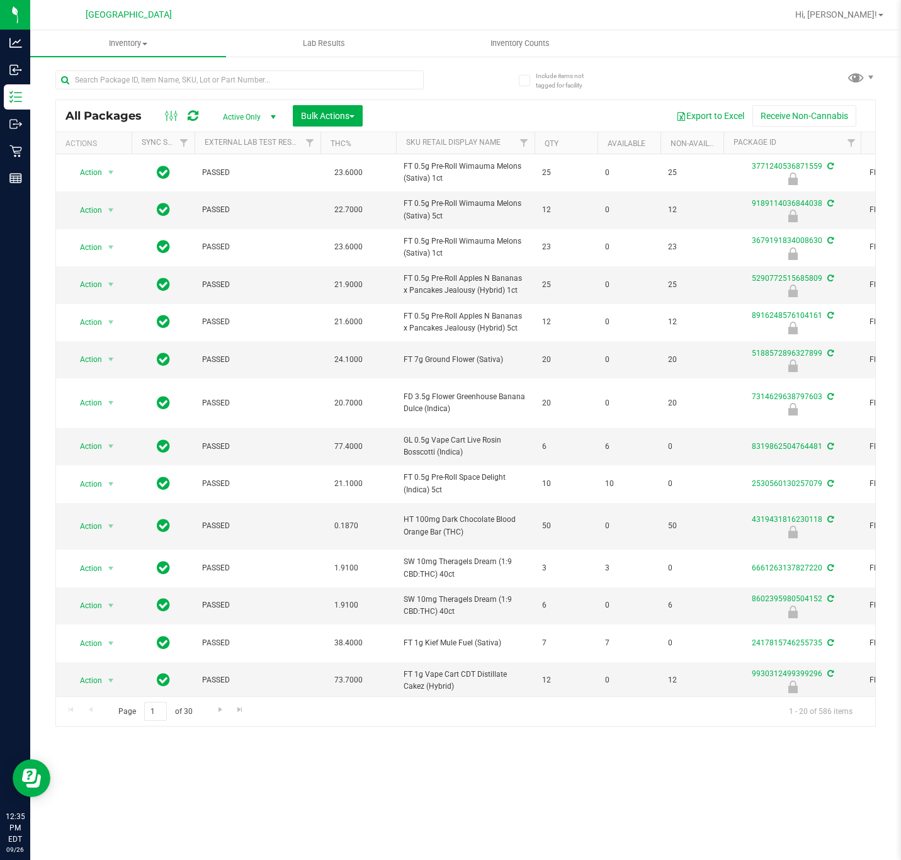
click at [278, 698] on div "Page 1 of 30 1 - 20 of 586 items" at bounding box center [465, 711] width 819 height 30
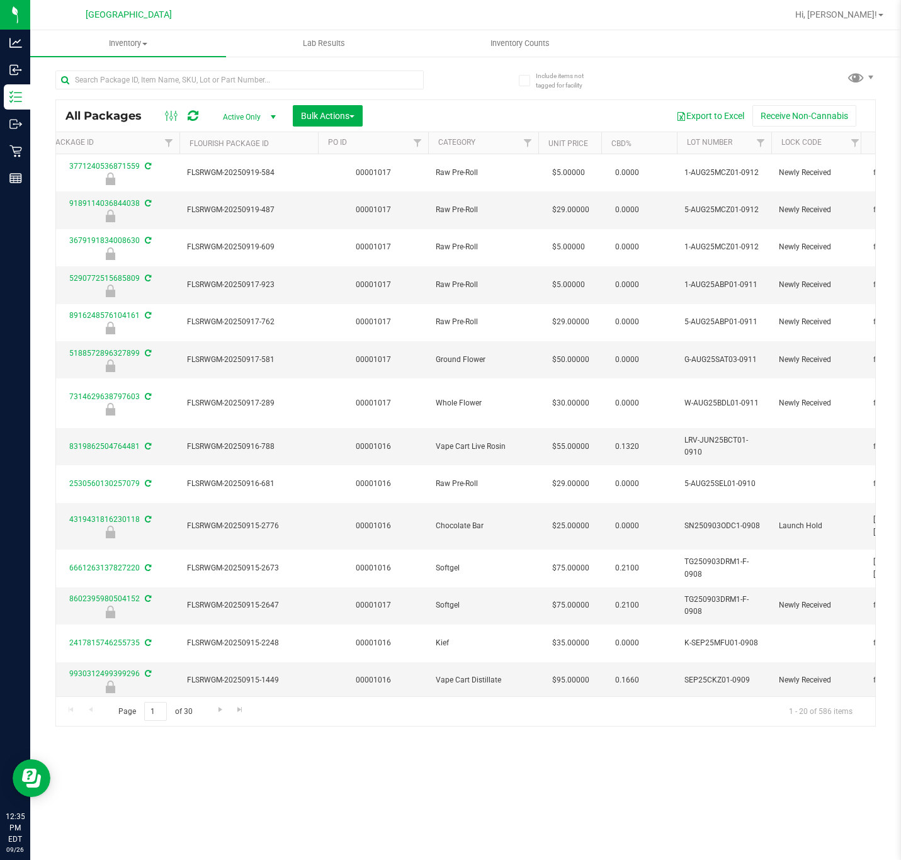
scroll to position [0, 703]
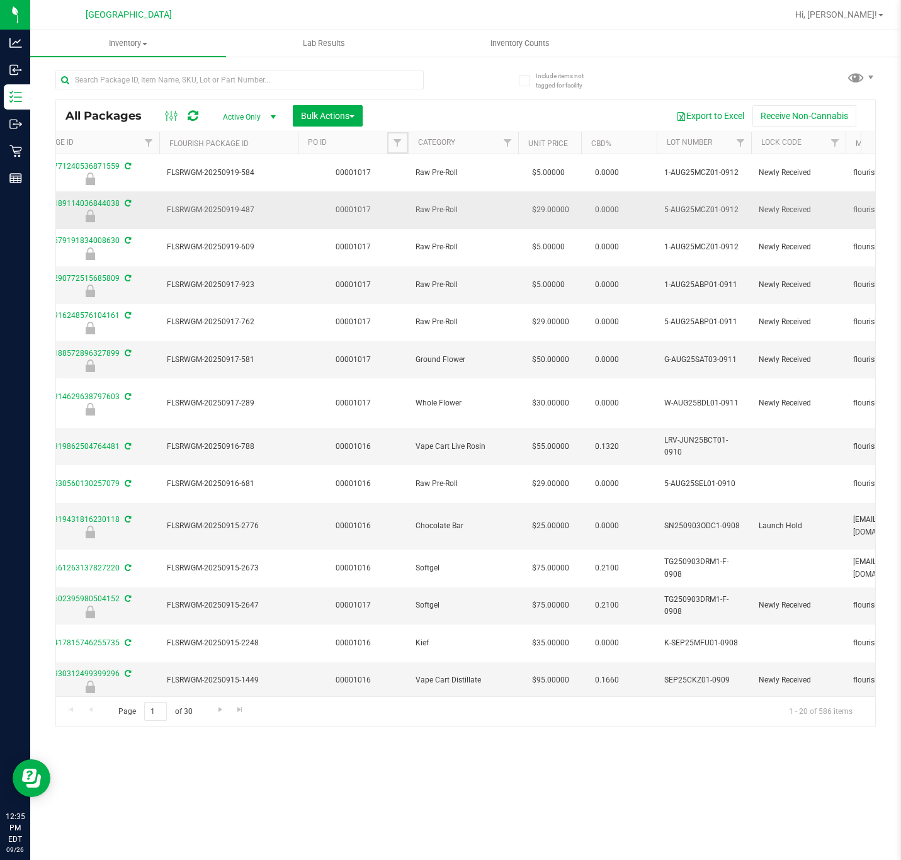
click at [397, 144] on span "Filter" at bounding box center [397, 143] width 10 height 10
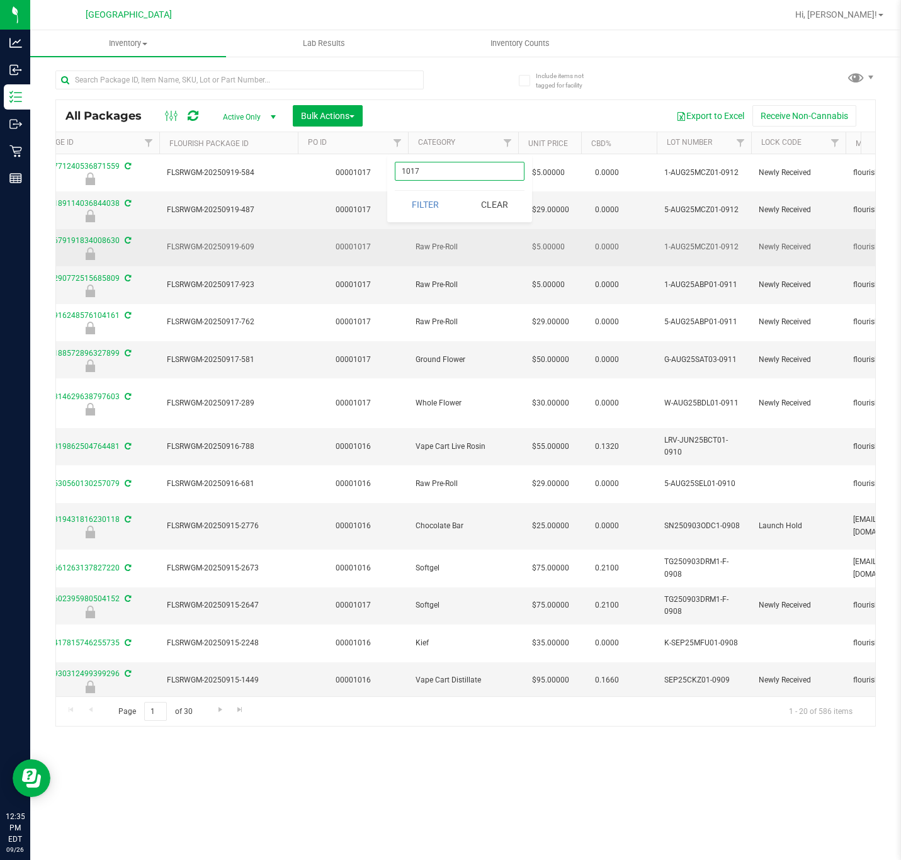
type input "1017"
click at [395, 191] on button "Filter" at bounding box center [425, 205] width 60 height 28
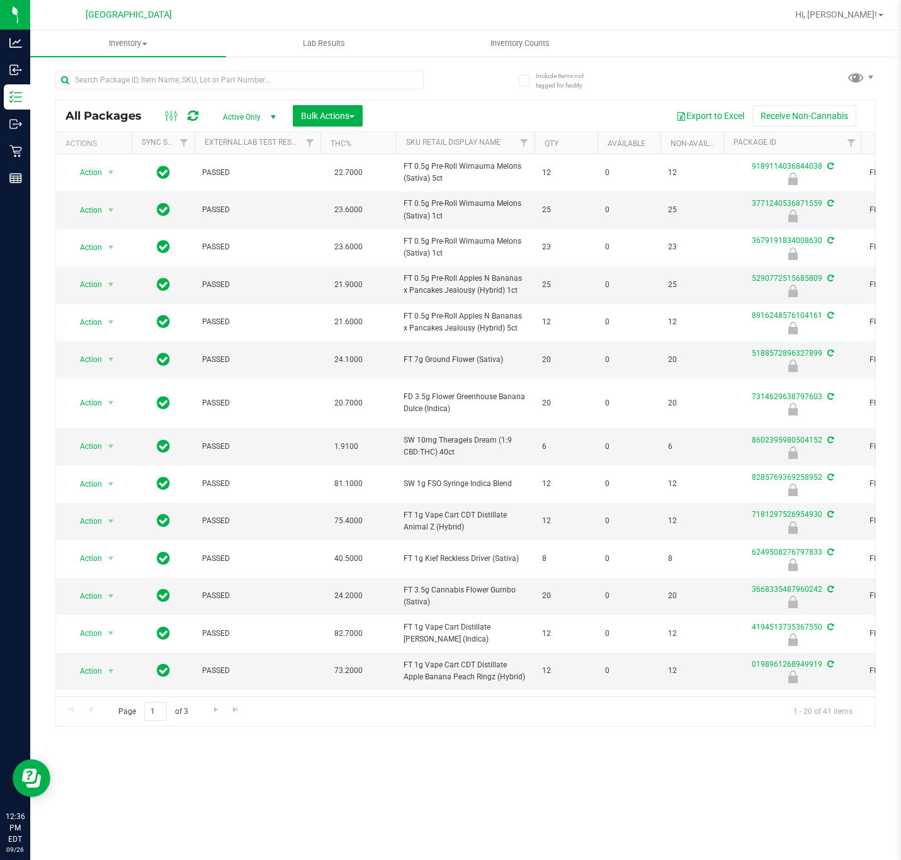
click at [358, 150] on th "THC%" at bounding box center [358, 143] width 76 height 22
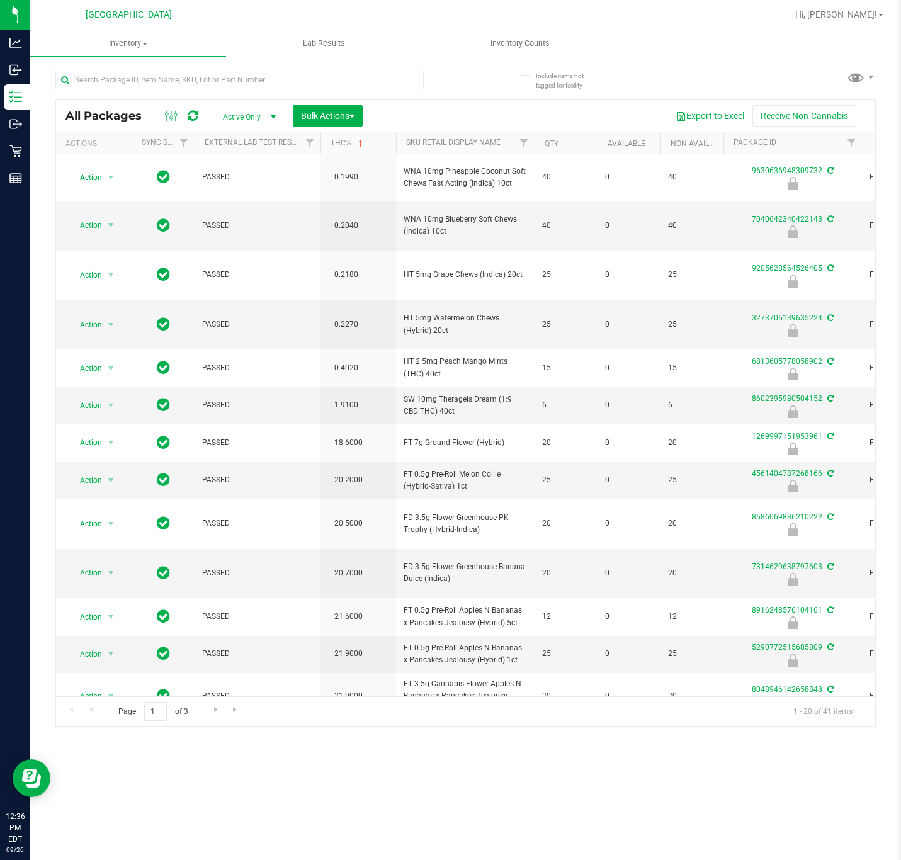
click at [372, 149] on th "THC%" at bounding box center [358, 143] width 76 height 22
